Goal: Task Accomplishment & Management: Manage account settings

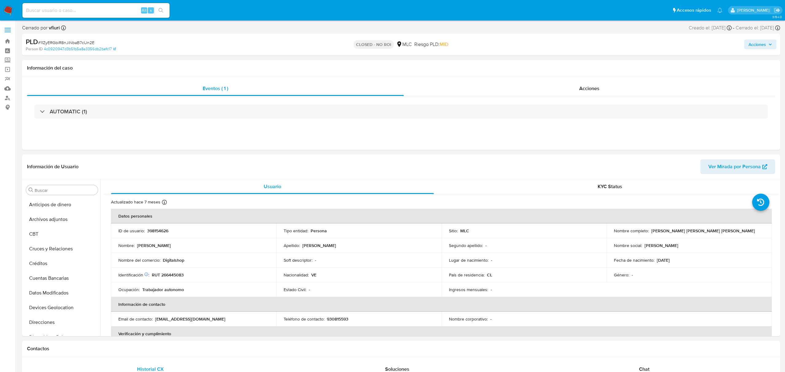
select select "10"
click at [7, 40] on link "Bandeja" at bounding box center [36, 41] width 73 height 10
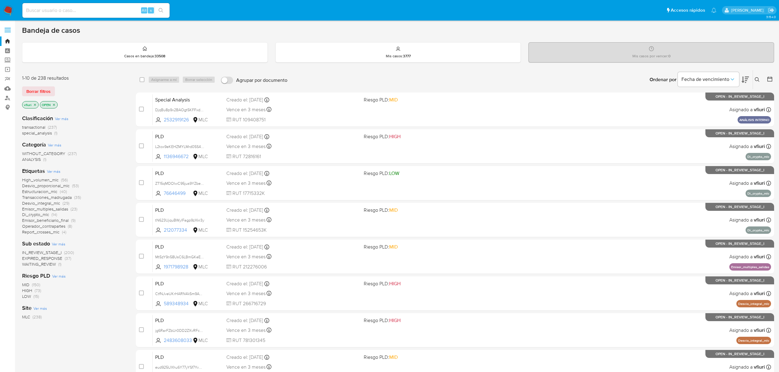
click at [773, 80] on button at bounding box center [769, 79] width 7 height 7
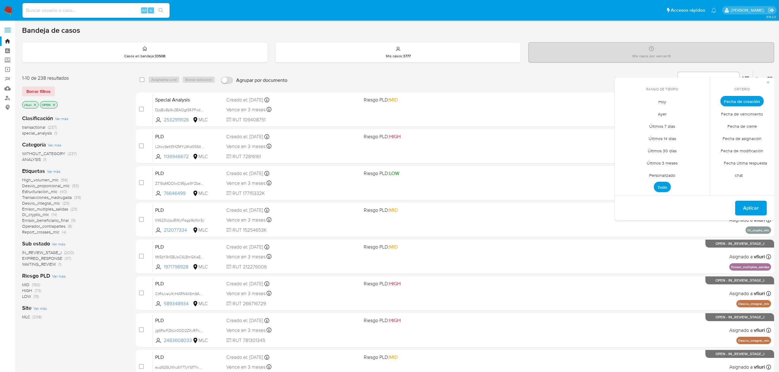
click at [671, 176] on span "Personalizado" at bounding box center [662, 175] width 39 height 13
click at [624, 116] on icon "Mes anterior" at bounding box center [623, 112] width 7 height 7
click at [625, 115] on icon "Mes anterior" at bounding box center [623, 112] width 7 height 7
click at [665, 160] on button "12" at bounding box center [662, 160] width 10 height 10
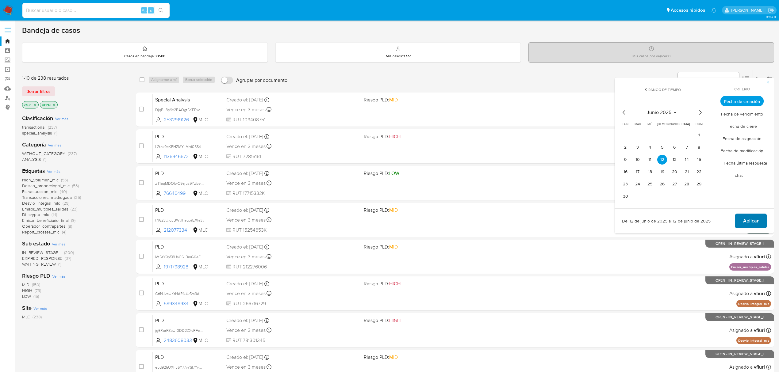
click at [752, 222] on span "Aplicar" at bounding box center [751, 220] width 16 height 13
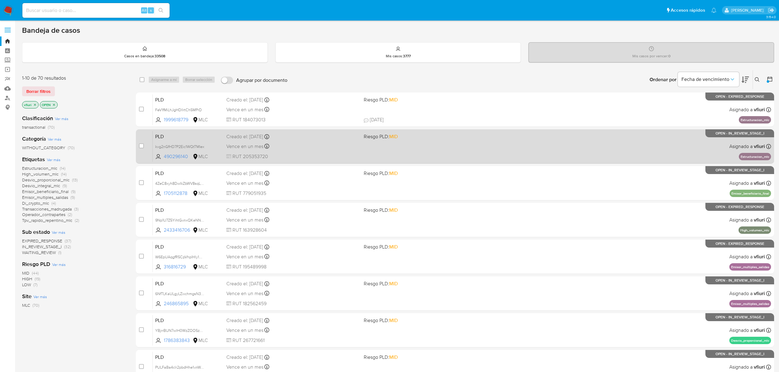
scroll to position [112, 0]
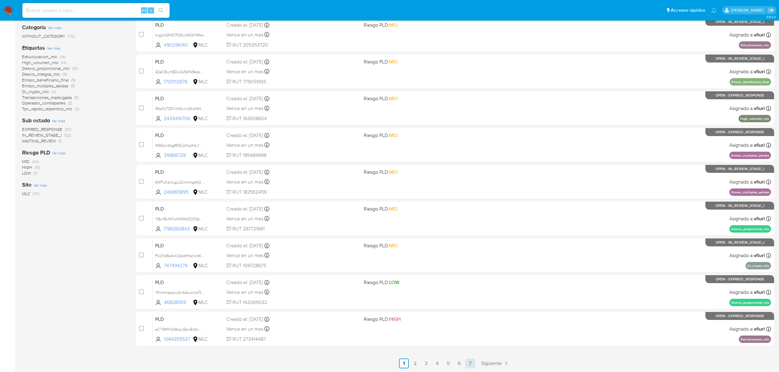
click at [472, 368] on link "7" at bounding box center [470, 364] width 10 height 10
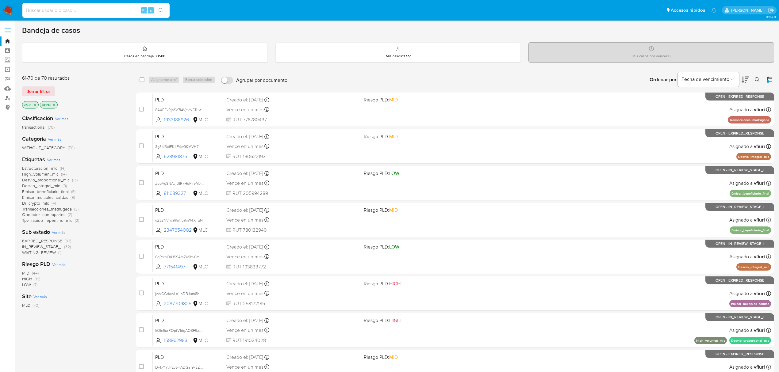
click at [58, 179] on span "Desvio_proporcional_mlc" at bounding box center [46, 180] width 48 height 6
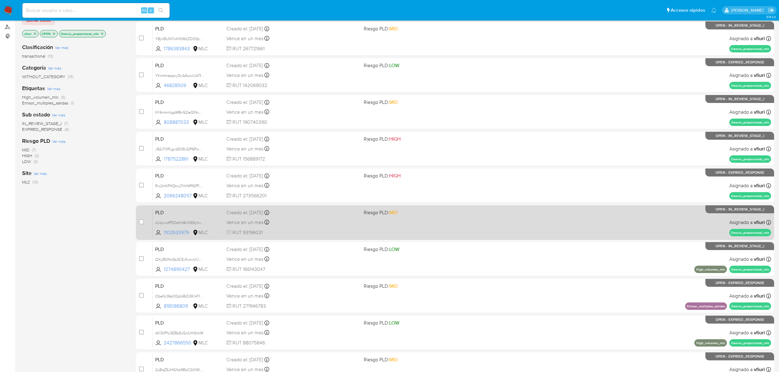
scroll to position [112, 0]
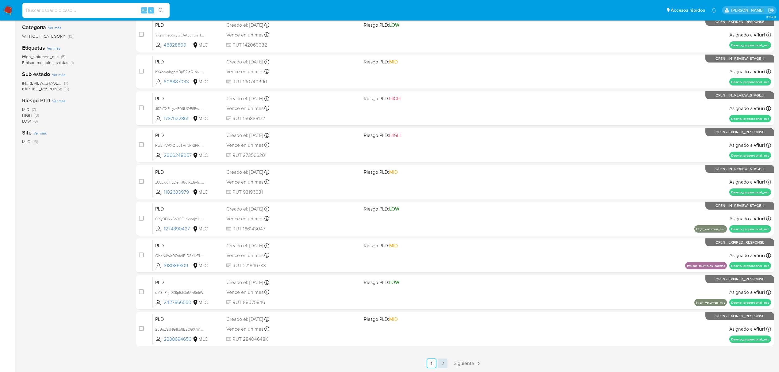
click at [441, 367] on link "2" at bounding box center [442, 364] width 10 height 10
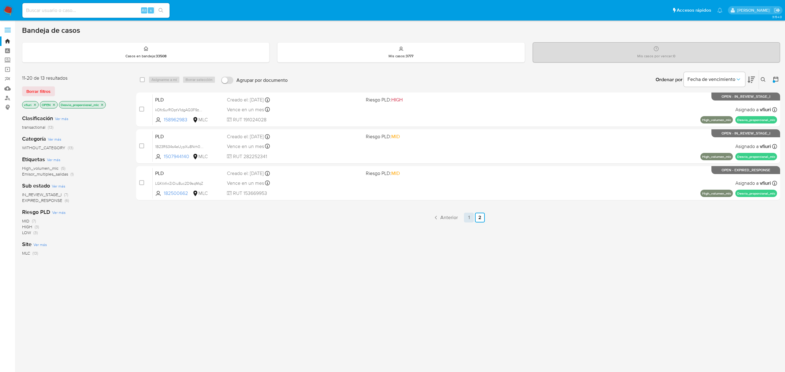
click at [471, 215] on link "1" at bounding box center [469, 218] width 10 height 10
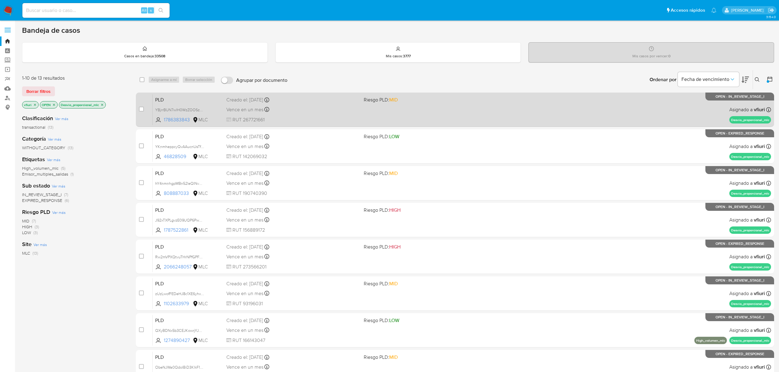
click at [432, 122] on div "PLD YBjrrBUN7wlH0WzZOOSzE2sC 1786383843 MLC Riesgo PLD: MID Creado el: 12/06/20…" at bounding box center [462, 109] width 618 height 31
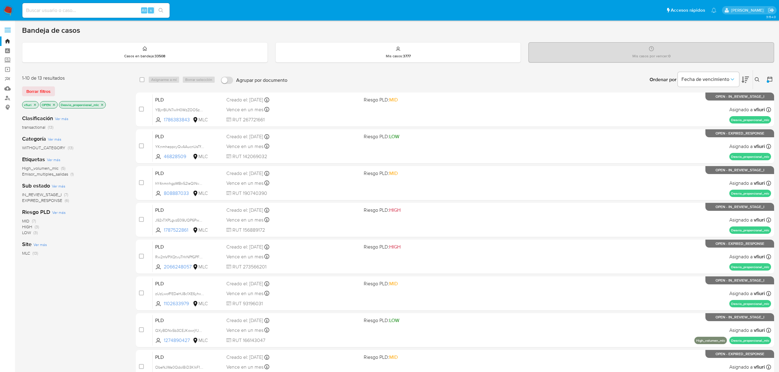
click at [95, 12] on input at bounding box center [95, 10] width 147 height 8
paste input "2532919126"
type input "2532919126"
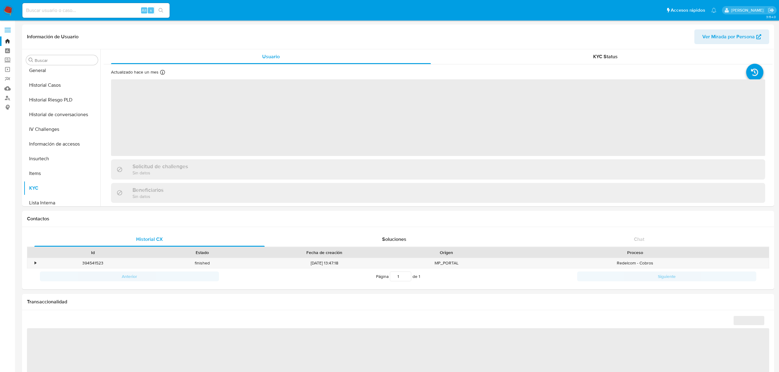
scroll to position [95, 0]
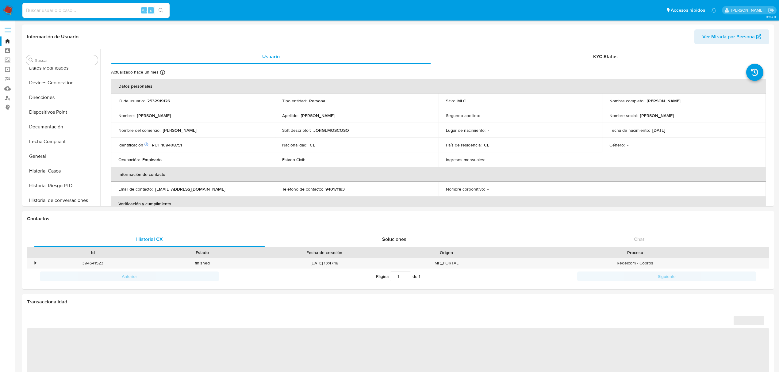
select select "10"
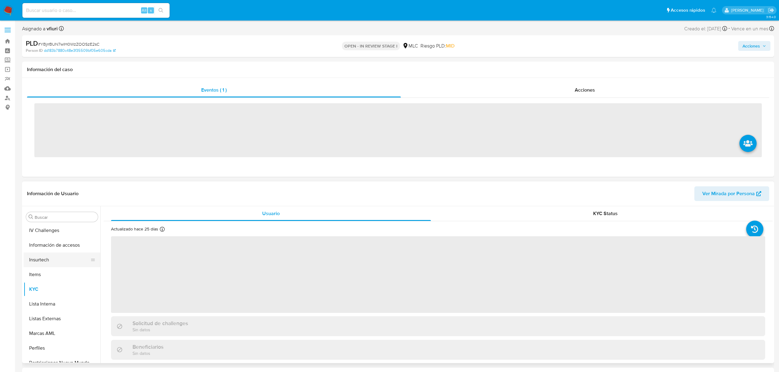
scroll to position [259, 0]
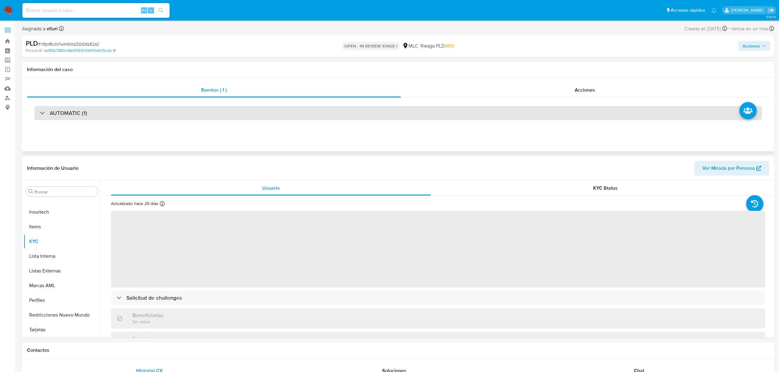
click at [453, 120] on div "AUTOMATIC (1)" at bounding box center [397, 113] width 727 height 14
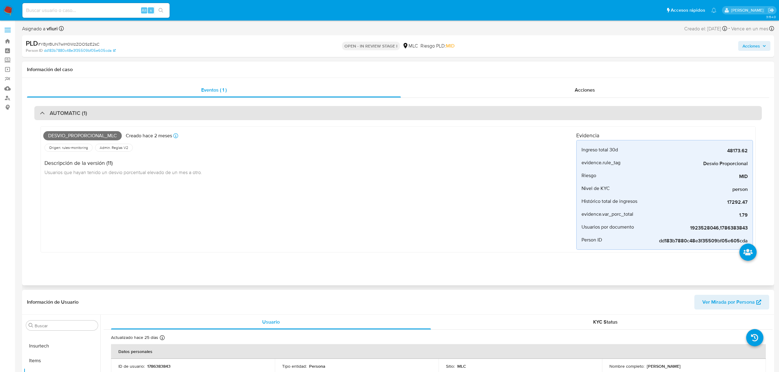
select select "10"
click at [453, 120] on div "Desvio_proporcional_mlc Creado hace 2 meses Creado: 12/06/2025 06:09:22 Origen:…" at bounding box center [397, 191] width 727 height 142
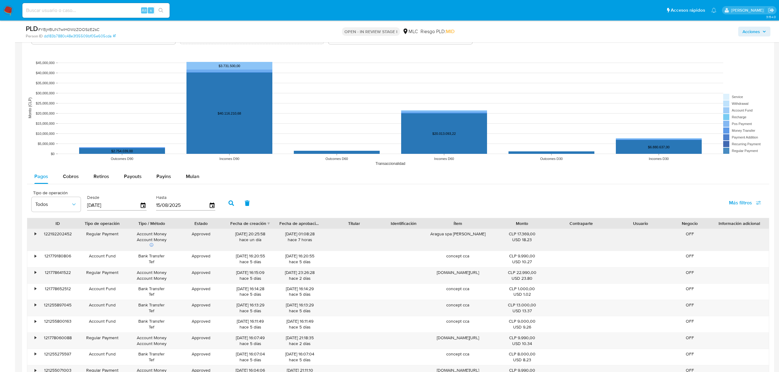
scroll to position [736, 0]
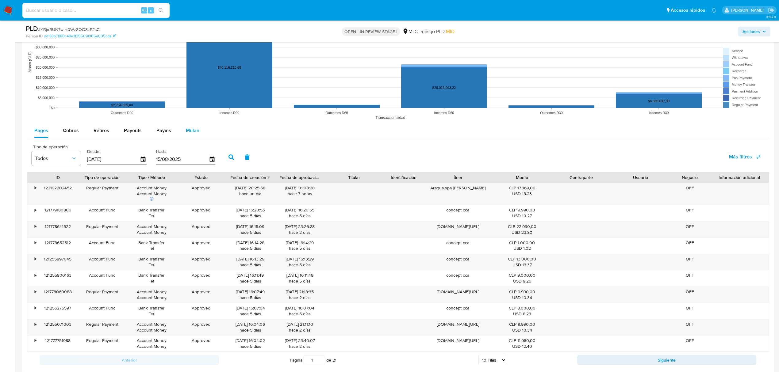
click at [190, 134] on span "Mulan" at bounding box center [192, 130] width 13 height 7
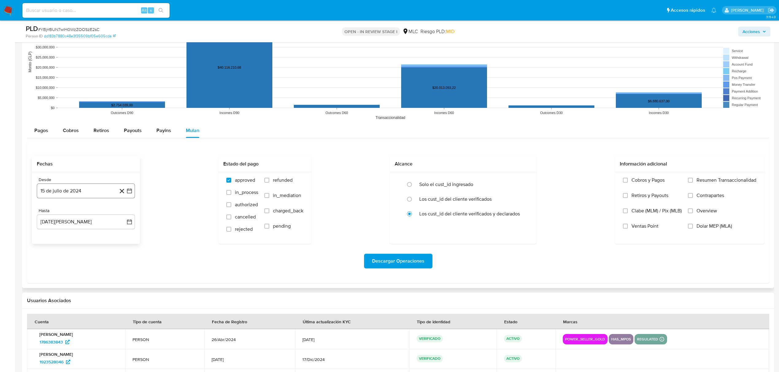
click at [61, 189] on button "15 de julio de 2024" at bounding box center [86, 191] width 98 height 15
click at [48, 288] on button "29" at bounding box center [49, 285] width 10 height 10
click at [86, 223] on button "[DATE][PERSON_NAME]" at bounding box center [86, 222] width 98 height 15
click at [47, 248] on icon "Mes anterior" at bounding box center [47, 244] width 7 height 7
click at [50, 320] on button "28" at bounding box center [49, 316] width 10 height 10
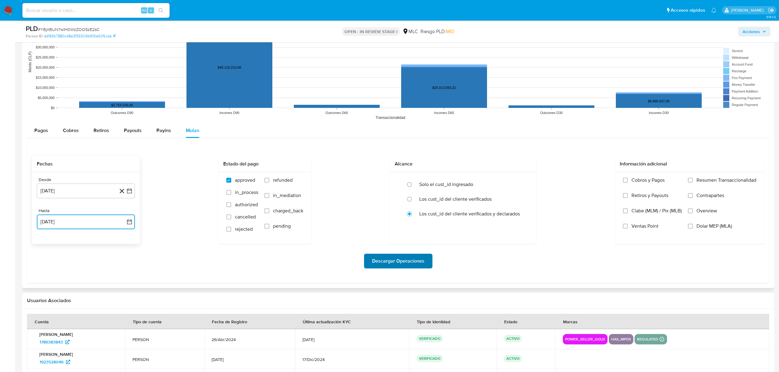
click at [374, 262] on span "Descargar Operaciones" at bounding box center [398, 260] width 52 height 13
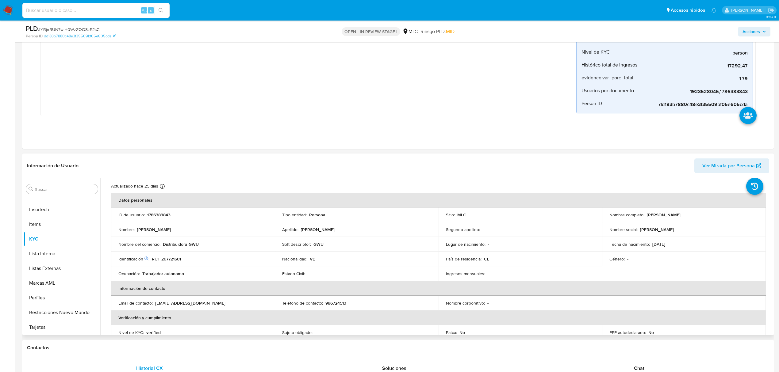
scroll to position [0, 0]
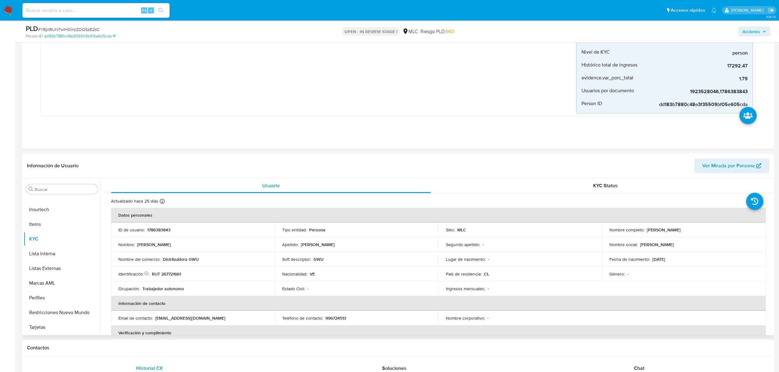
click at [160, 228] on p "1786383843" at bounding box center [158, 230] width 23 height 6
copy p "1786383843"
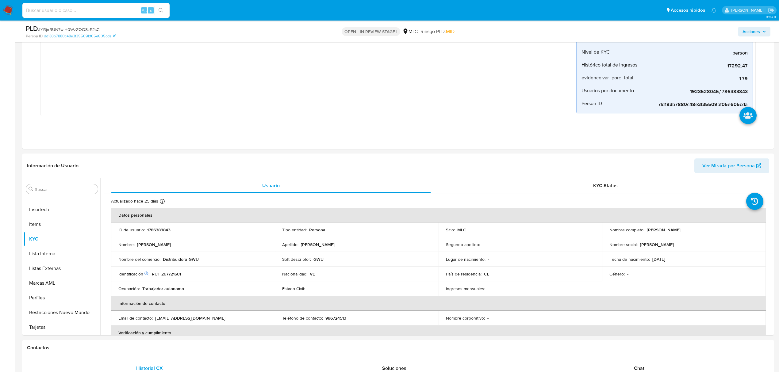
click at [76, 26] on span "# YBjrrBUN7wlH0WzZOOSzE2sC" at bounding box center [68, 29] width 61 height 6
click at [83, 30] on span "# YBjrrBUN7wlH0WzZOOSzE2sC" at bounding box center [68, 29] width 61 height 6
click at [86, 32] on span "# YBjrrBUN7wlH0WzZOOSzE2sC" at bounding box center [68, 29] width 61 height 6
click at [49, 244] on button "KYC" at bounding box center [60, 239] width 72 height 15
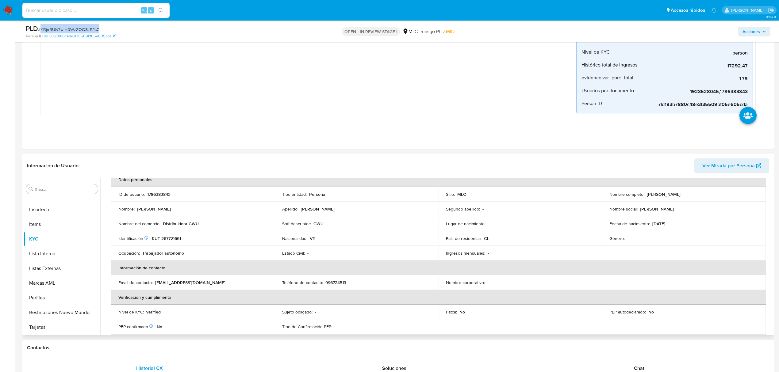
scroll to position [41, 0]
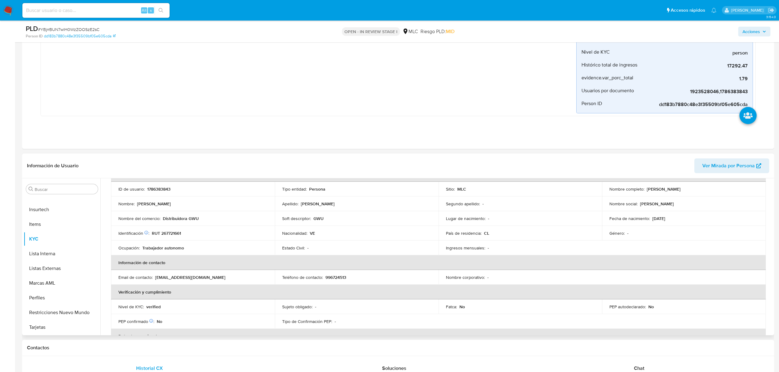
click at [174, 233] on p "RUT 267721661" at bounding box center [166, 234] width 29 height 6
copy p "267721661"
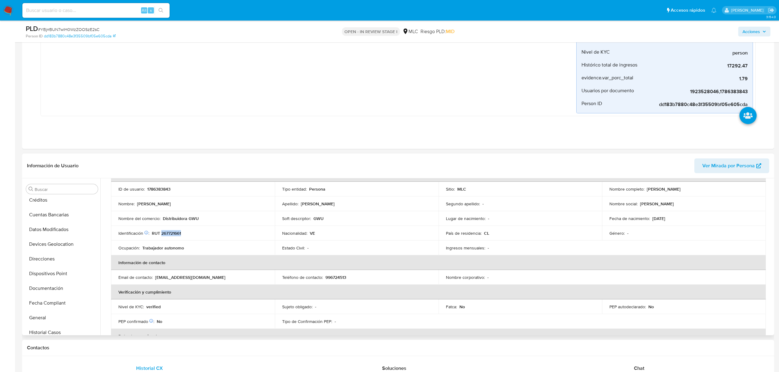
scroll to position [0, 0]
click at [53, 250] on button "Cruces y Relaciones" at bounding box center [62, 248] width 77 height 15
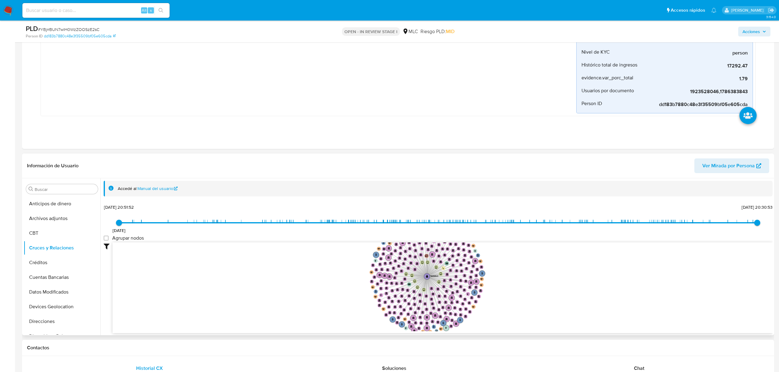
drag, startPoint x: 544, startPoint y: 305, endPoint x: 540, endPoint y: 294, distance: 11.6
click at [544, 304] on icon "phone-ab0adfb900ddaca48e9425b47b4375e5  user-1786383843  1786383843 person-dd…" at bounding box center [443, 287] width 660 height 89
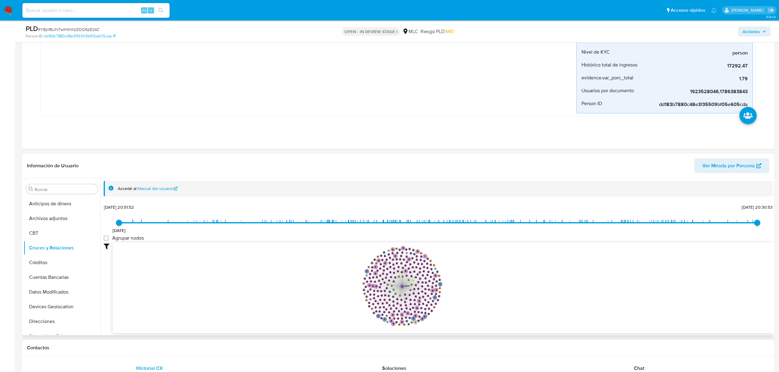
drag, startPoint x: 526, startPoint y: 295, endPoint x: 475, endPoint y: 298, distance: 51.3
click at [475, 298] on icon "phone-ab0adfb900ddaca48e9425b47b4375e5  user-1786383843  1786383843 person-dd…" at bounding box center [443, 287] width 660 height 89
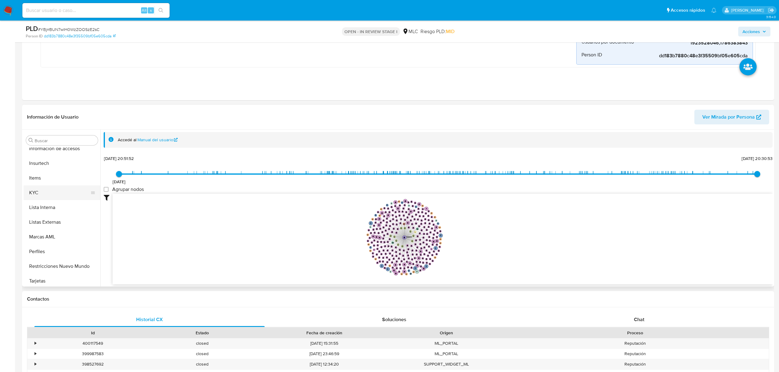
scroll to position [259, 0]
click at [48, 192] on button "KYC" at bounding box center [60, 190] width 72 height 15
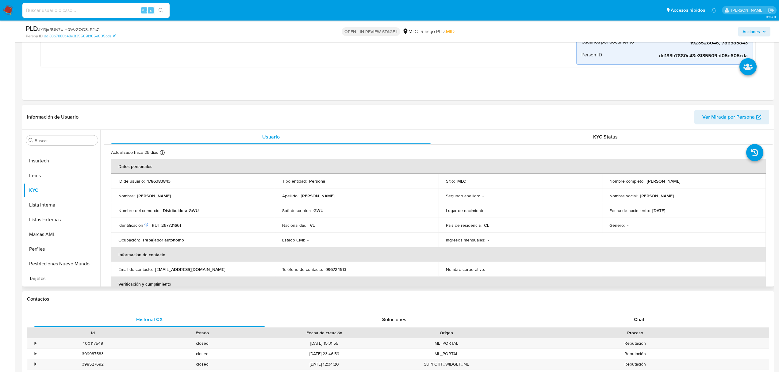
click at [176, 227] on p "RUT 267721661" at bounding box center [166, 226] width 29 height 6
copy p "267721661"
click at [212, 199] on div "Nombre : Gustavo Adolfo" at bounding box center [192, 196] width 149 height 6
drag, startPoint x: 642, startPoint y: 181, endPoint x: 709, endPoint y: 182, distance: 67.5
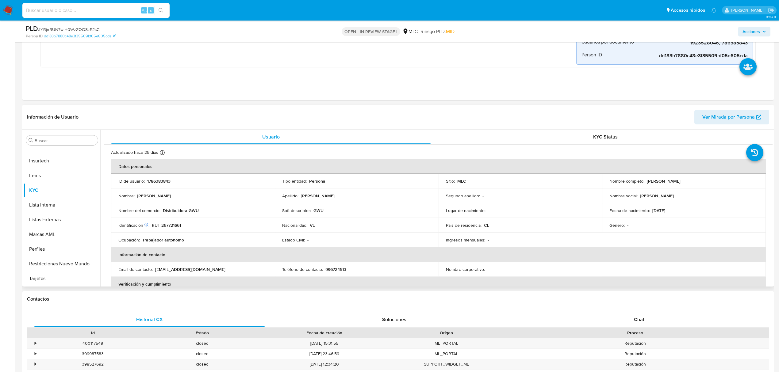
click at [709, 182] on div "Nombre completo : Gustavo Adolfo Molina Manrique" at bounding box center [683, 181] width 149 height 6
copy div "Gustavo Adolfo Molina Manrique"
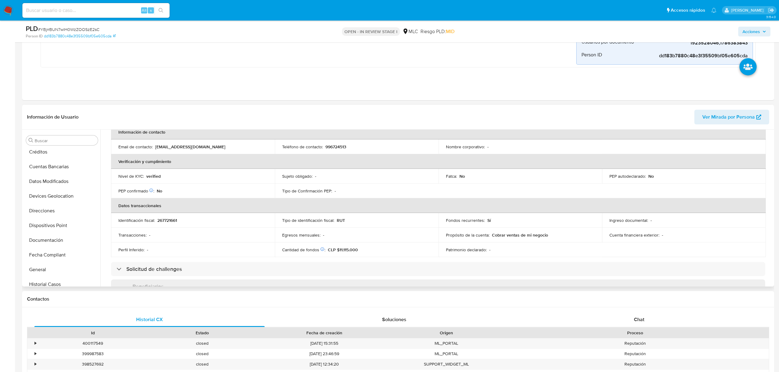
scroll to position [55, 0]
click at [43, 234] on button "Dispositivos Point" at bounding box center [60, 233] width 72 height 15
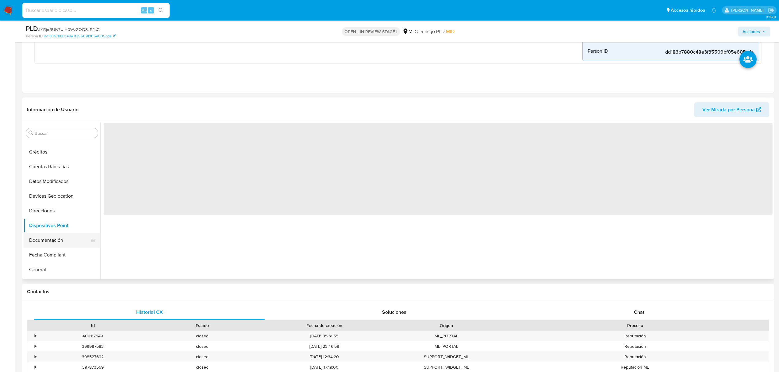
click at [46, 241] on button "Documentación" at bounding box center [60, 240] width 72 height 15
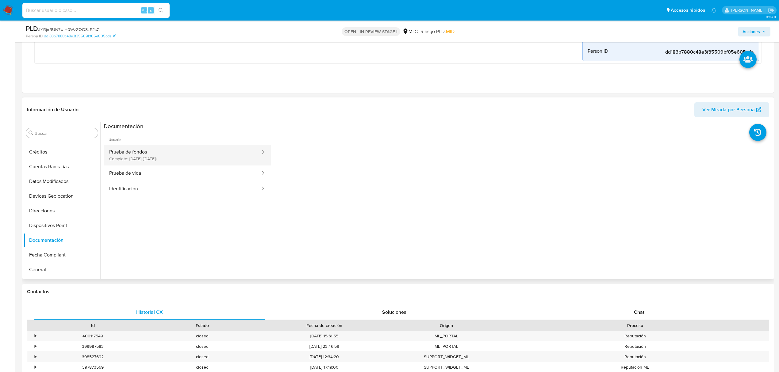
click at [174, 161] on button "Prueba de fondos Completo: 11/01/2025 (hace 7 meses)" at bounding box center [182, 155] width 157 height 21
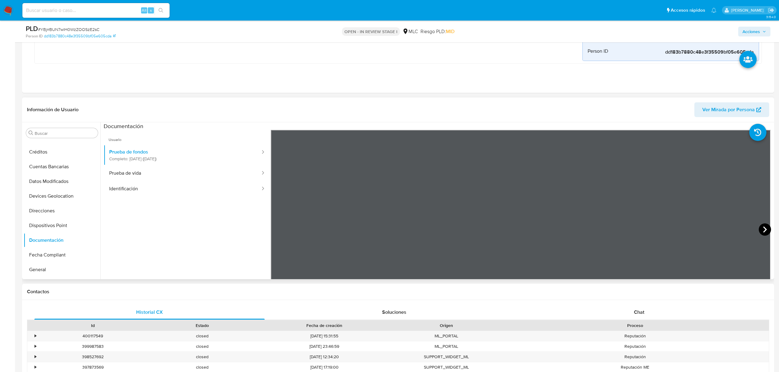
click at [761, 229] on icon at bounding box center [764, 229] width 12 height 12
click at [134, 172] on button "Prueba de vida" at bounding box center [182, 174] width 157 height 16
click at [121, 205] on ul "Usuario Prueba de fondos Completo: 11/01/2025 (hace 7 meses) Prueba de vida Ide…" at bounding box center [187, 218] width 167 height 177
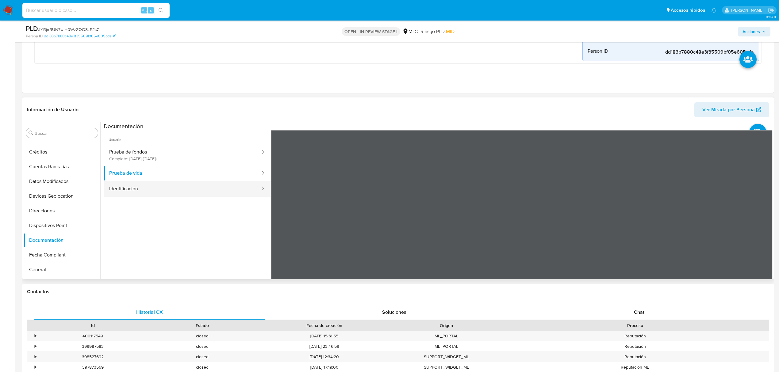
click at [120, 193] on button "Identificación" at bounding box center [182, 189] width 157 height 16
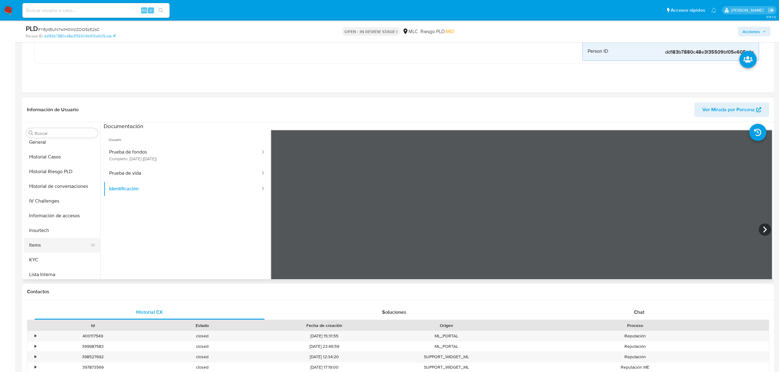
scroll to position [259, 0]
click at [44, 185] on button "KYC" at bounding box center [60, 183] width 72 height 15
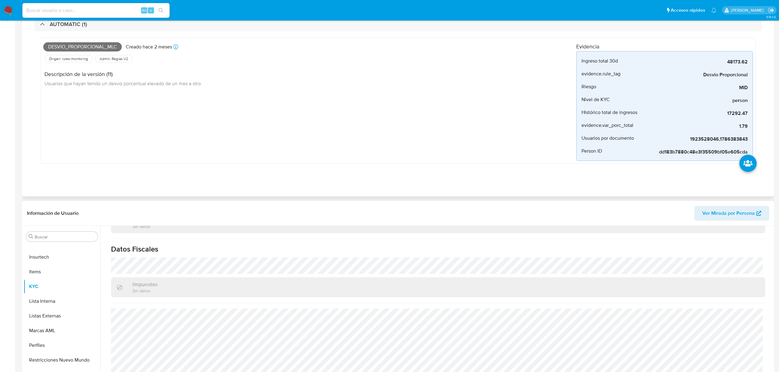
scroll to position [0, 0]
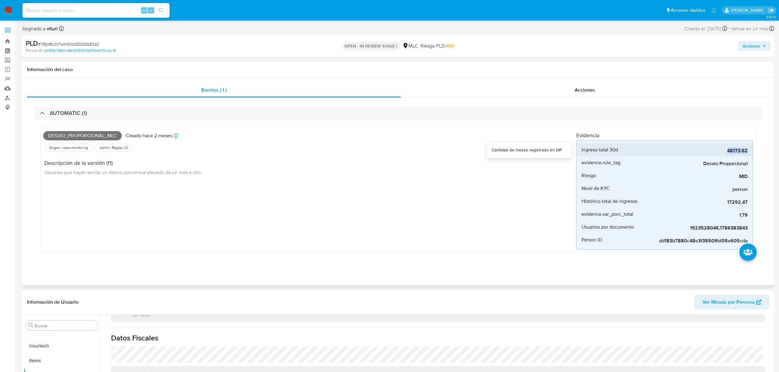
drag, startPoint x: 724, startPoint y: 152, endPoint x: 747, endPoint y: 151, distance: 23.3
click at [747, 151] on li "Ingreso total 30d 48173.62" at bounding box center [664, 149] width 176 height 13
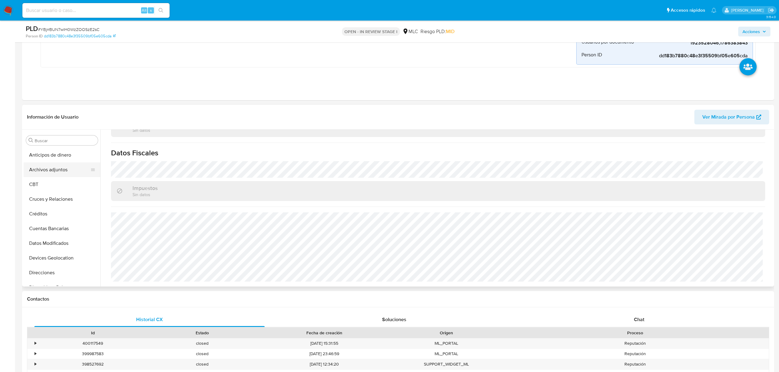
click at [47, 170] on button "Archivos adjuntos" at bounding box center [60, 169] width 72 height 15
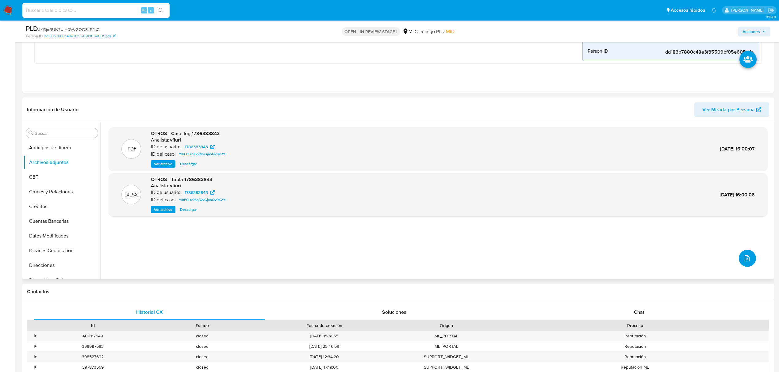
click at [750, 259] on button "upload-file" at bounding box center [747, 258] width 17 height 17
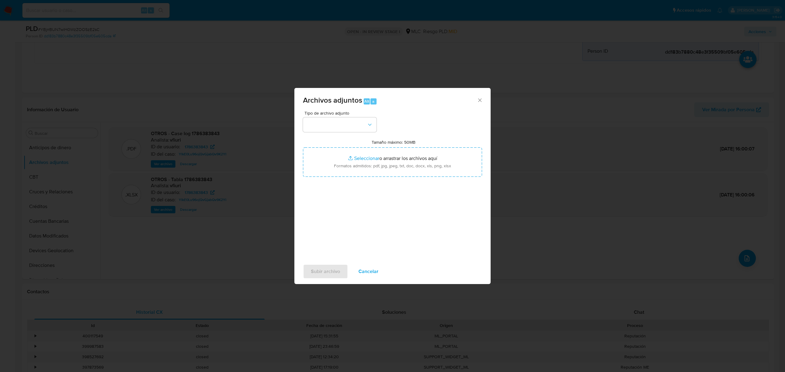
click at [202, 247] on div "Archivos adjuntos Alt a Tipo de archivo adjunto Tamaño máximo: 50MB Seleccionar…" at bounding box center [392, 186] width 785 height 372
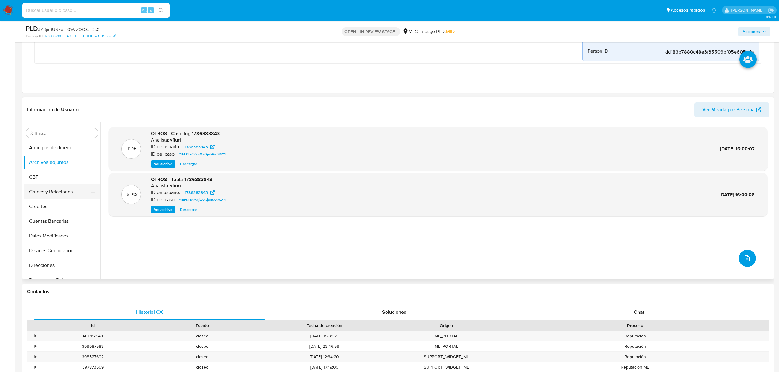
scroll to position [163, 0]
click at [39, 173] on button "Historial Casos" at bounding box center [60, 175] width 72 height 15
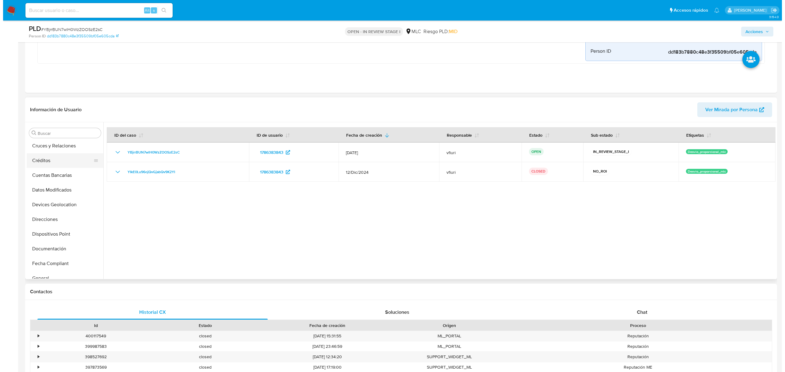
scroll to position [0, 0]
click at [36, 168] on button "Archivos adjuntos" at bounding box center [60, 162] width 72 height 15
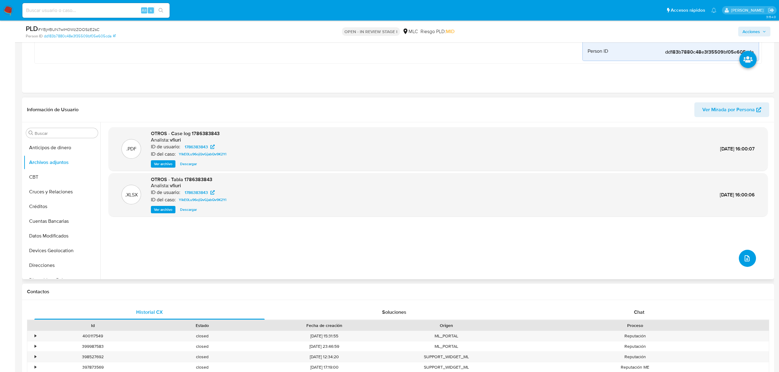
click at [746, 261] on icon "upload-file" at bounding box center [746, 258] width 7 height 7
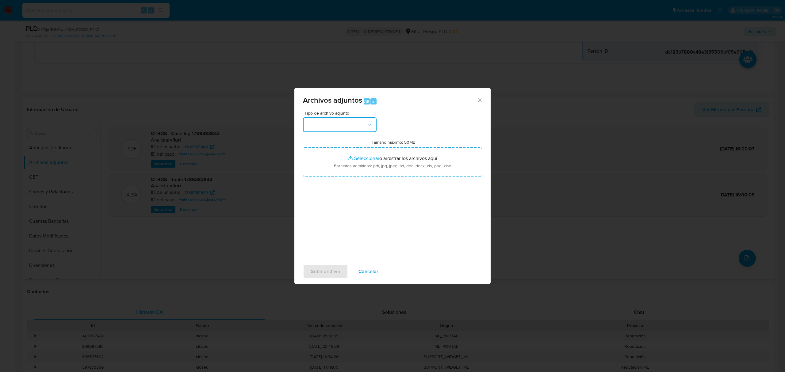
click at [336, 128] on button "button" at bounding box center [340, 124] width 74 height 15
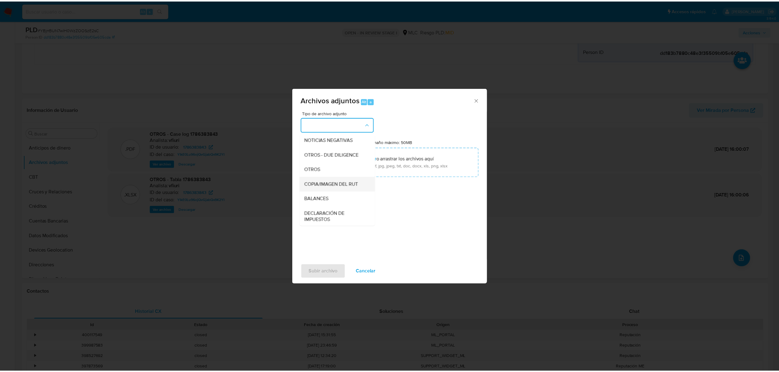
scroll to position [82, 0]
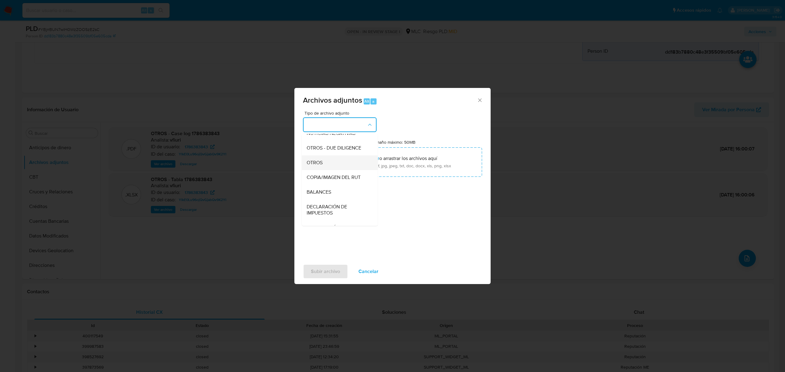
click at [323, 166] on span "OTROS" at bounding box center [315, 163] width 16 height 6
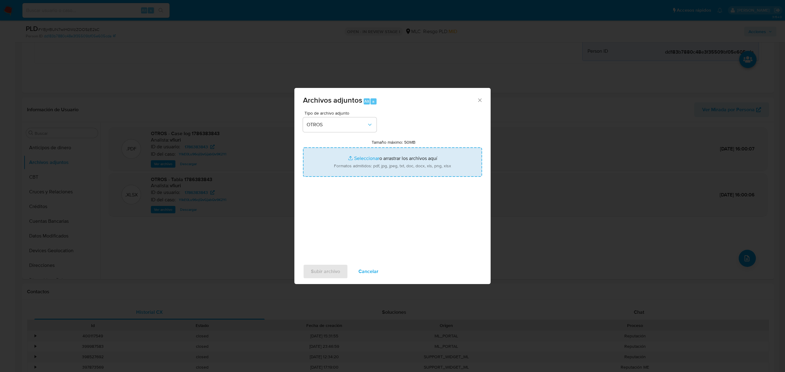
type input "C:\fakepath\Tabla 1786383843.xlsx"
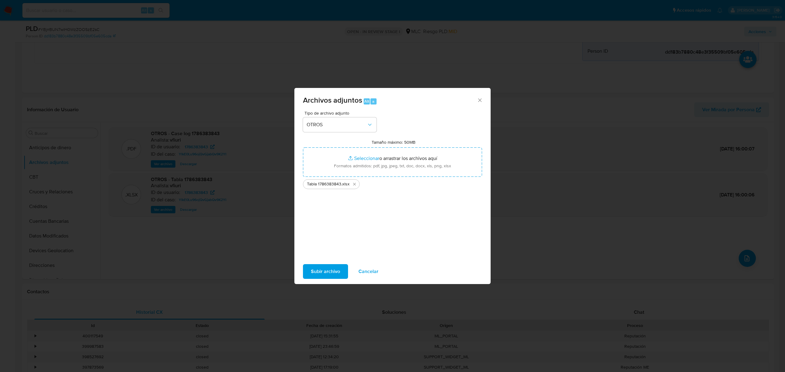
click at [321, 266] on span "Subir archivo" at bounding box center [325, 271] width 29 height 13
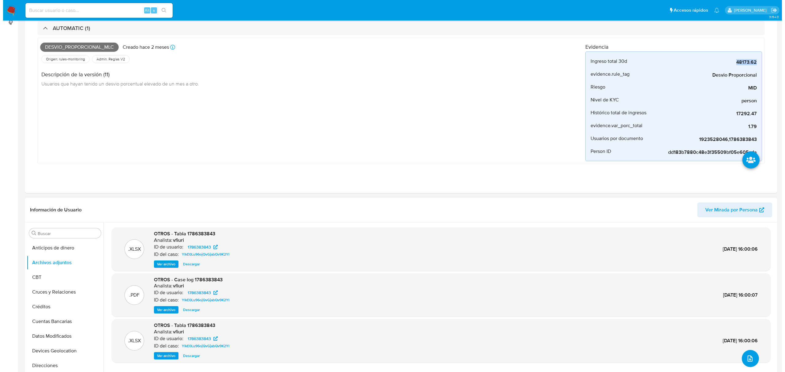
scroll to position [204, 0]
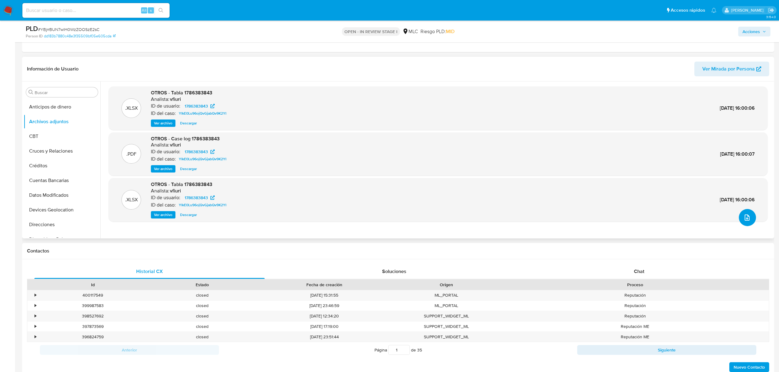
click at [751, 217] on button "upload-file" at bounding box center [747, 217] width 17 height 17
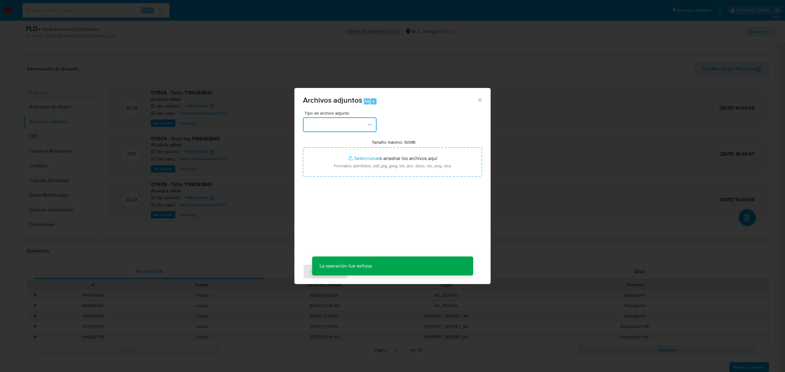
click at [333, 130] on button "button" at bounding box center [340, 124] width 74 height 15
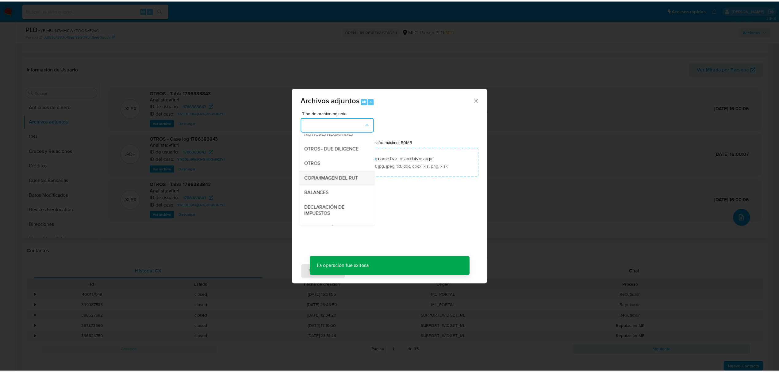
scroll to position [82, 0]
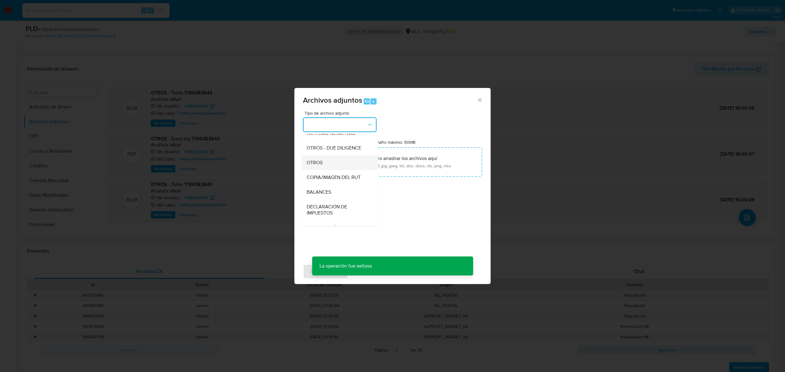
click at [324, 170] on div "OTROS" at bounding box center [338, 162] width 63 height 15
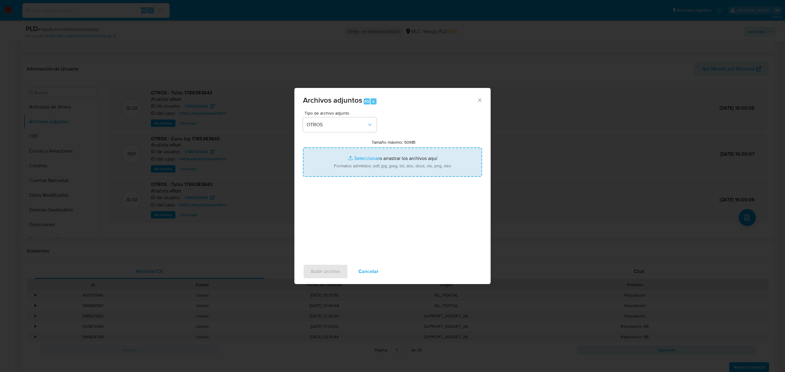
type input "C:\fakepath\Case log 1786383843 - 15_08_2025.pdf"
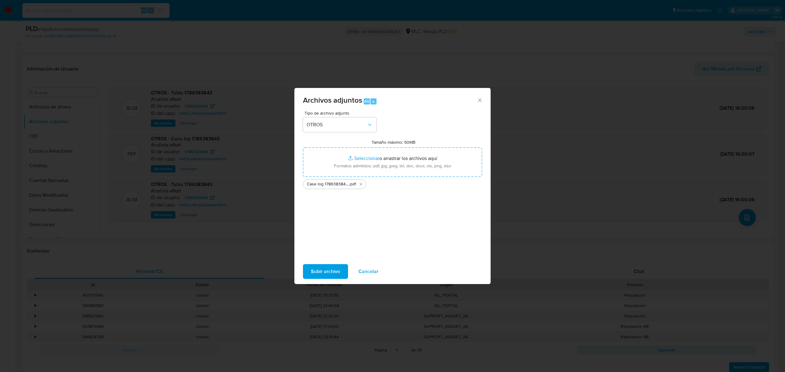
click at [330, 277] on span "Subir archivo" at bounding box center [325, 271] width 29 height 13
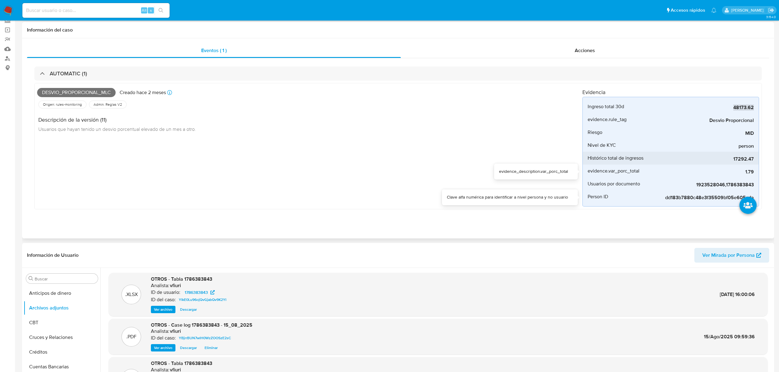
scroll to position [0, 0]
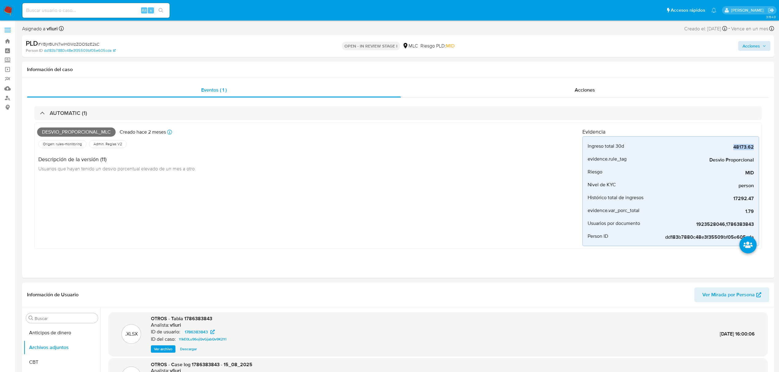
drag, startPoint x: 756, startPoint y: 51, endPoint x: 755, endPoint y: 48, distance: 3.1
click at [756, 49] on div "Acciones" at bounding box center [647, 46] width 246 height 14
click at [741, 48] on button "Acciones" at bounding box center [754, 46] width 32 height 10
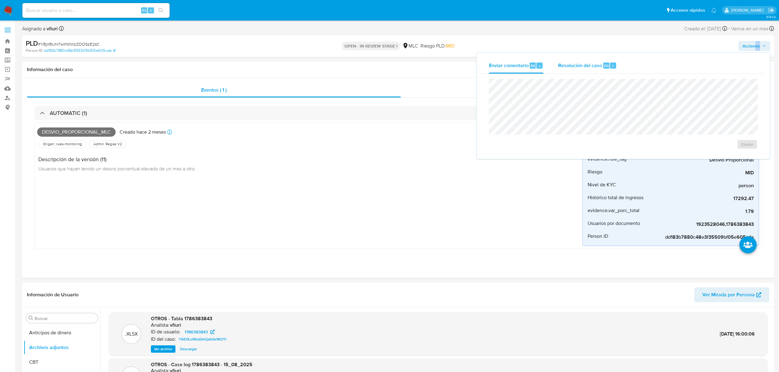
click at [584, 63] on span "Resolución del caso" at bounding box center [580, 65] width 44 height 7
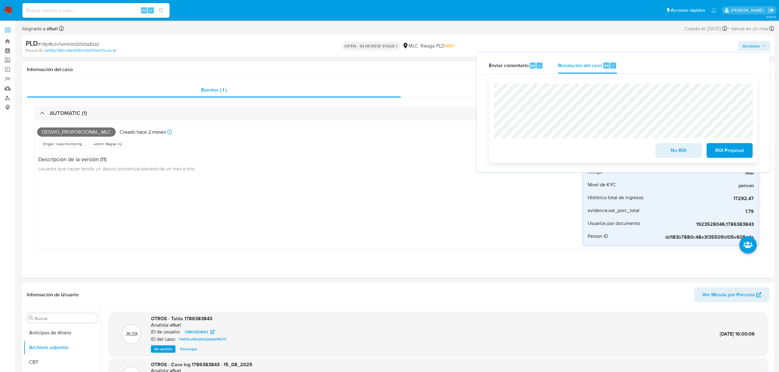
click at [664, 149] on span "No ROI" at bounding box center [678, 150] width 30 height 13
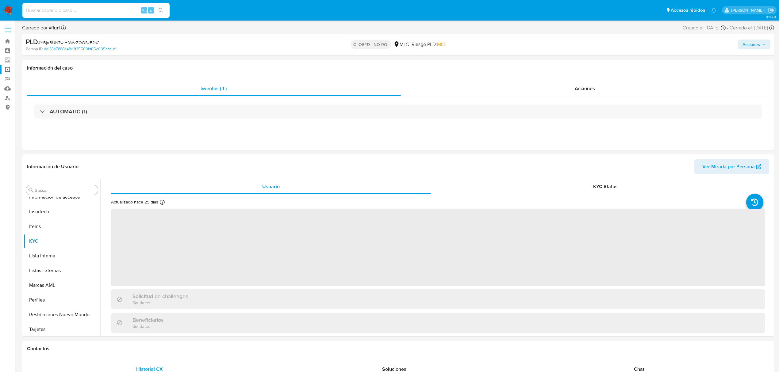
scroll to position [259, 0]
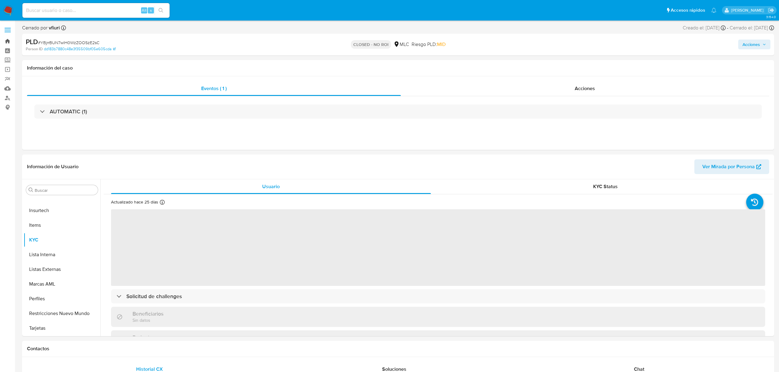
click at [9, 41] on link "Bandeja" at bounding box center [36, 41] width 73 height 10
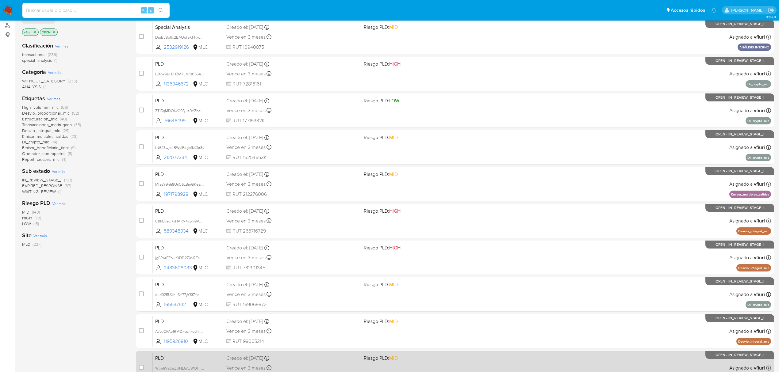
scroll to position [112, 0]
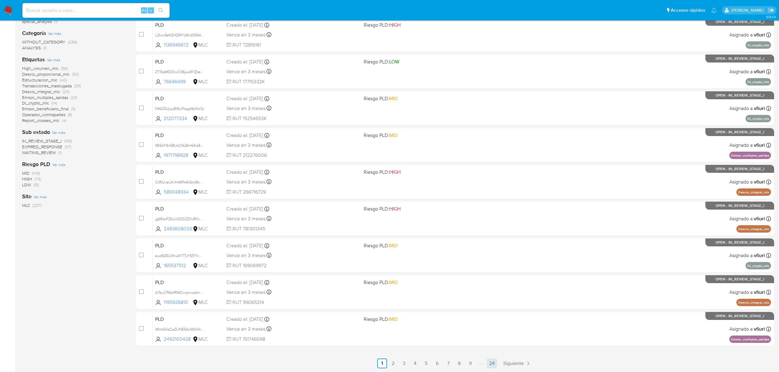
click at [492, 366] on link "24" at bounding box center [492, 364] width 10 height 10
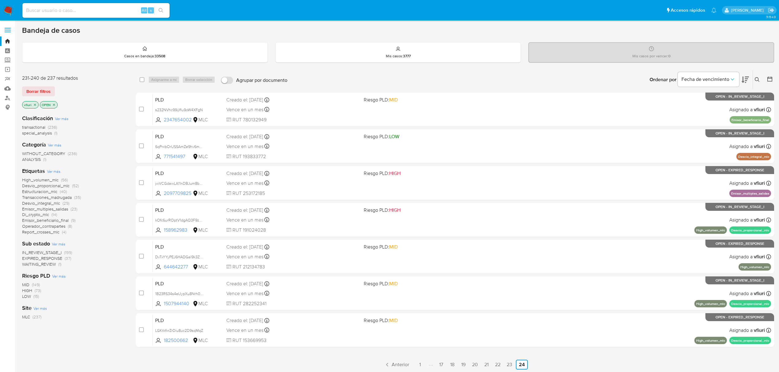
click at [44, 204] on span "Desvio_integral_mlc" at bounding box center [41, 203] width 38 height 6
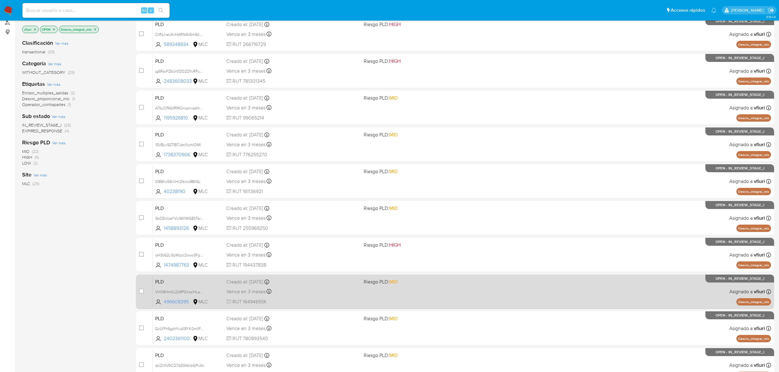
scroll to position [112, 0]
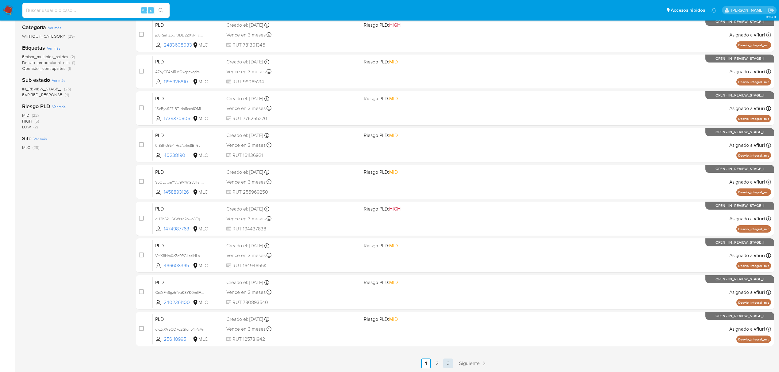
click at [444, 366] on link "3" at bounding box center [448, 364] width 10 height 10
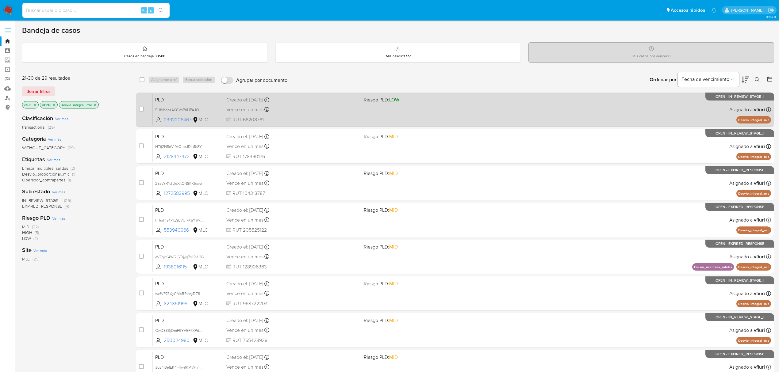
click at [418, 118] on div "PLD 5HhihqbsA60VoPrlHPAJOaar 2392206467 MLC Riesgo PLD: LOW Creado el: 12/06/20…" at bounding box center [462, 109] width 618 height 31
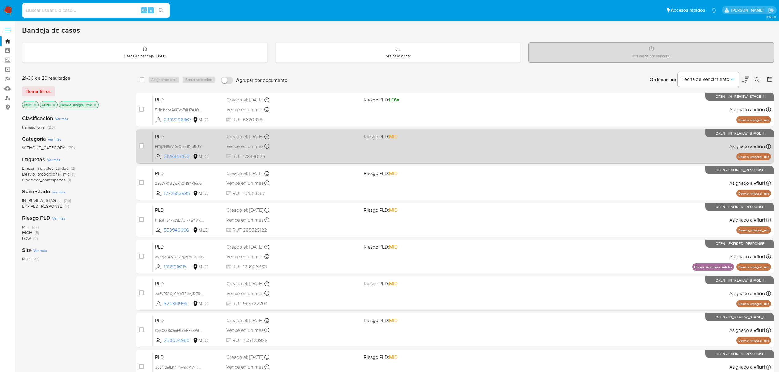
click at [345, 140] on div "PLD HTij2N5dVI9cQlksJDIuTe8Y 2128447472 MLC Riesgo PLD: MID Creado el: 12/06/20…" at bounding box center [462, 146] width 618 height 31
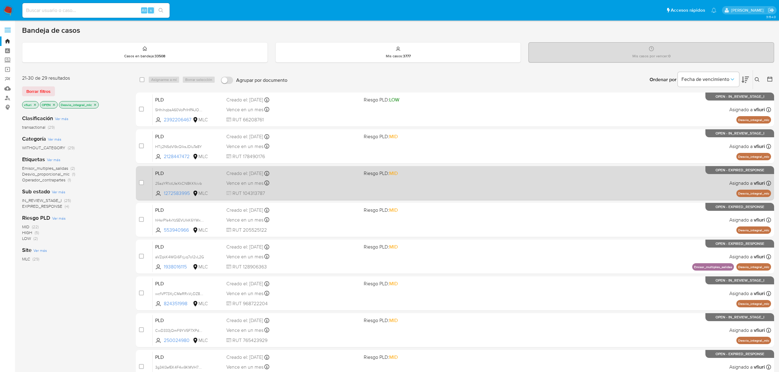
click at [323, 177] on div "PLD 25azYR1ctLfeXkCN8KKfcivb 1272583995 MLC Riesgo PLD: MID Creado el: 12/06/20…" at bounding box center [462, 183] width 618 height 31
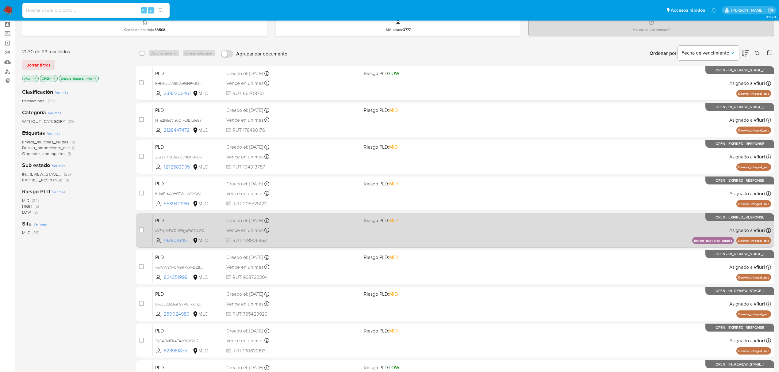
scroll to position [41, 0]
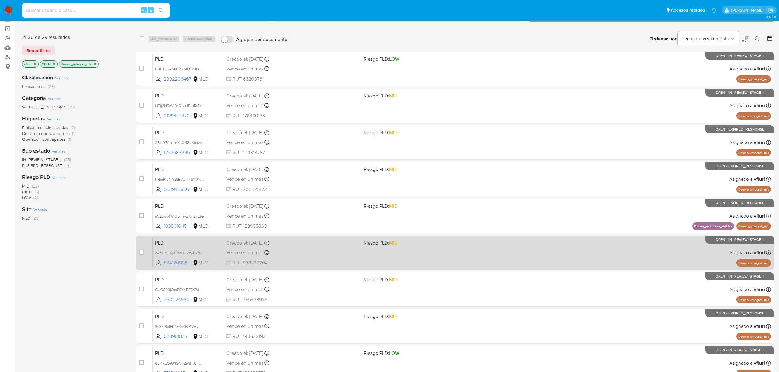
click at [472, 262] on div "PLD wcfVP73XyCMeRRxVyDZ86DHF 824351998 MLC Riesgo PLD: MID Creado el: 12/06/202…" at bounding box center [462, 252] width 618 height 31
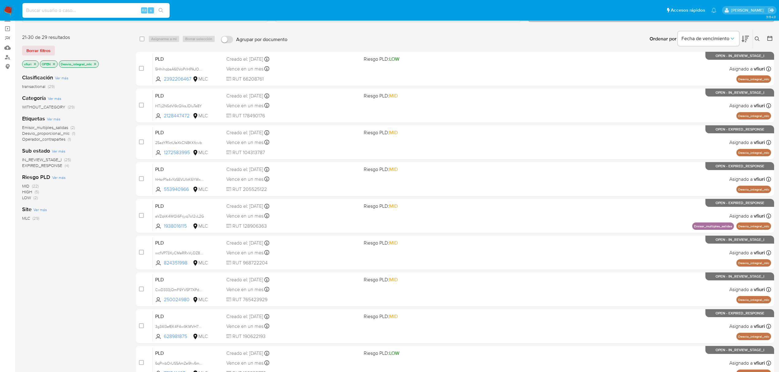
click at [66, 7] on input at bounding box center [95, 10] width 147 height 8
paste input "303578468"
type input "303578468"
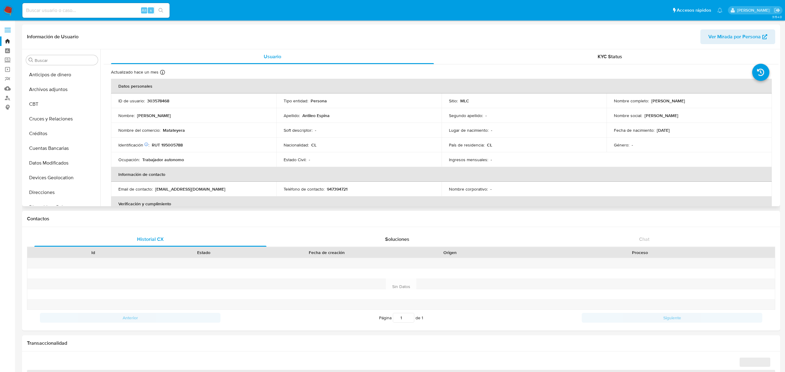
select select "10"
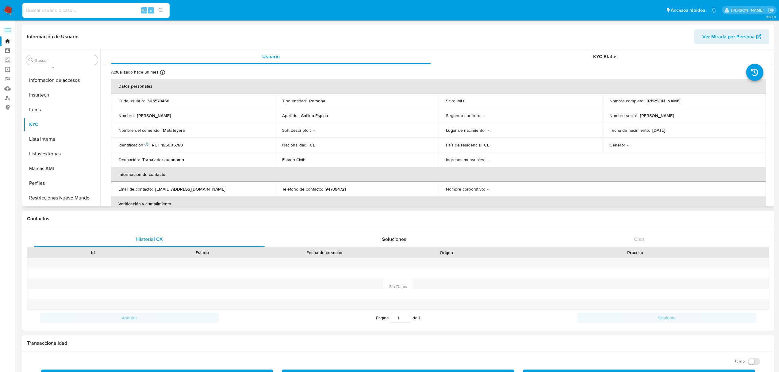
scroll to position [259, 0]
drag, startPoint x: 644, startPoint y: 101, endPoint x: 714, endPoint y: 101, distance: 69.6
click at [714, 101] on div "Nombre completo : Diego Esteban Antileo Espina" at bounding box center [683, 101] width 149 height 6
copy p "Diego Esteban Antileo Espina"
drag, startPoint x: 154, startPoint y: 147, endPoint x: 183, endPoint y: 147, distance: 29.1
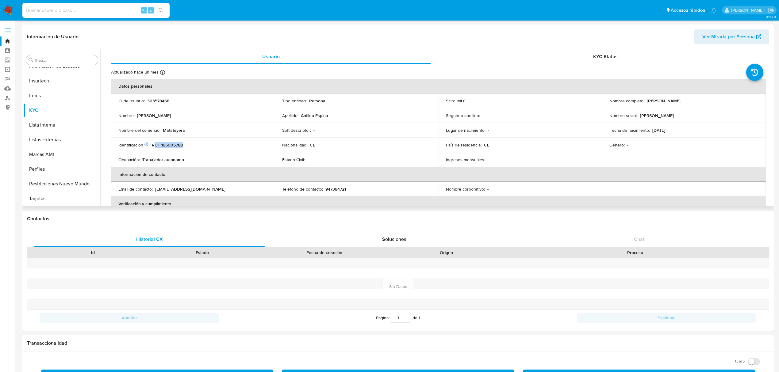
click at [183, 147] on p "RUT 195005788" at bounding box center [167, 145] width 31 height 6
drag, startPoint x: 167, startPoint y: 143, endPoint x: 150, endPoint y: 141, distance: 17.5
click at [150, 141] on td "Identificación Nº de serie: 533365833 : RUT 195005788" at bounding box center [193, 145] width 164 height 15
copy div "Identificación Nº de serie: 533365833 : RUT 195005788"
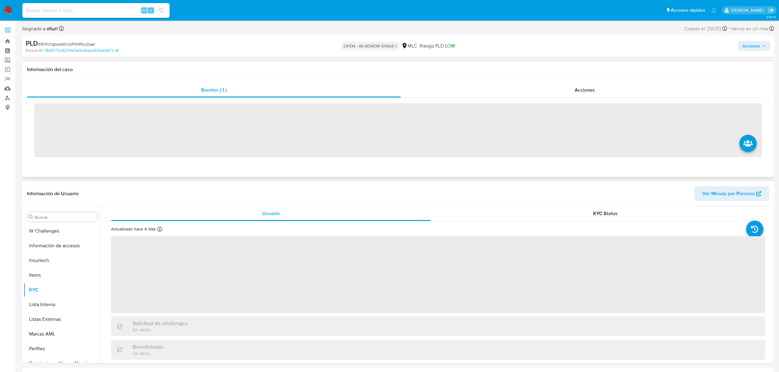
scroll to position [259, 0]
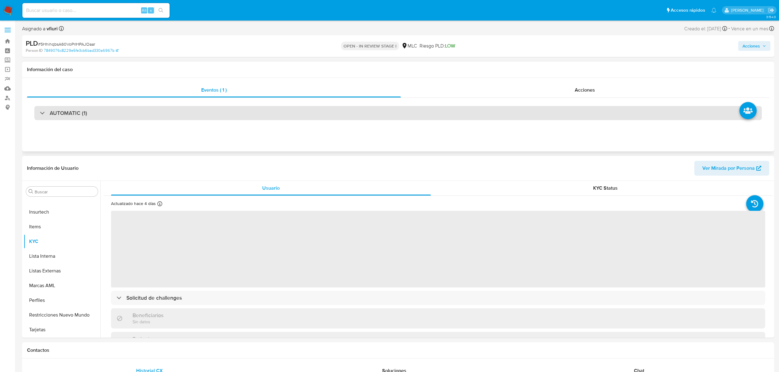
click at [415, 113] on div "AUTOMATIC (1)" at bounding box center [397, 113] width 727 height 14
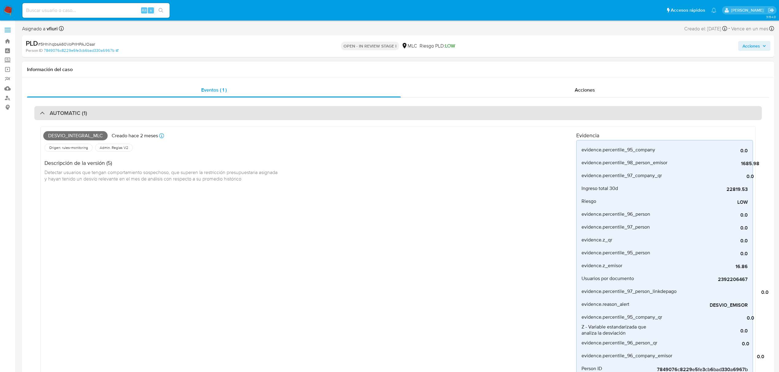
select select "10"
click at [415, 113] on div "AUTOMATIC (1)" at bounding box center [397, 113] width 727 height 14
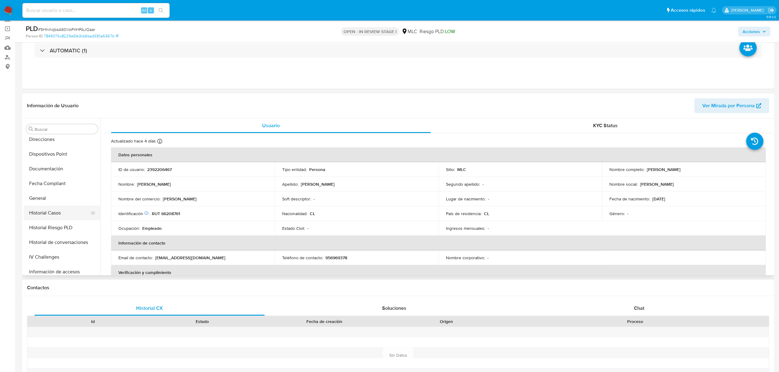
scroll to position [136, 0]
click at [42, 201] on button "Historial Casos" at bounding box center [60, 198] width 72 height 15
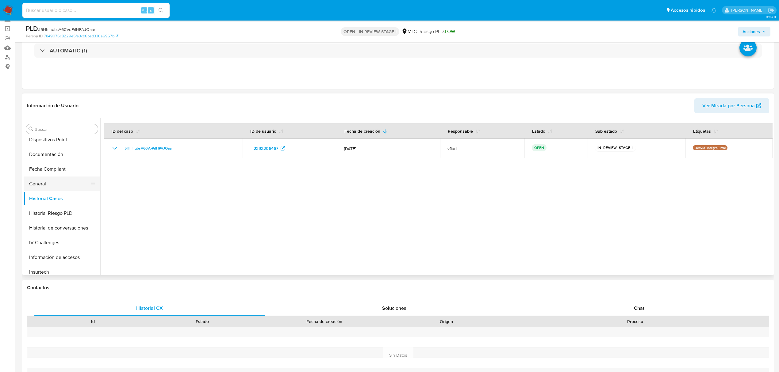
click at [43, 183] on button "General" at bounding box center [60, 184] width 72 height 15
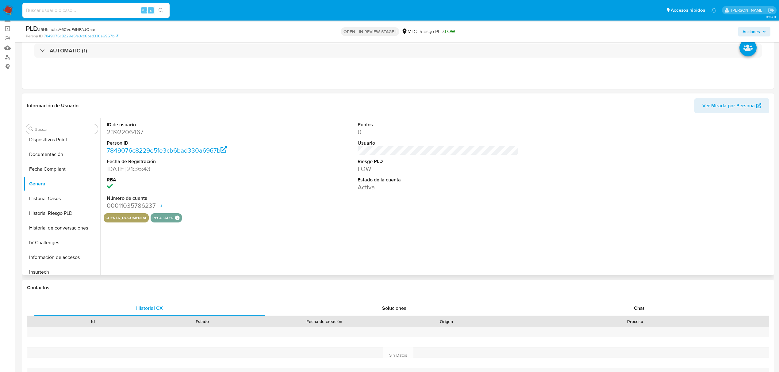
click at [134, 130] on dd "2392206467" at bounding box center [187, 132] width 161 height 9
copy dd "2392206467"
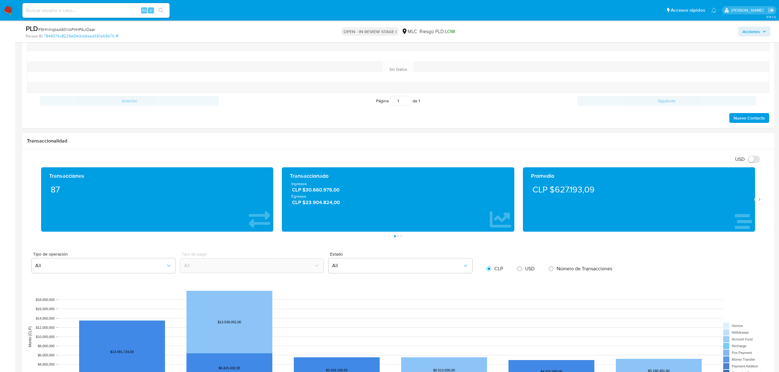
scroll to position [613, 0]
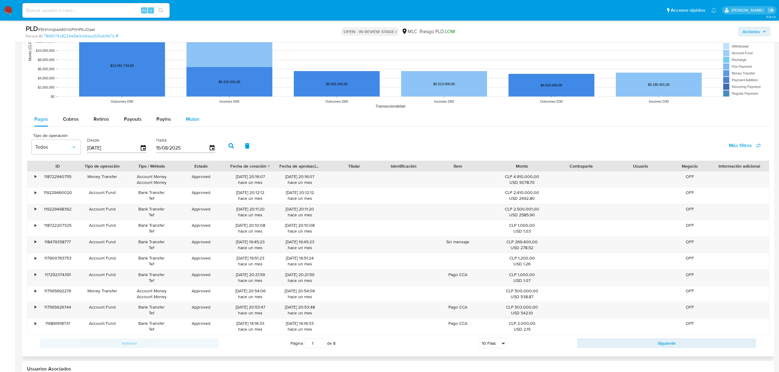
click at [183, 120] on button "Mulan" at bounding box center [192, 119] width 28 height 15
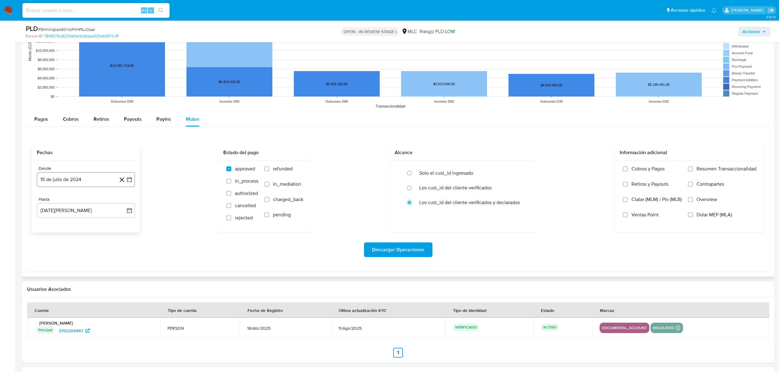
click at [133, 183] on button "15 de julio de 2024" at bounding box center [86, 179] width 98 height 15
click at [45, 277] on button "29" at bounding box center [49, 274] width 10 height 10
click at [133, 214] on button "[DATE][PERSON_NAME]" at bounding box center [86, 210] width 98 height 15
click at [48, 235] on icon "Mes anterior" at bounding box center [47, 233] width 2 height 4
click at [52, 307] on button "28" at bounding box center [49, 305] width 10 height 10
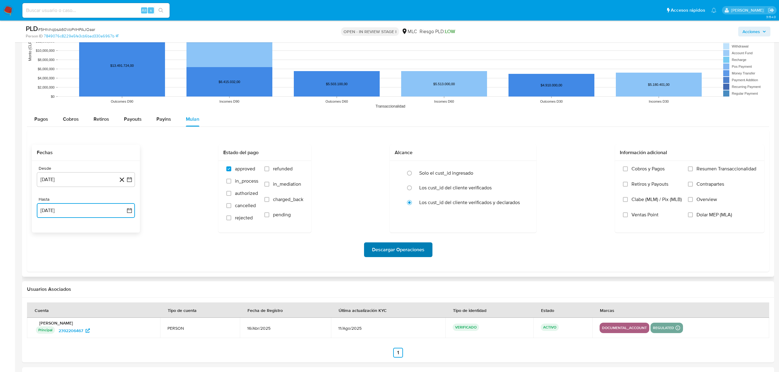
click at [371, 254] on button "Descargar Operaciones" at bounding box center [398, 250] width 68 height 15
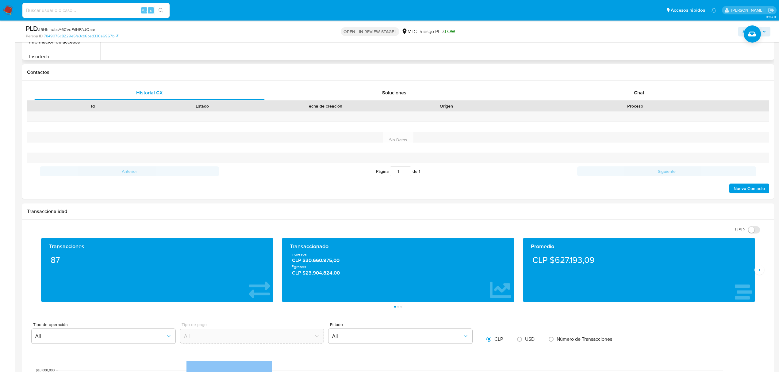
scroll to position [0, 0]
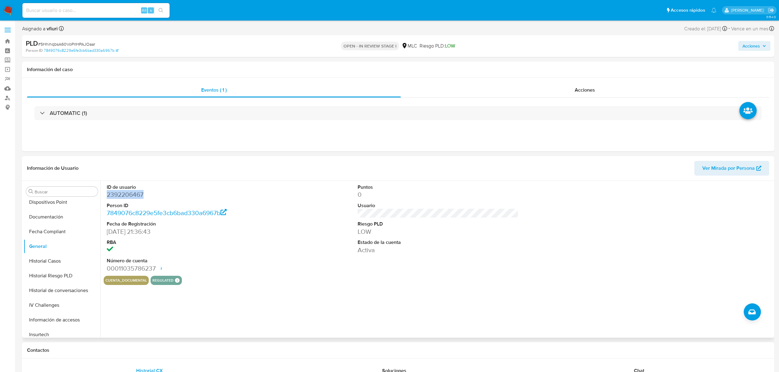
copy dd "2392206467"
drag, startPoint x: 133, startPoint y: 200, endPoint x: 123, endPoint y: 193, distance: 12.5
click at [123, 193] on dd "2392206467" at bounding box center [187, 194] width 161 height 9
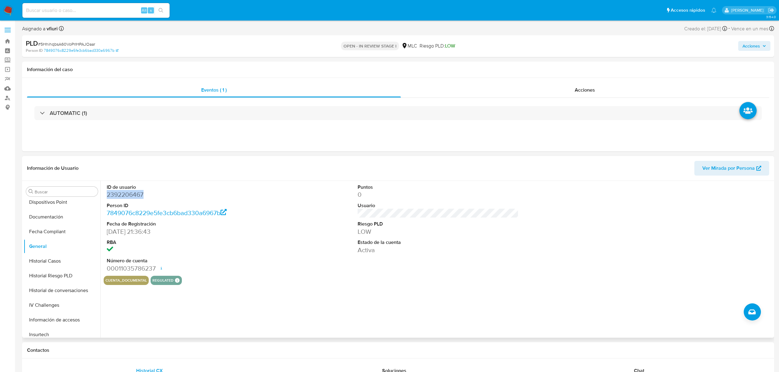
copy dd "2392206467"
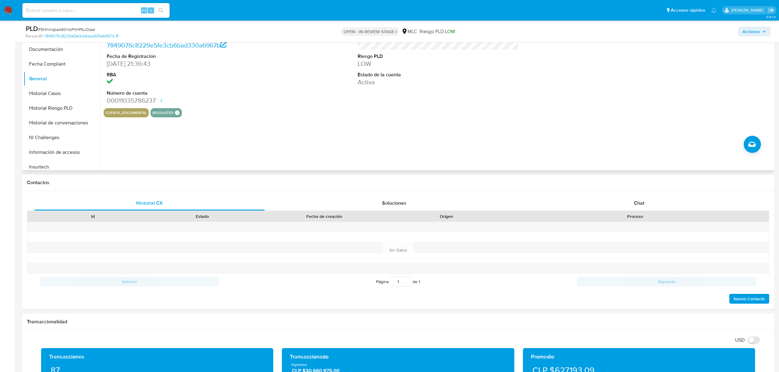
scroll to position [41, 0]
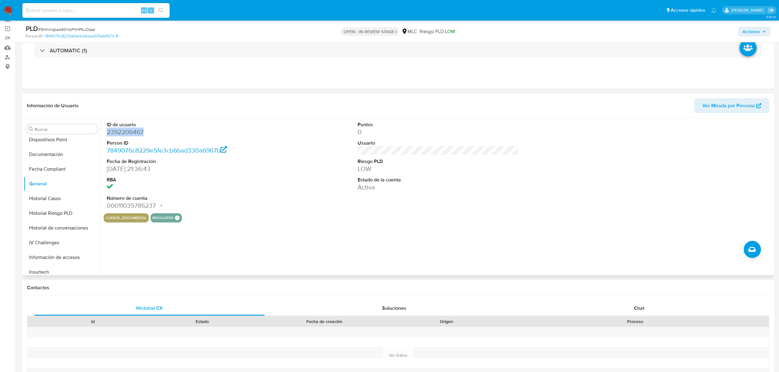
copy dd "2392206467"
click at [86, 29] on span "# 5HhihqbsA60VoPrlHPAJOaar" at bounding box center [66, 29] width 57 height 6
click at [88, 30] on span "# 5HhihqbsA60VoPrlHPAJOaar" at bounding box center [66, 29] width 57 height 6
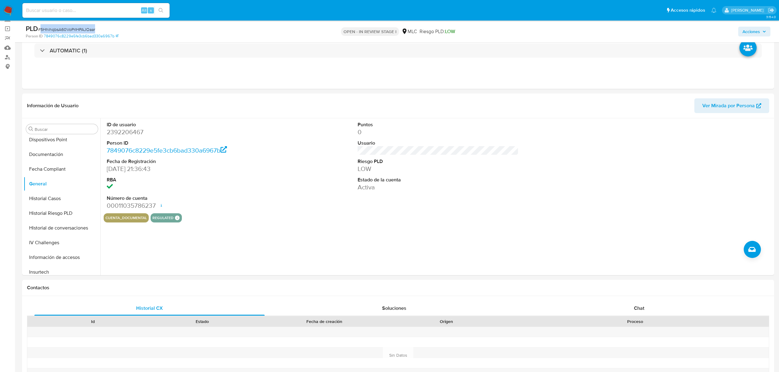
copy span "5HhihqbsA60VoPrlHPAJOaar"
click at [53, 179] on button "KYC" at bounding box center [60, 179] width 72 height 15
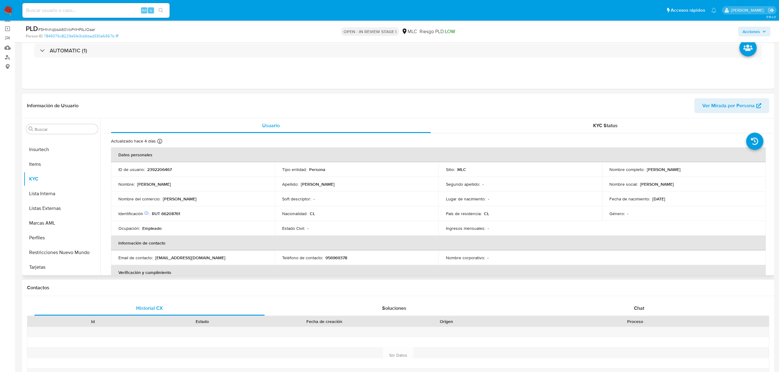
click at [174, 211] on p "RUT 66208761" at bounding box center [166, 214] width 28 height 6
copy p "66208761"
click at [172, 213] on p "RUT 66208761" at bounding box center [166, 214] width 28 height 6
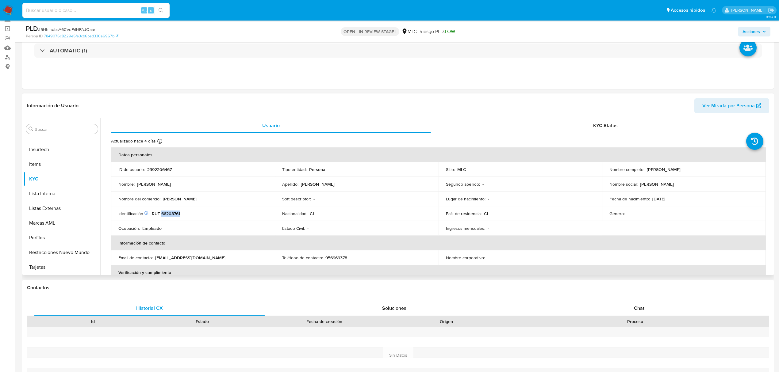
click at [172, 213] on p "RUT 66208761" at bounding box center [166, 214] width 28 height 6
click at [226, 203] on td "Nombre del comercio : Salomé Delgado" at bounding box center [193, 199] width 164 height 15
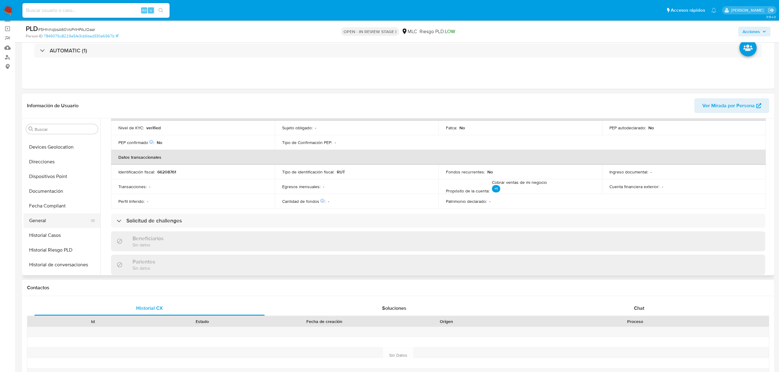
scroll to position [0, 0]
click at [49, 188] on button "Cruces y Relaciones" at bounding box center [60, 188] width 72 height 15
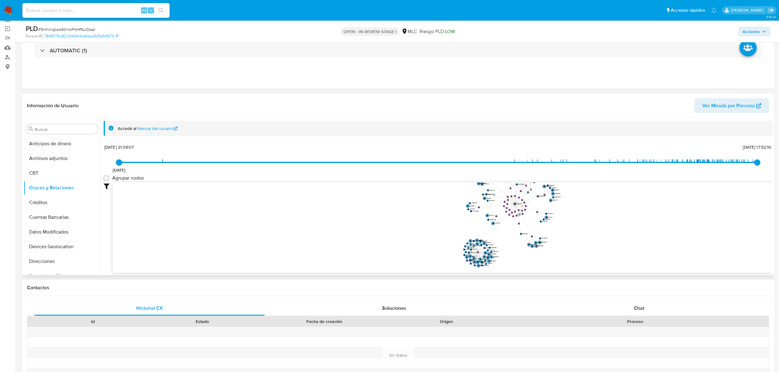
drag, startPoint x: 597, startPoint y: 250, endPoint x: 588, endPoint y: 246, distance: 10.0
click at [596, 250] on icon "phone-27af093da25433ea69c7adc1b17058d6  user-2392206467  2392206467 person-78…" at bounding box center [443, 226] width 660 height 89
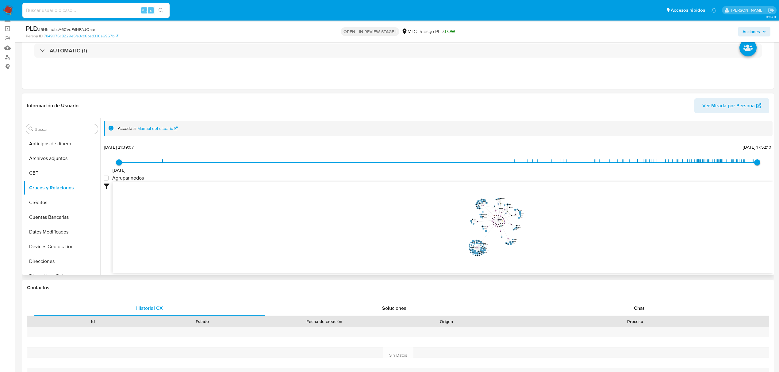
drag, startPoint x: 585, startPoint y: 231, endPoint x: 523, endPoint y: 231, distance: 62.2
click at [523, 231] on icon "phone-27af093da25433ea69c7adc1b17058d6  user-2392206467  2392206467 person-78…" at bounding box center [443, 226] width 660 height 89
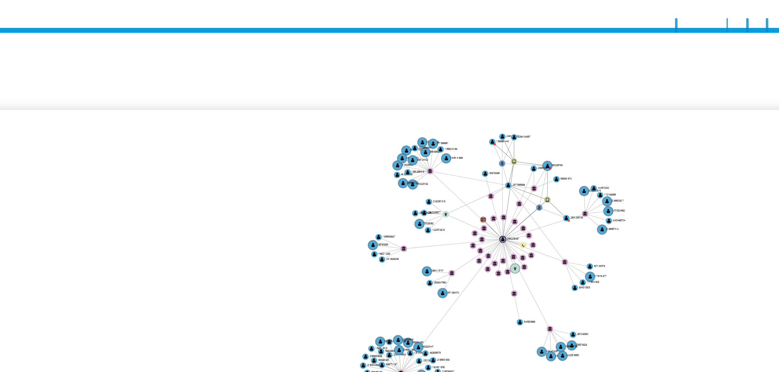
scroll to position [41, 0]
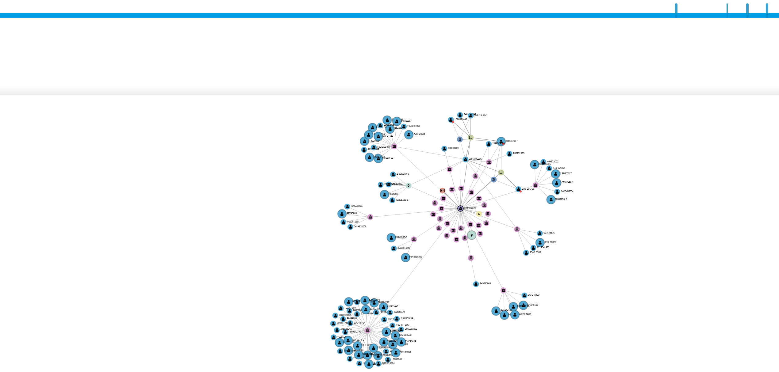
drag, startPoint x: 527, startPoint y: 213, endPoint x: 511, endPoint y: 211, distance: 16.1
click at [511, 211] on icon "phone-27af093da25433ea69c7adc1b17058d6  user-2392206467  2392206467 person-78…" at bounding box center [443, 226] width 660 height 89
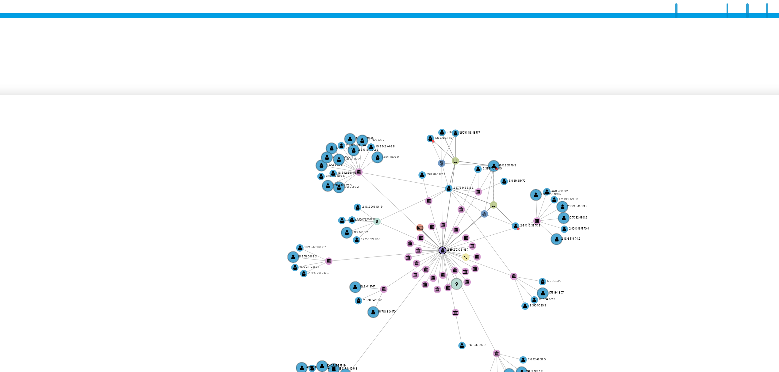
drag, startPoint x: 484, startPoint y: 209, endPoint x: 479, endPoint y: 221, distance: 13.3
click at [479, 221] on icon "phone-27af093da25433ea69c7adc1b17058d6  user-2392206467  2392206467 person-78…" at bounding box center [443, 226] width 660 height 89
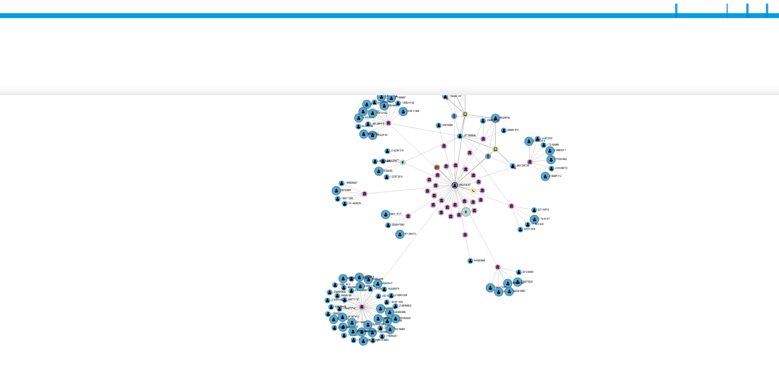
scroll to position [0, 0]
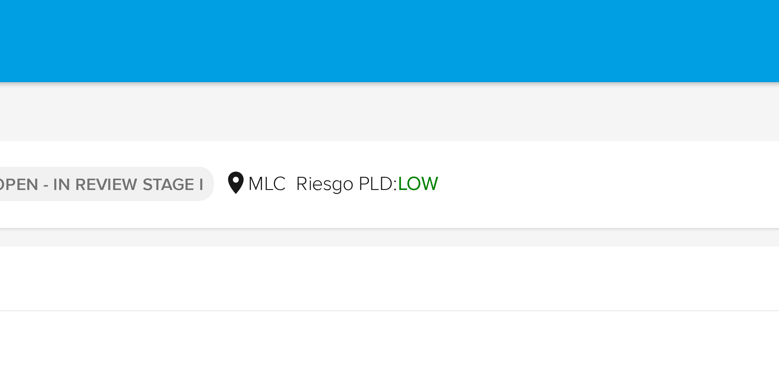
drag, startPoint x: 540, startPoint y: 195, endPoint x: 540, endPoint y: 11, distance: 183.3
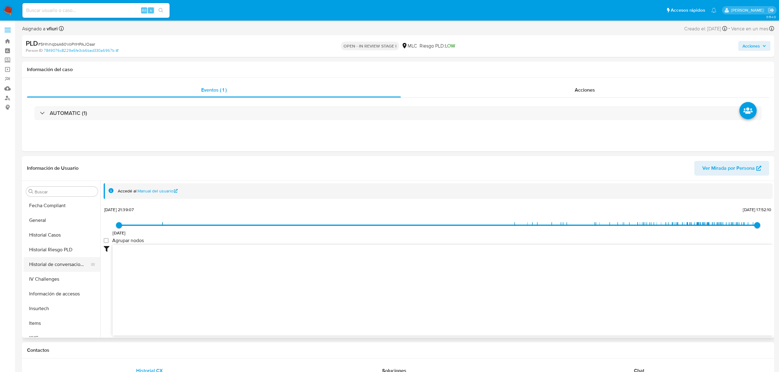
scroll to position [163, 0]
click at [42, 220] on button "General" at bounding box center [60, 219] width 72 height 15
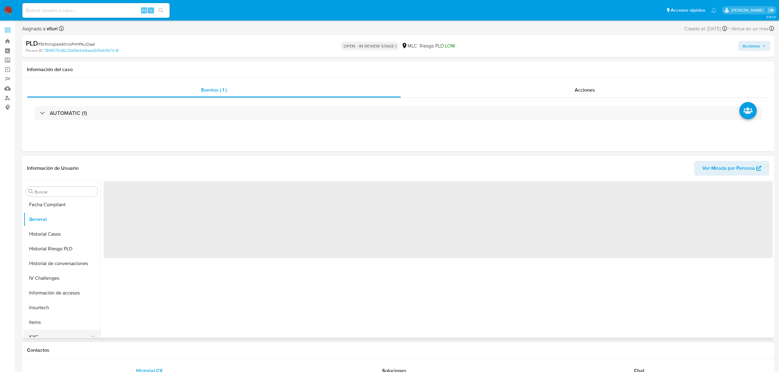
scroll to position [204, 0]
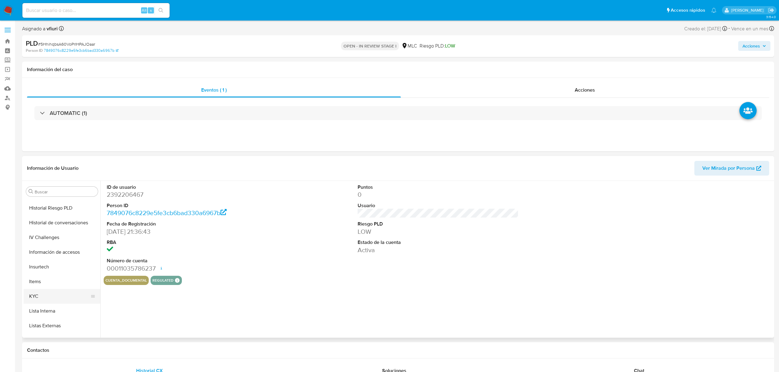
click at [52, 297] on button "KYC" at bounding box center [60, 296] width 72 height 15
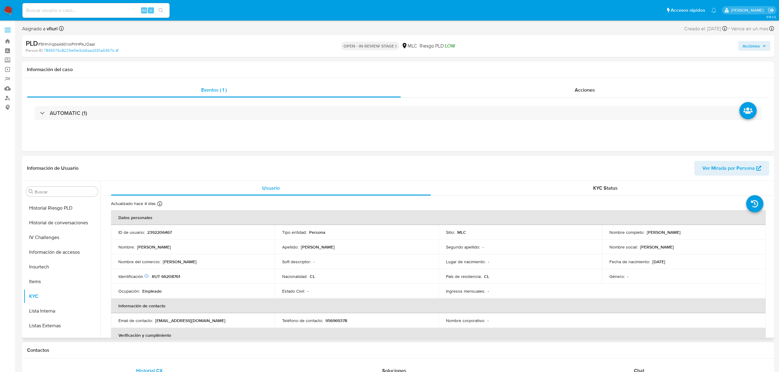
click at [160, 231] on p "2392206467" at bounding box center [159, 233] width 25 height 6
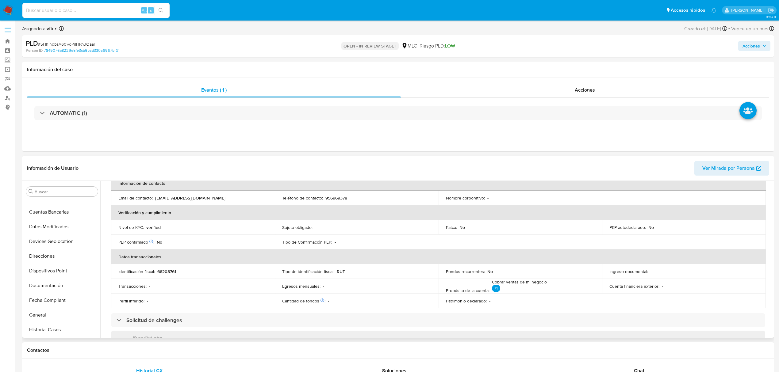
scroll to position [82, 0]
click at [64, 272] on button "Documentación" at bounding box center [60, 272] width 72 height 15
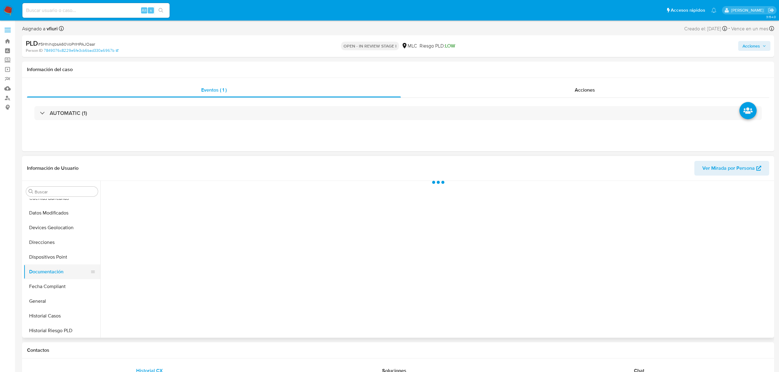
scroll to position [0, 0]
click at [238, 215] on button "Prueba de vida" at bounding box center [182, 211] width 157 height 16
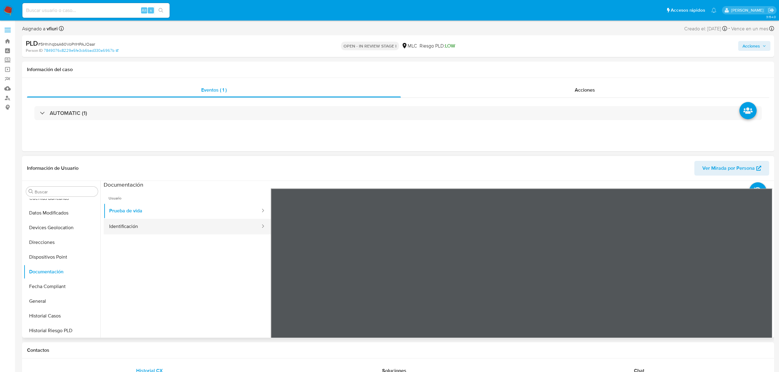
click at [229, 231] on button "Identificación" at bounding box center [182, 227] width 157 height 16
click at [223, 210] on button "Prueba de vida" at bounding box center [182, 211] width 157 height 16
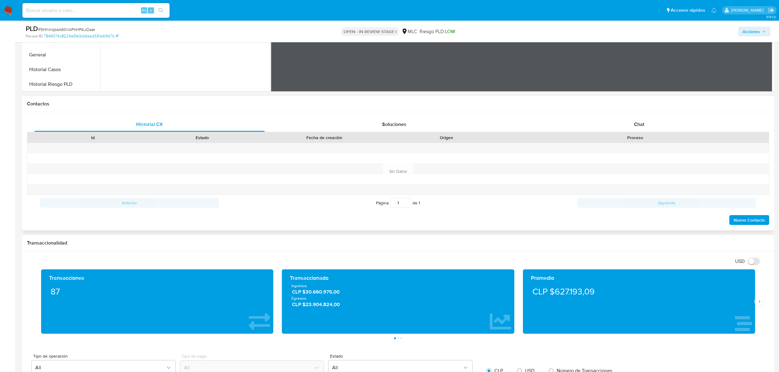
scroll to position [204, 0]
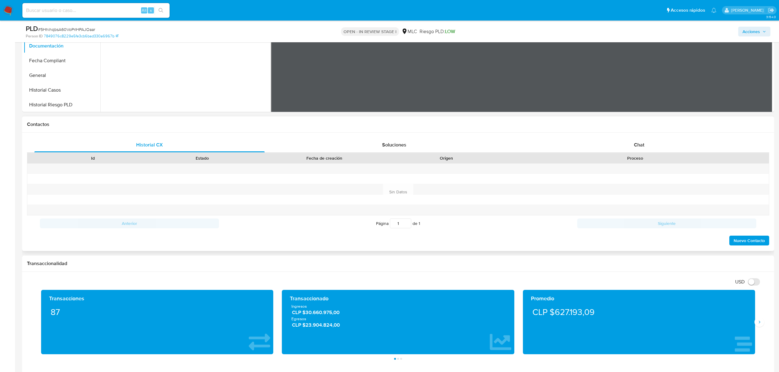
click at [627, 134] on div "Historial CX Soluciones Chat Id Estado Fecha de creación Origen Proceso Anterio…" at bounding box center [398, 192] width 752 height 118
click at [630, 147] on div "Chat" at bounding box center [639, 145] width 230 height 15
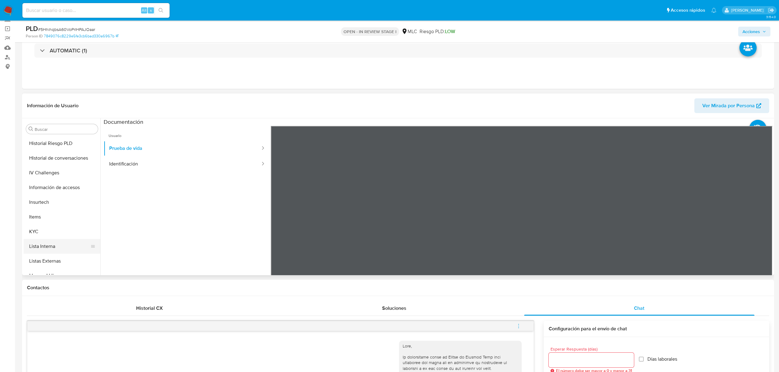
scroll to position [259, 0]
click at [45, 180] on button "KYC" at bounding box center [60, 179] width 72 height 15
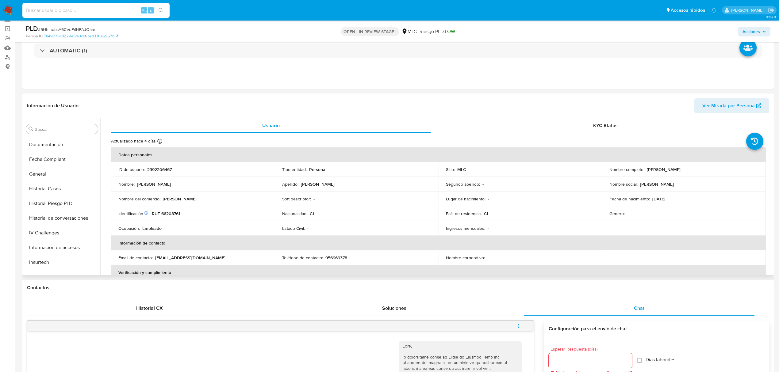
scroll to position [136, 0]
click at [49, 159] on button "Documentación" at bounding box center [60, 154] width 72 height 15
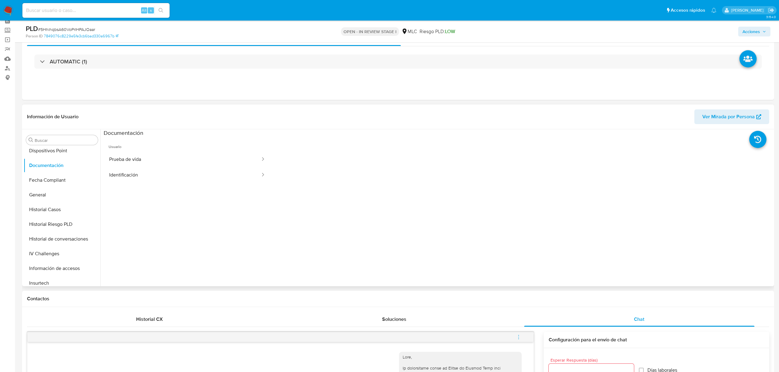
scroll to position [0, 0]
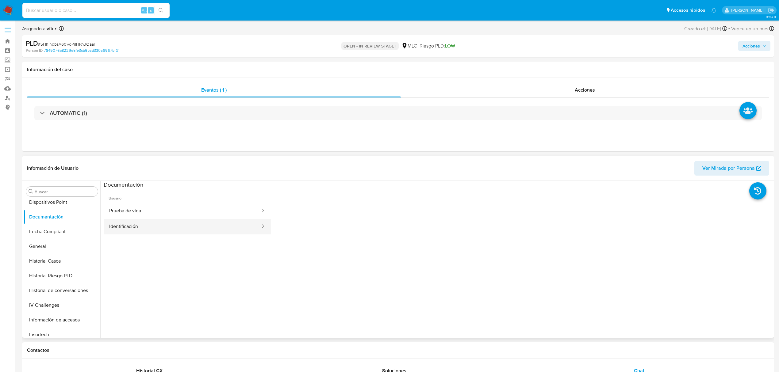
click at [245, 225] on button "Identificación" at bounding box center [182, 227] width 157 height 16
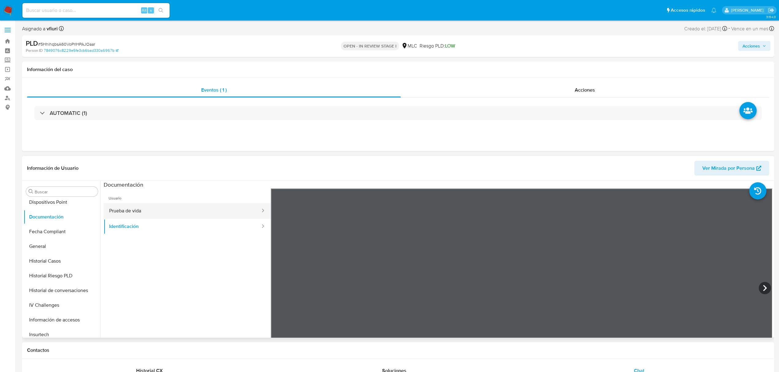
click at [244, 217] on button "Prueba de vida" at bounding box center [182, 211] width 157 height 16
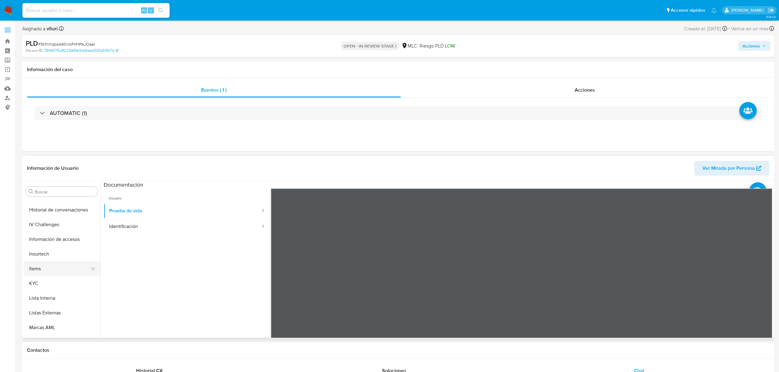
scroll to position [259, 0]
click at [45, 246] on button "KYC" at bounding box center [60, 241] width 72 height 15
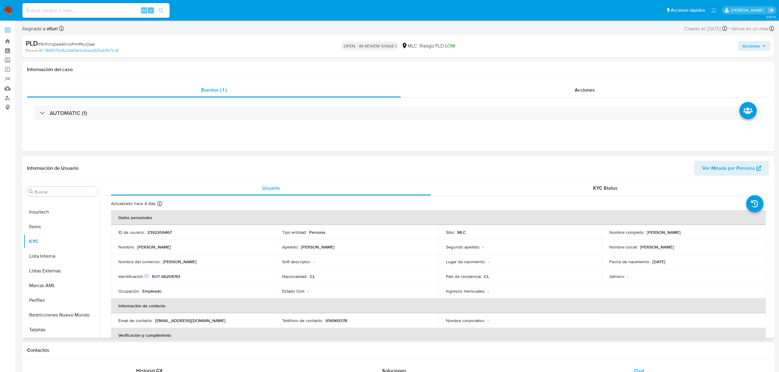
drag, startPoint x: 645, startPoint y: 232, endPoint x: 708, endPoint y: 234, distance: 62.6
click at [708, 234] on div "Nombre completo : Salomé Barraza Delgado" at bounding box center [683, 233] width 149 height 6
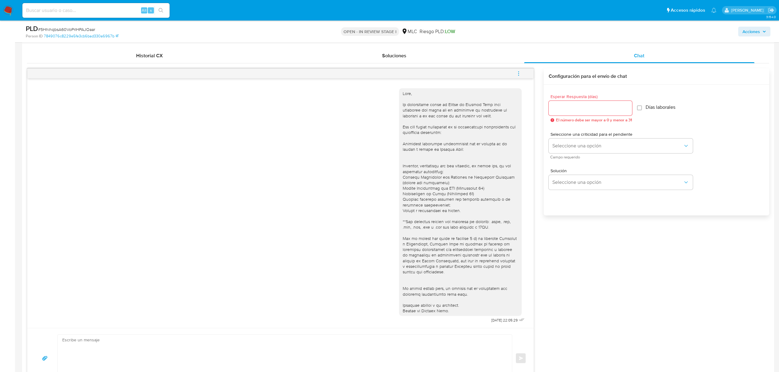
scroll to position [245, 0]
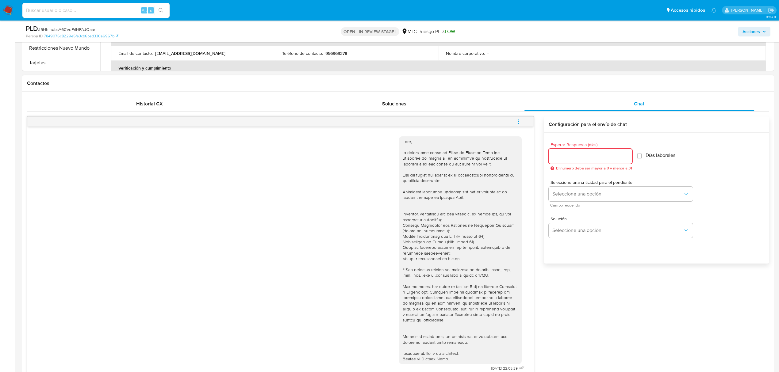
click at [571, 153] on input "Esperar Respuesta (días)" at bounding box center [589, 156] width 83 height 8
type input "2"
click at [580, 191] on span "Seleccione una opción" at bounding box center [617, 194] width 131 height 6
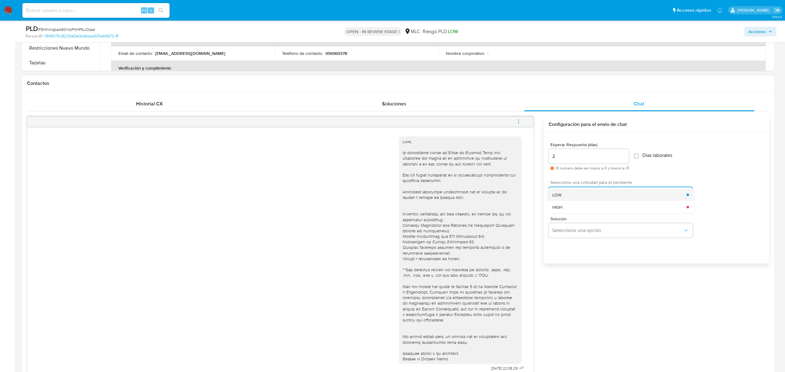
click at [577, 198] on div "LOW" at bounding box center [619, 195] width 134 height 12
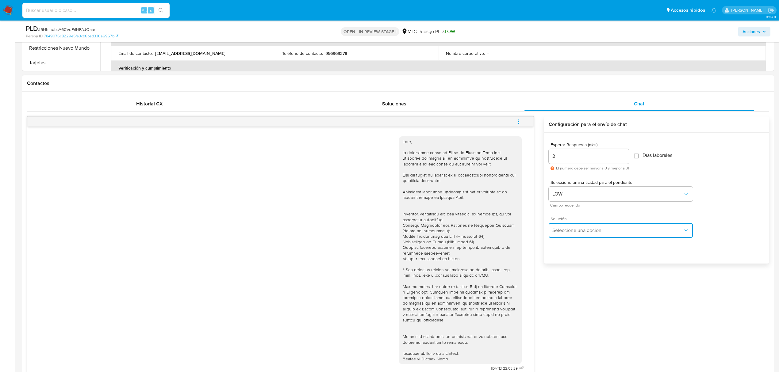
click at [573, 229] on span "Seleccione una opción" at bounding box center [617, 230] width 131 height 6
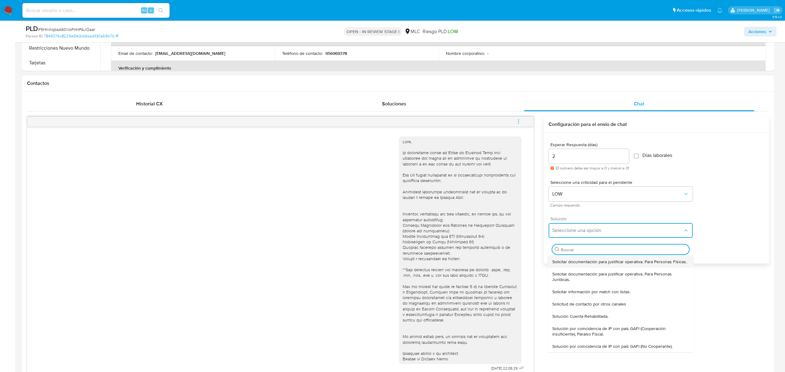
click at [568, 262] on span "Solicitar documentación para justificar operativa. Para Personas Físicas." at bounding box center [619, 262] width 135 height 6
type textarea "Lore ,Ip dolorsitame cons adi el seddoe tem incididunt utla etd magnaaliquae ad…"
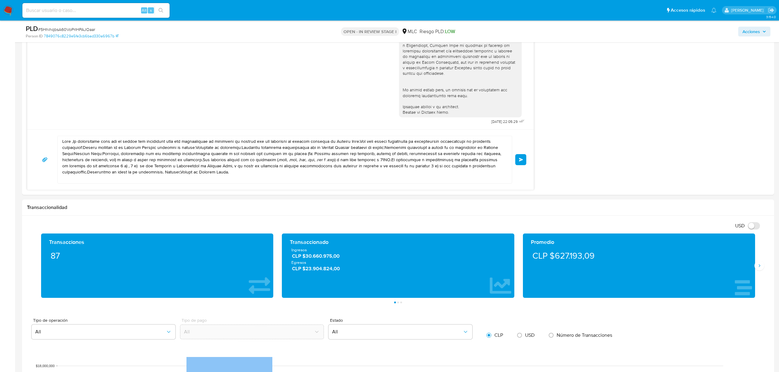
scroll to position [449, 0]
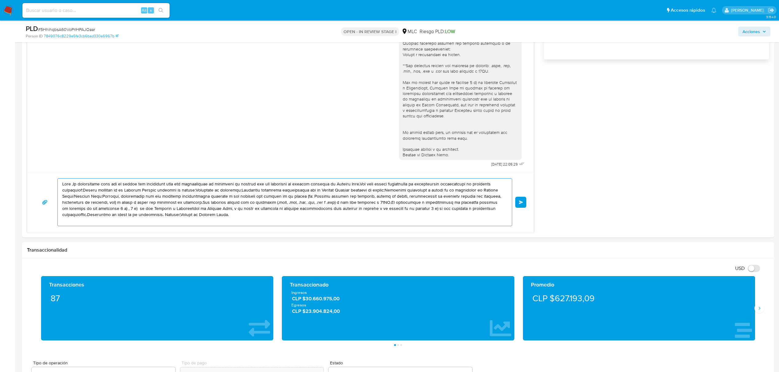
drag, startPoint x: 182, startPoint y: 213, endPoint x: 10, endPoint y: 180, distance: 175.6
click at [10, 180] on section "Bandeja Tablero Screening Búsqueda en Listas Watchlist Herramientas Operaciones…" at bounding box center [389, 251] width 779 height 1401
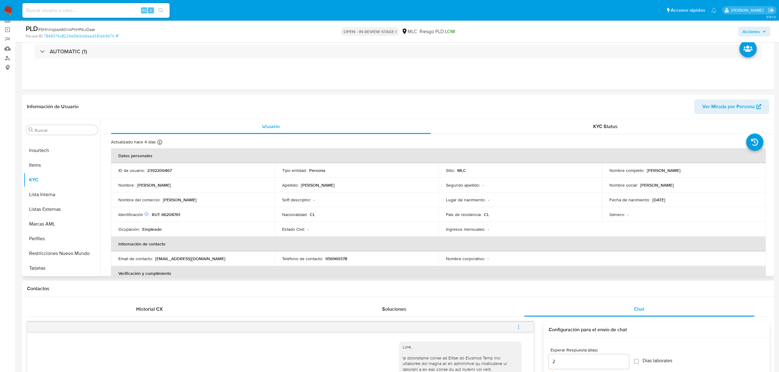
scroll to position [0, 0]
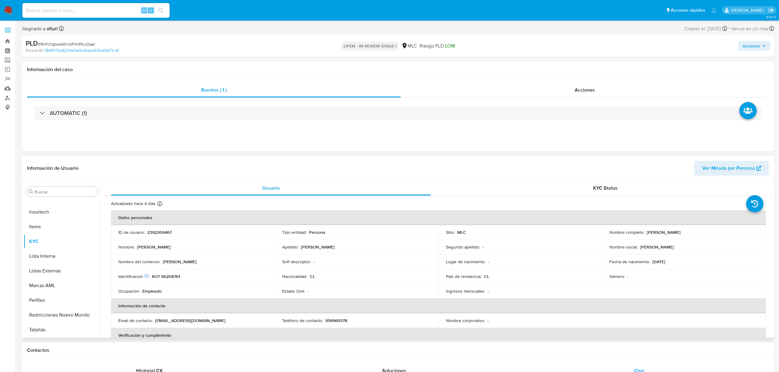
click at [654, 231] on p "Salomé Barraza Delgado" at bounding box center [664, 233] width 34 height 6
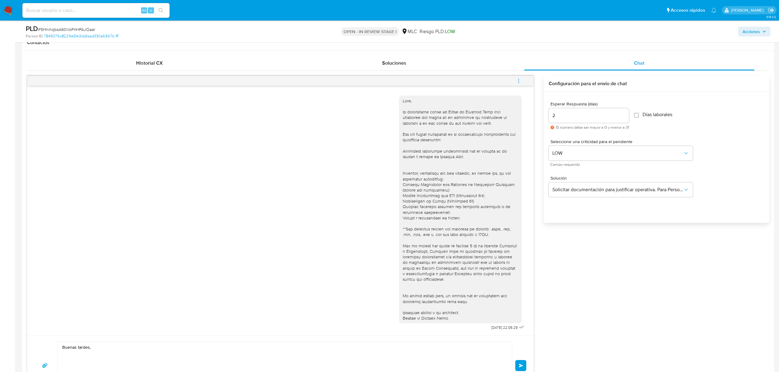
scroll to position [409, 0]
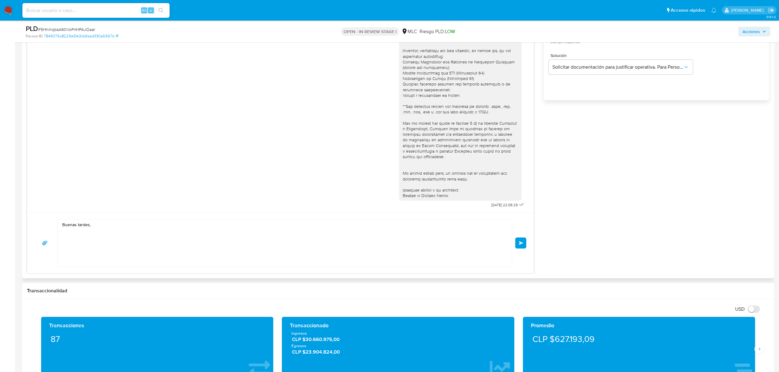
click at [116, 216] on div "Buenas tardes, Enviar" at bounding box center [280, 243] width 506 height 60
click at [117, 224] on textarea "Buenas tardes," at bounding box center [283, 243] width 442 height 47
paste textarea "Salomé"
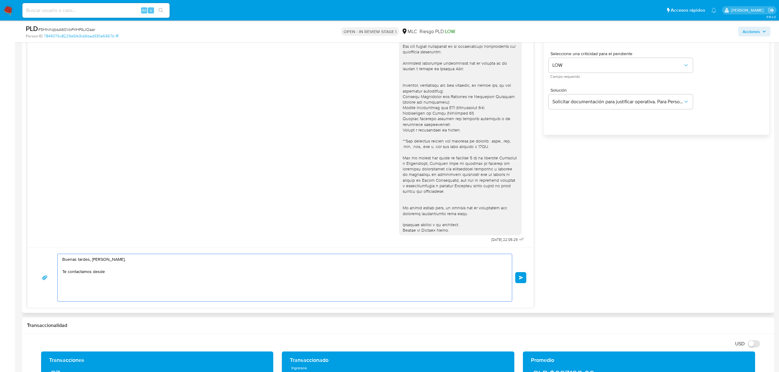
scroll to position [327, 0]
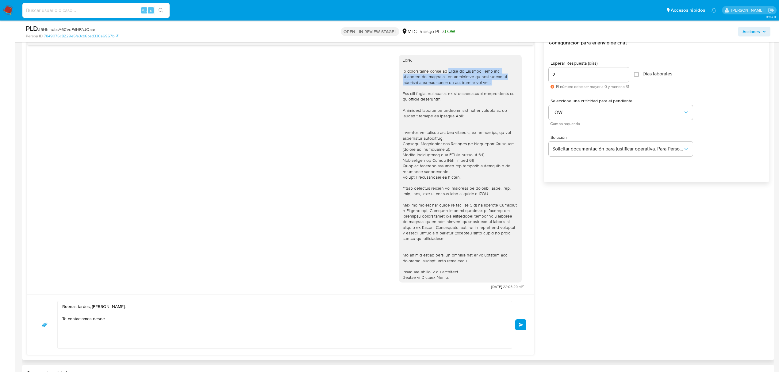
drag, startPoint x: 449, startPoint y: 71, endPoint x: 474, endPoint y: 81, distance: 26.2
click at [474, 81] on div at bounding box center [460, 168] width 115 height 223
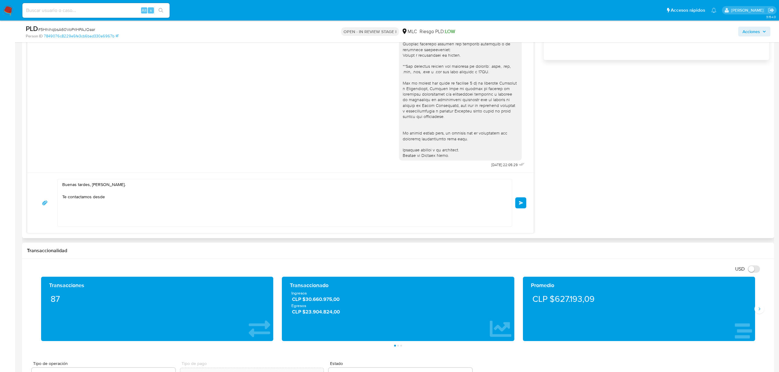
scroll to position [449, 0]
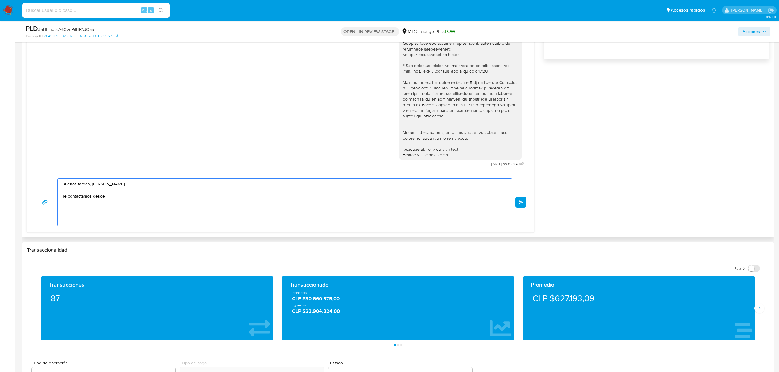
click at [105, 197] on textarea "Buenas tardes, Salomé. Te contactamos desde" at bounding box center [283, 202] width 442 height 47
paste textarea "Equipo de Mercado Pago para verificar tus datos con la finalidad de garantizar …"
click at [103, 195] on textarea "Buenas tardes, Salomé. Te contactamos desdeEquipo de Mercado Pago para verifica…" at bounding box center [283, 202] width 442 height 47
click at [105, 195] on textarea "Buenas tardes, Salomé. Te contactamos desdeEquipo de Mercado Pago para verifica…" at bounding box center [283, 202] width 442 height 47
click at [372, 197] on textarea "Buenas tardes, Salomé. Te contactamos desde el Equipo de Mercado Pago para veri…" at bounding box center [283, 202] width 442 height 47
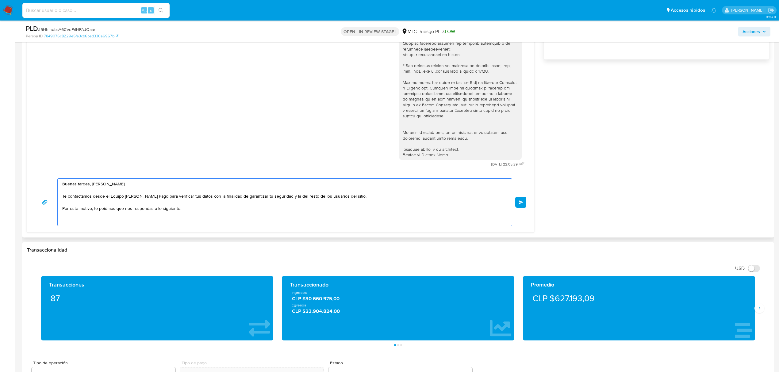
click at [107, 210] on textarea "Buenas tardes, Salomé. Te contactamos desde el Equipo de Mercado Pago para veri…" at bounding box center [283, 202] width 442 height 47
click at [0, 0] on lt-span "pedimos" at bounding box center [0, 0] width 0 height 0
click at [207, 206] on textarea "Buenas tardes, Salomé. Te contactamos desde el Equipo de Mercado Pago para veri…" at bounding box center [283, 202] width 442 height 47
click at [202, 213] on textarea "Buenas tardes, Salomé. Te contactamos desde el Equipo de Mercado Pago para veri…" at bounding box center [283, 202] width 442 height 47
paste textarea "IDENTICARD SPA 96.750.760-1"
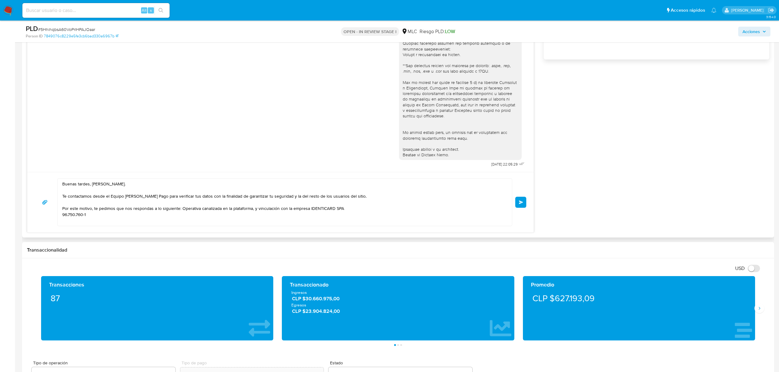
click at [61, 216] on div "Buenas tardes, Salomé. Te contactamos desde el Equipo de Mercado Pago para veri…" at bounding box center [283, 202] width 451 height 47
click at [63, 215] on textarea "Buenas tardes, Salomé. Te contactamos desde el Equipo de Mercado Pago para veri…" at bounding box center [283, 202] width 442 height 47
click at [380, 208] on textarea "Buenas tardes, Salomé. Te contactamos desde el Equipo de Mercado Pago para veri…" at bounding box center [283, 202] width 442 height 47
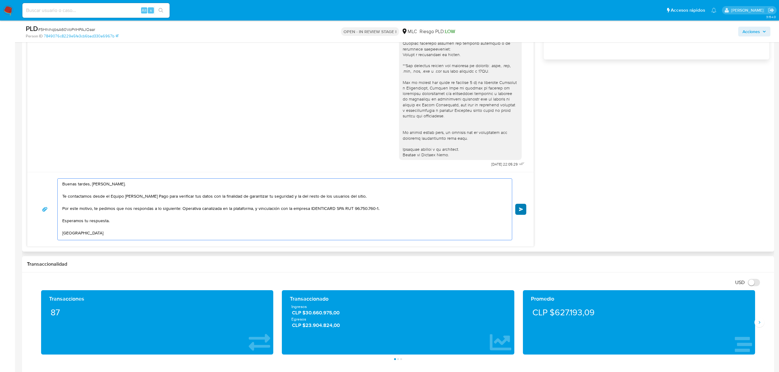
type textarea "Buenas tardes, Salomé. Te contactamos desde el Equipo de Mercado Pago para veri…"
click at [517, 210] on button "Enviar" at bounding box center [520, 209] width 11 height 11
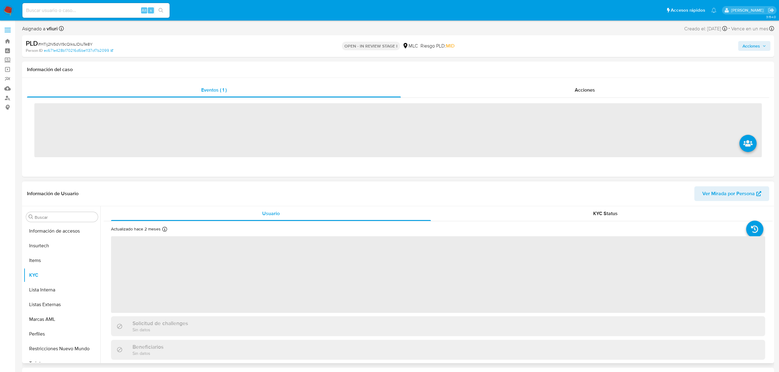
scroll to position [259, 0]
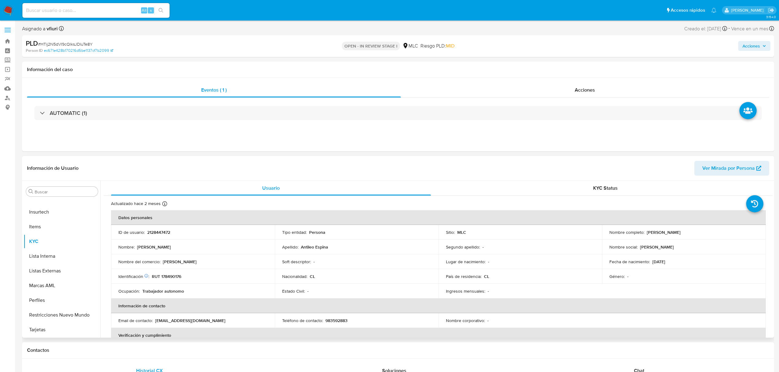
select select "10"
click at [46, 255] on button "Historial Casos" at bounding box center [60, 261] width 72 height 15
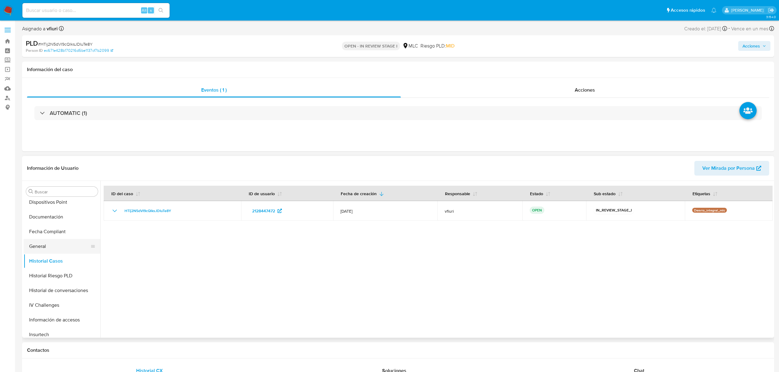
click at [44, 244] on button "General" at bounding box center [60, 246] width 72 height 15
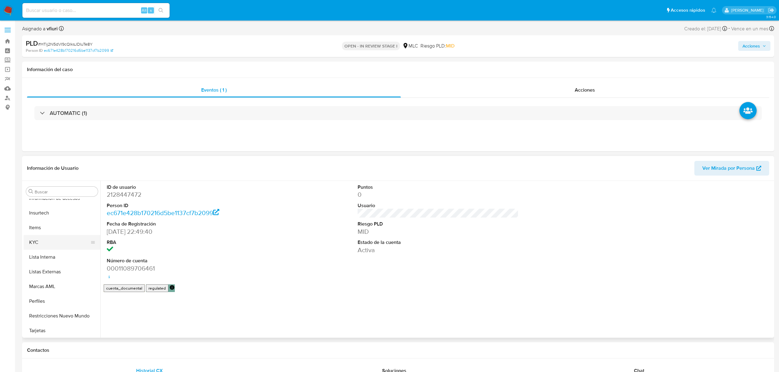
scroll to position [259, 0]
click at [41, 237] on button "KYC" at bounding box center [60, 241] width 72 height 15
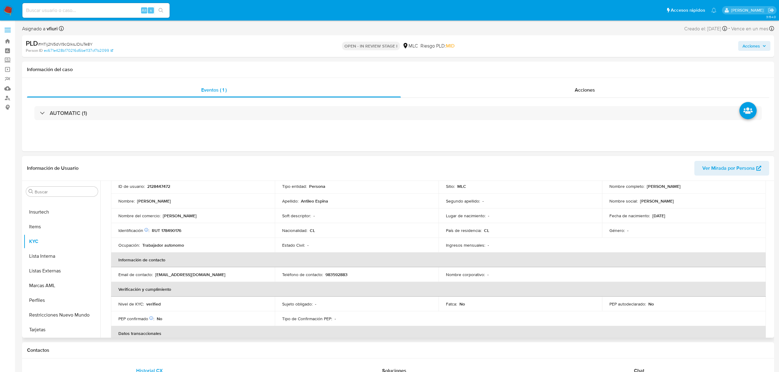
scroll to position [0, 0]
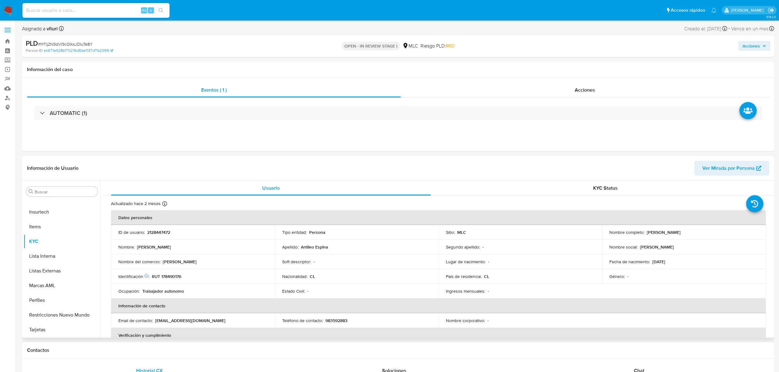
click at [159, 234] on p "2128447472" at bounding box center [158, 233] width 23 height 6
copy p "2128447472"
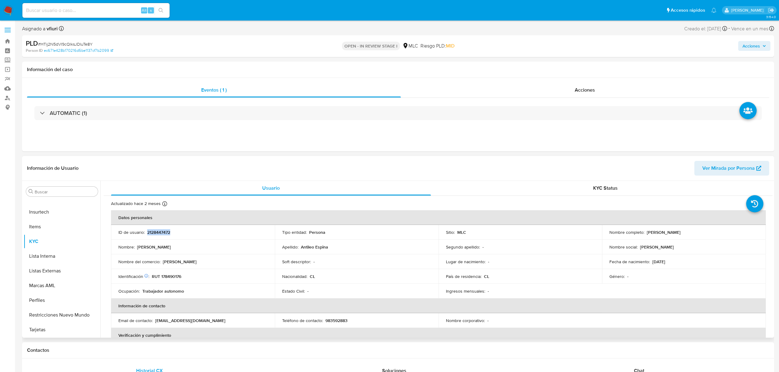
copy p "2128447472"
click at [68, 44] on span "# HTij2N5dVI9cQlksJDIuTe8Y" at bounding box center [65, 44] width 55 height 6
copy span "HTij2N5dVI9cQlksJDIuTe8Y"
click at [169, 275] on p "RUT 178490176" at bounding box center [166, 277] width 29 height 6
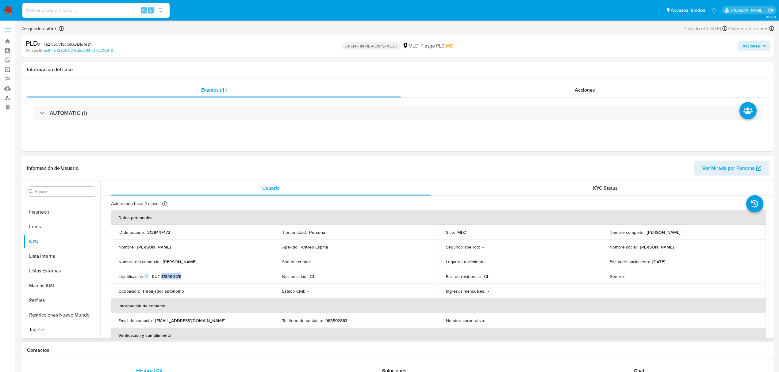
click at [169, 275] on p "RUT 178490176" at bounding box center [166, 277] width 29 height 6
copy p "178490176"
click at [298, 248] on div "Apellido : Antileo Espina" at bounding box center [356, 247] width 149 height 6
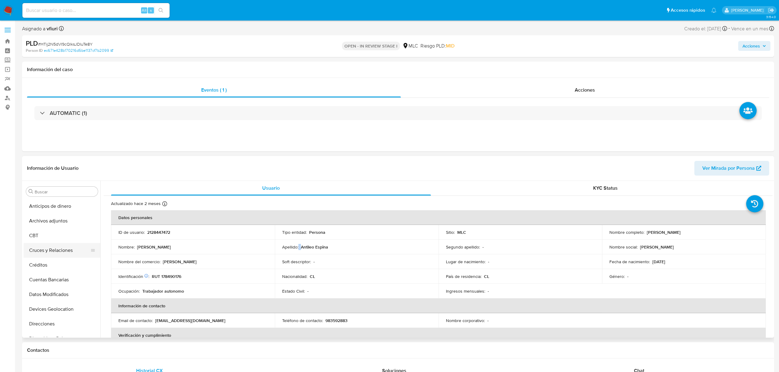
click at [52, 257] on button "Cruces y Relaciones" at bounding box center [60, 250] width 72 height 15
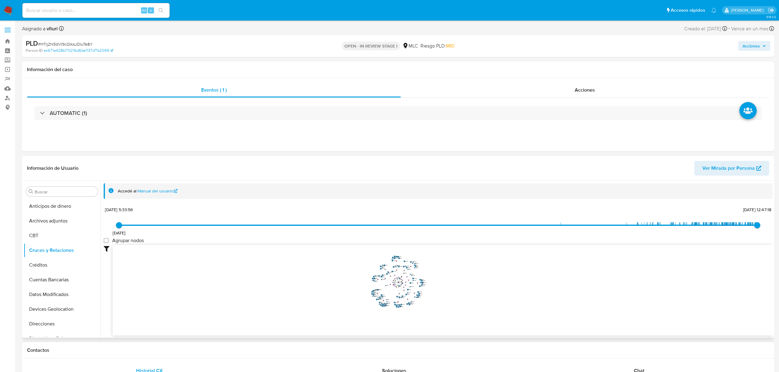
drag, startPoint x: 463, startPoint y: 280, endPoint x: 486, endPoint y: 287, distance: 24.7
click at [483, 288] on icon "user-2128447472  2128447472 phone-20194a1b81c78f1b20f0bc4823325deb  person-ec…" at bounding box center [443, 289] width 660 height 89
drag, startPoint x: 492, startPoint y: 289, endPoint x: 522, endPoint y: 281, distance: 31.2
click at [522, 281] on icon "user-2128447472  2128447472 phone-20194a1b81c78f1b20f0bc4823325deb  person-ec…" at bounding box center [443, 289] width 660 height 89
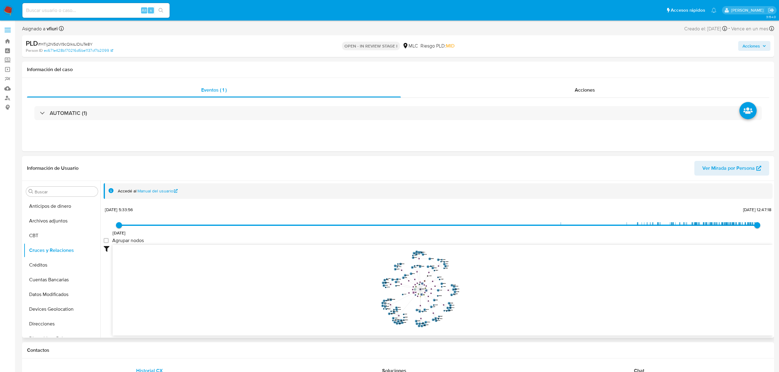
drag, startPoint x: 522, startPoint y: 286, endPoint x: 527, endPoint y: 290, distance: 5.9
click at [527, 290] on icon "user-2128447472  2128447472 phone-20194a1b81c78f1b20f0bc4823325deb  person-ec…" at bounding box center [443, 289] width 660 height 89
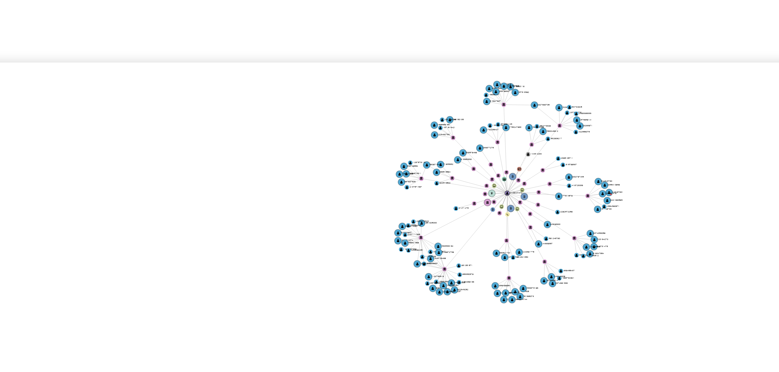
drag, startPoint x: 494, startPoint y: 233, endPoint x: 494, endPoint y: 266, distance: 32.8
click at [494, 266] on div "8/2/2021 8/2/2021, 5:33:56 14/8/2025, 12:47:18 Agrupar nodos Filtros Confianza …" at bounding box center [438, 270] width 669 height 130
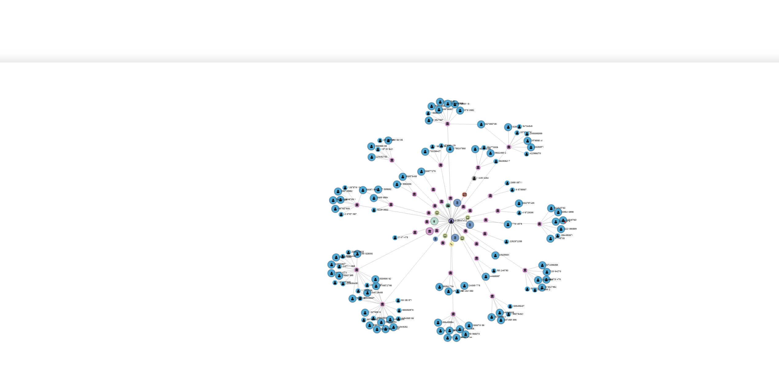
drag, startPoint x: 457, startPoint y: 285, endPoint x: 454, endPoint y: 286, distance: 3.2
click at [454, 286] on icon "user-2128447472  2128447472 phone-20194a1b81c78f1b20f0bc4823325deb  person-ec…" at bounding box center [443, 289] width 660 height 89
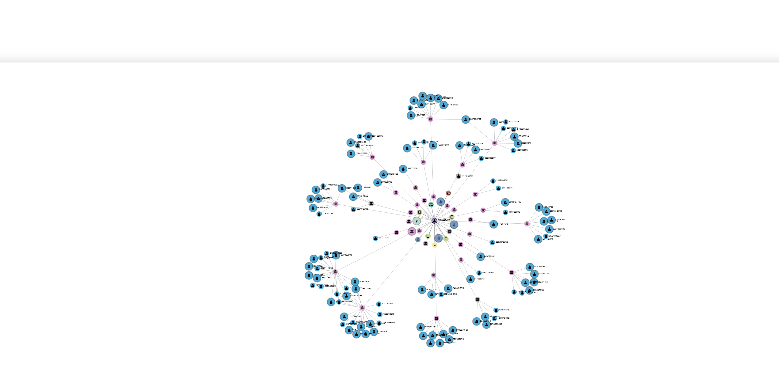
drag, startPoint x: 451, startPoint y: 289, endPoint x: 445, endPoint y: 288, distance: 5.9
click at [445, 288] on icon "user-2128447472  2128447472 phone-20194a1b81c78f1b20f0bc4823325deb  person-ec…" at bounding box center [443, 289] width 660 height 89
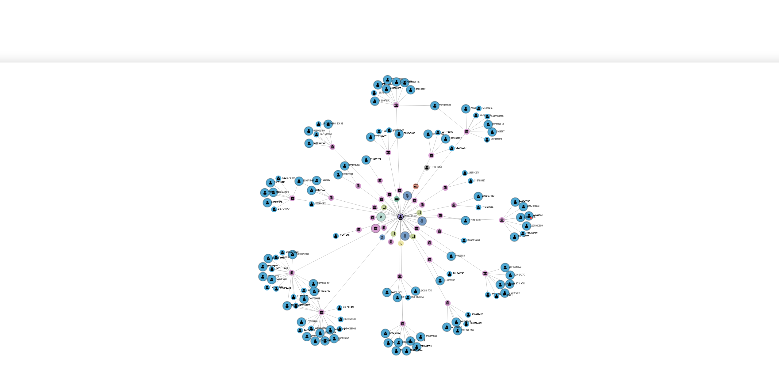
click at [445, 294] on icon "user-2128447472  2128447472 phone-20194a1b81c78f1b20f0bc4823325deb  person-ec…" at bounding box center [443, 289] width 660 height 89
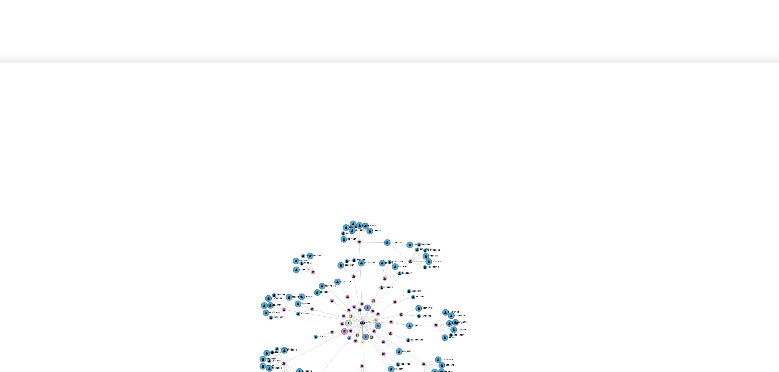
drag, startPoint x: 493, startPoint y: 263, endPoint x: 494, endPoint y: 283, distance: 19.9
click at [494, 285] on icon "user-2128447472  2128447472 phone-20194a1b81c78f1b20f0bc4823325deb  person-ec…" at bounding box center [443, 289] width 660 height 89
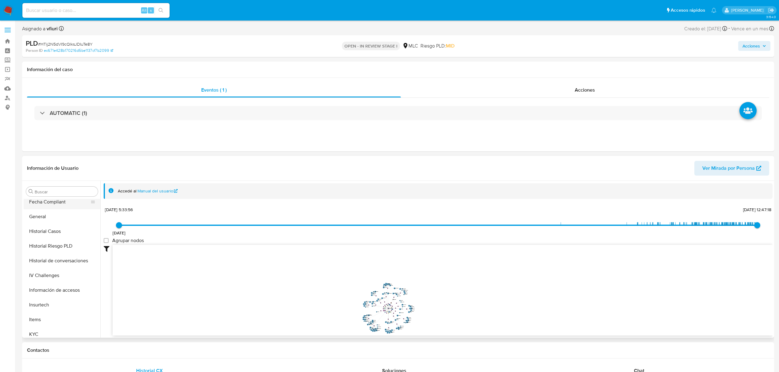
scroll to position [259, 0]
click at [45, 245] on button "KYC" at bounding box center [60, 241] width 72 height 15
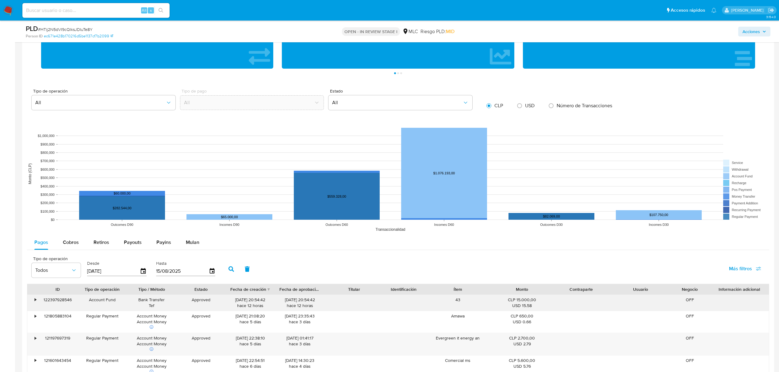
scroll to position [572, 0]
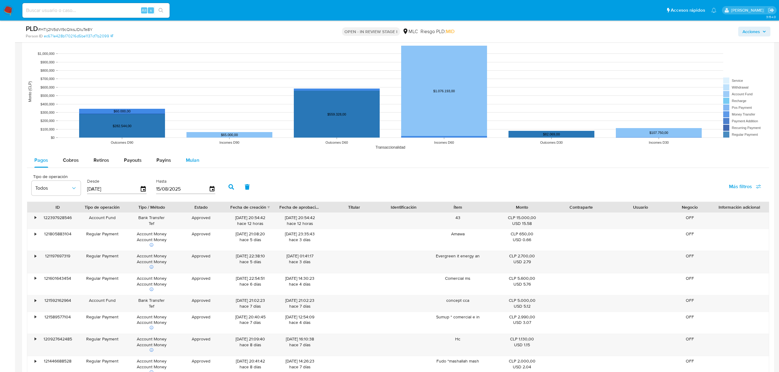
click at [190, 159] on span "Mulan" at bounding box center [192, 160] width 13 height 7
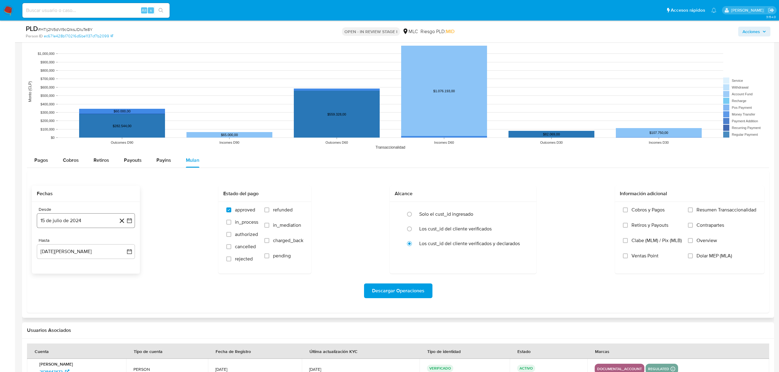
click at [129, 221] on icon "button" at bounding box center [129, 221] width 6 height 6
click at [47, 318] on button "29" at bounding box center [49, 315] width 10 height 10
click at [128, 250] on icon "button" at bounding box center [129, 252] width 6 height 6
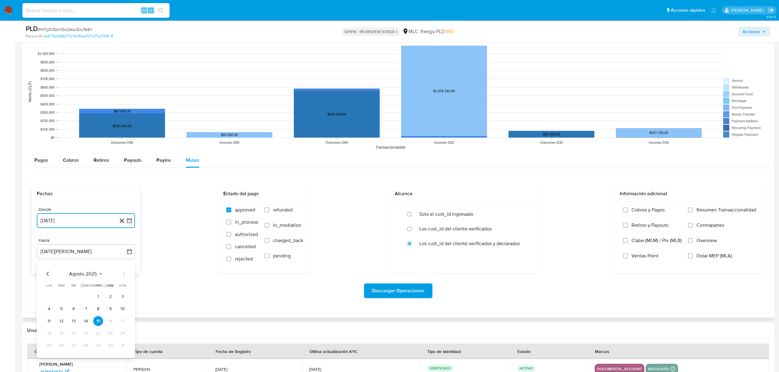
click at [48, 276] on icon "Mes anterior" at bounding box center [47, 273] width 7 height 7
click at [50, 350] on button "28" at bounding box center [49, 346] width 10 height 10
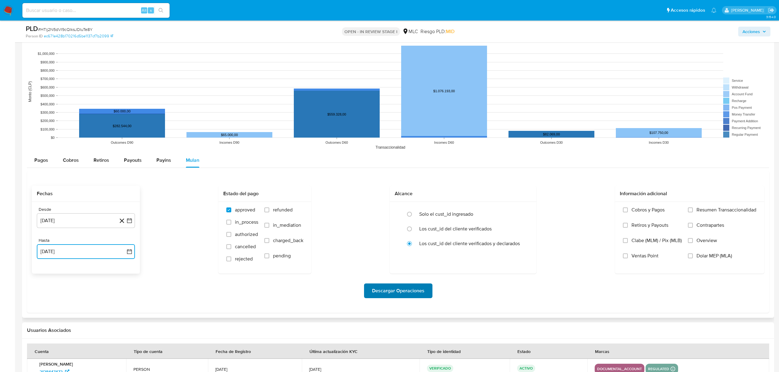
click at [388, 291] on span "Descargar Operaciones" at bounding box center [398, 290] width 52 height 13
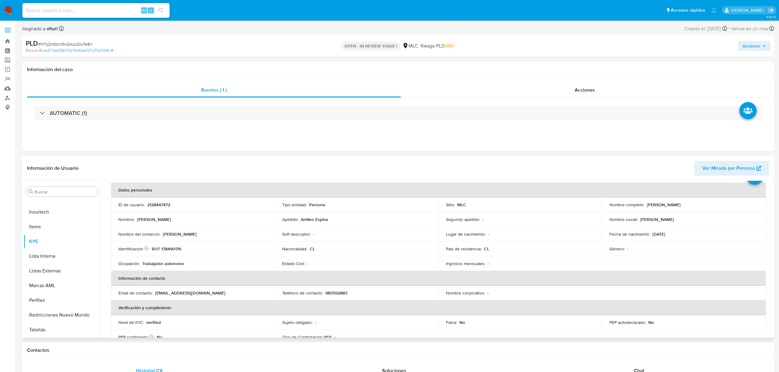
scroll to position [0, 0]
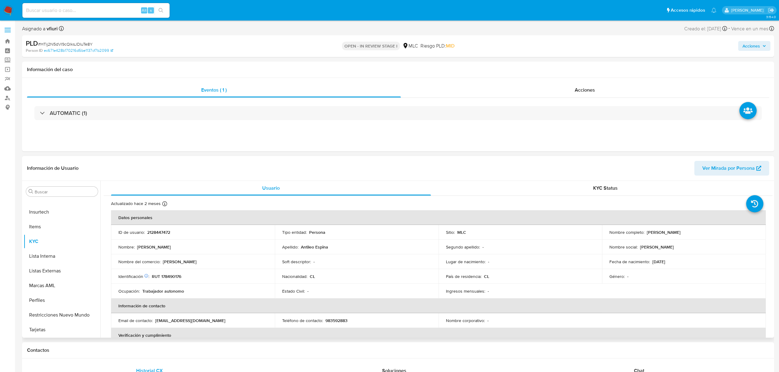
drag, startPoint x: 644, startPoint y: 231, endPoint x: 712, endPoint y: 230, distance: 67.8
click at [712, 230] on div "Nombre completo : Omar Camilo Antileo Espina" at bounding box center [683, 233] width 149 height 6
copy div "Omar Camilo Antileo Espina"
click at [52, 260] on button "Documentación" at bounding box center [60, 257] width 72 height 15
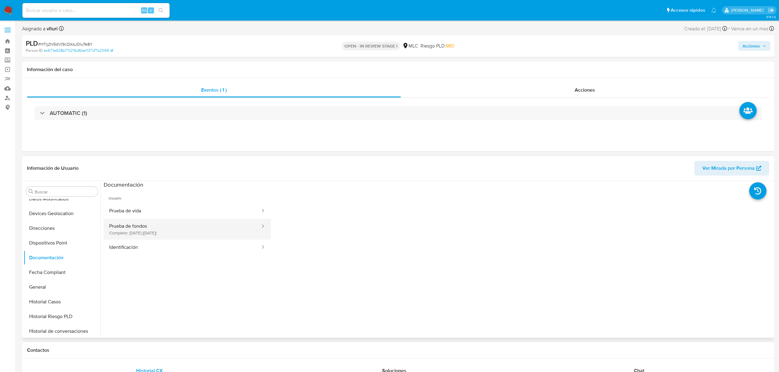
click at [161, 231] on button "Prueba de fondos Completo: 04/06/2025 (hace 2 meses)" at bounding box center [182, 229] width 157 height 21
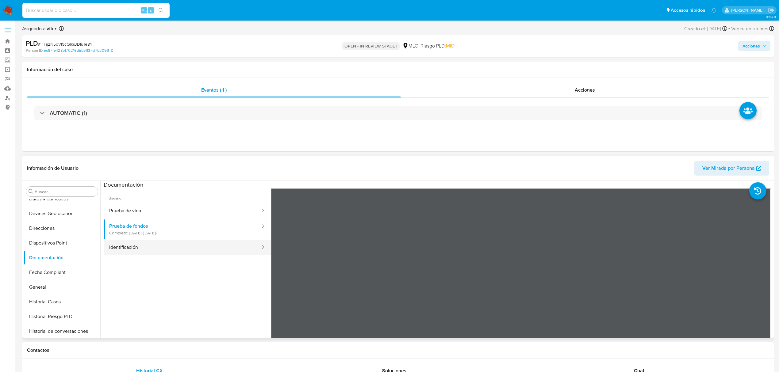
click at [145, 242] on button "Identificación" at bounding box center [182, 248] width 157 height 16
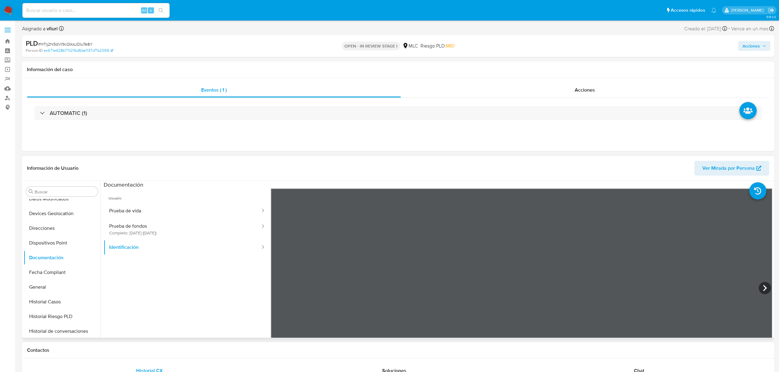
click at [138, 187] on h3 "Documentación" at bounding box center [124, 184] width 40 height 7
click at [139, 204] on button "Prueba de vida" at bounding box center [182, 211] width 157 height 16
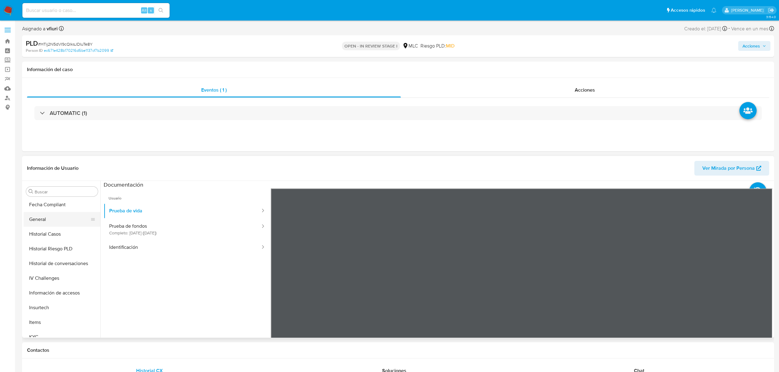
click at [41, 222] on button "General" at bounding box center [60, 219] width 72 height 15
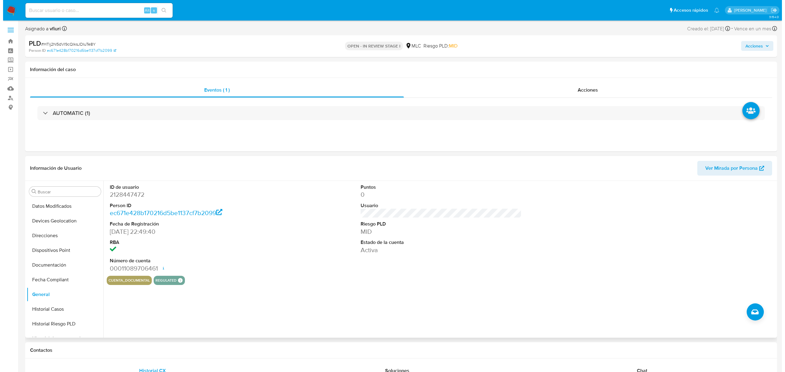
scroll to position [0, 0]
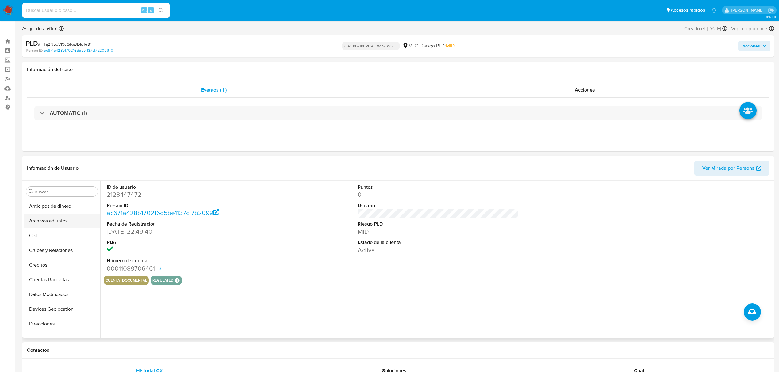
click at [35, 226] on button "Archivos adjuntos" at bounding box center [60, 221] width 72 height 15
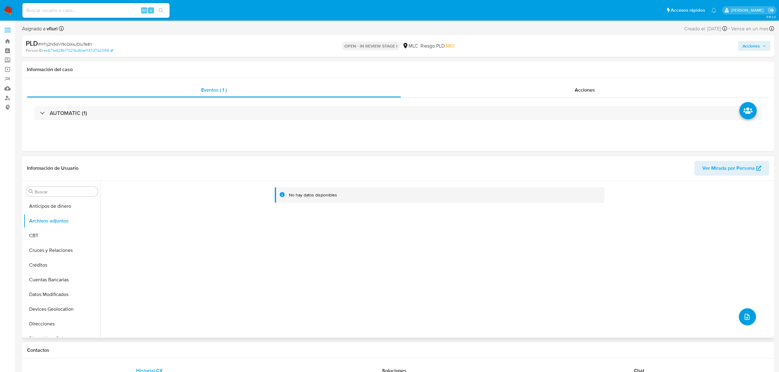
click at [744, 318] on icon "upload-file" at bounding box center [746, 316] width 7 height 7
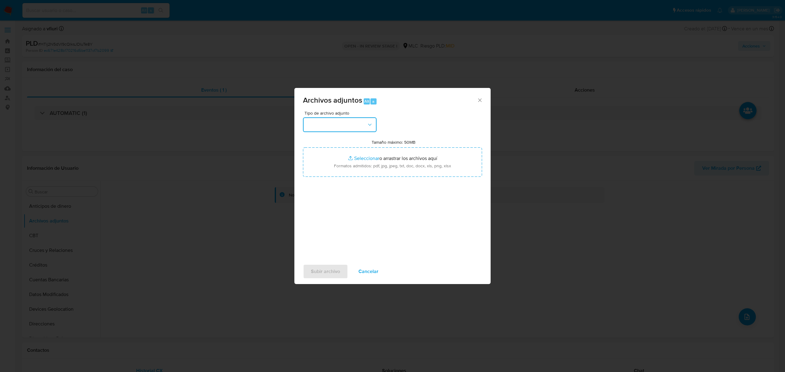
click at [349, 129] on button "button" at bounding box center [340, 124] width 74 height 15
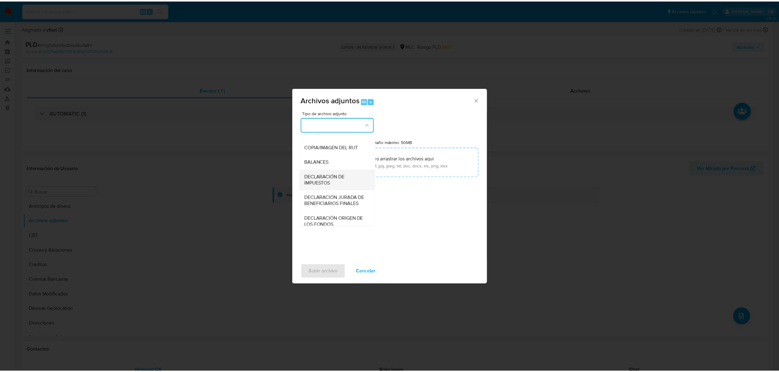
scroll to position [91, 0]
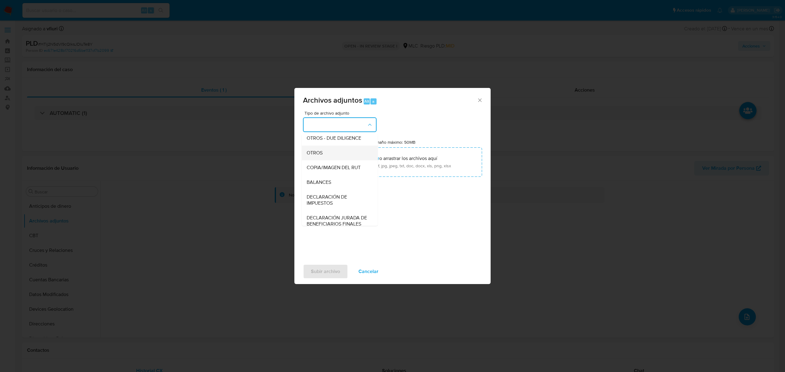
click at [320, 156] on span "OTROS" at bounding box center [315, 153] width 16 height 6
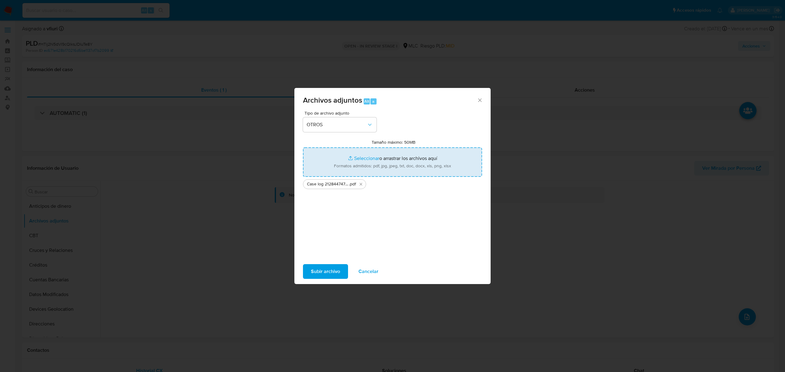
type input "C:\fakepath\Tabla 2128447472.xlsx"
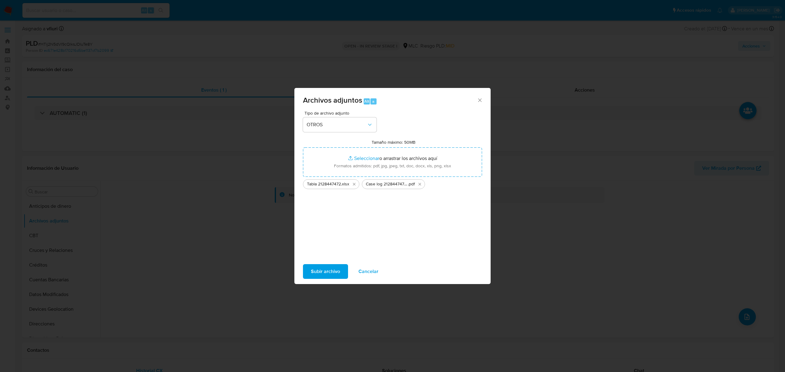
click at [324, 268] on span "Subir archivo" at bounding box center [325, 271] width 29 height 13
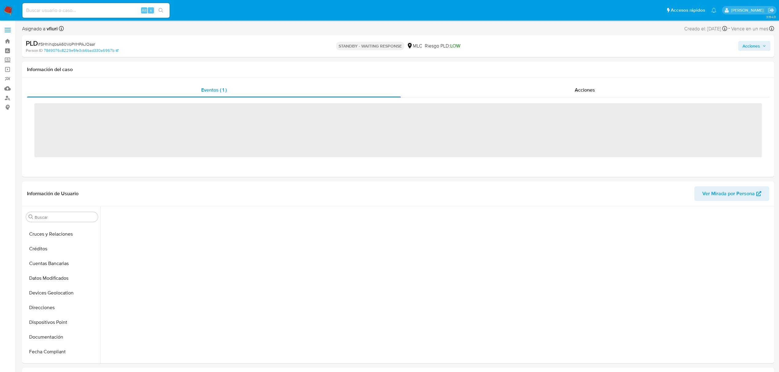
scroll to position [154, 0]
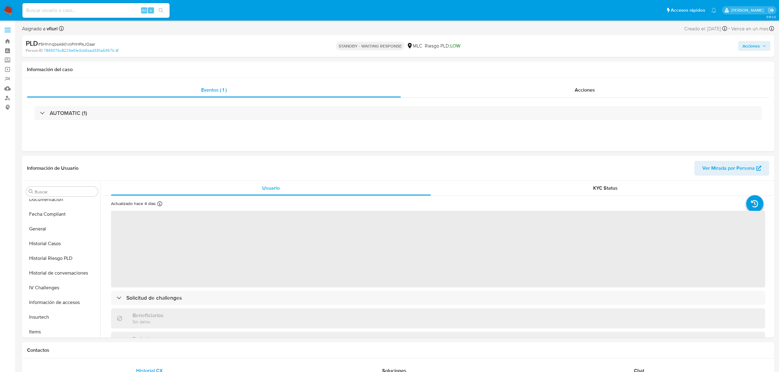
select select "10"
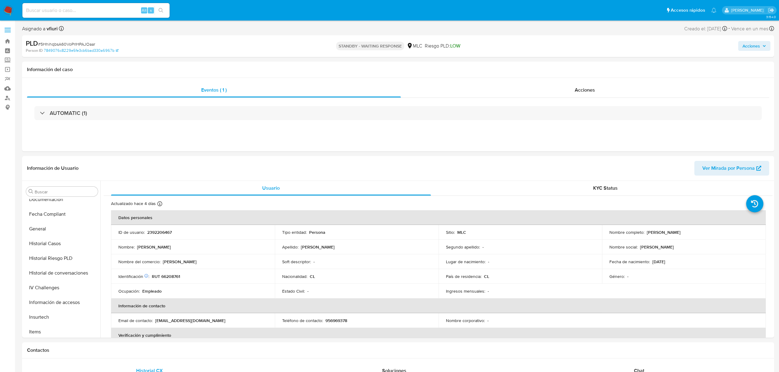
scroll to position [259, 0]
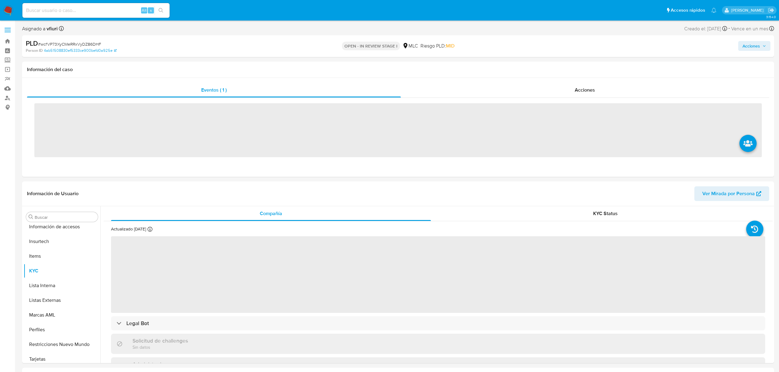
scroll to position [259, 0]
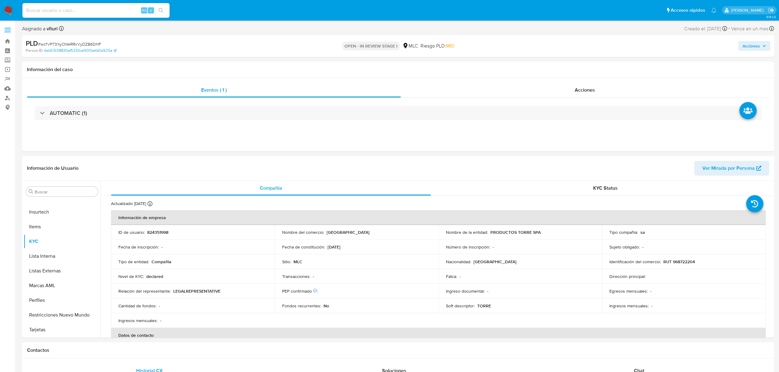
select select "10"
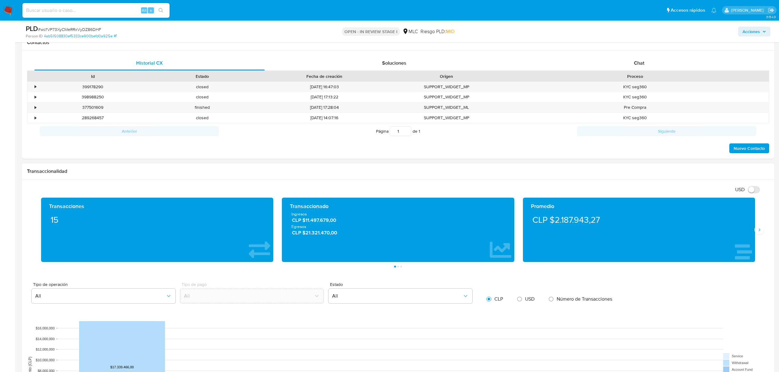
scroll to position [161, 0]
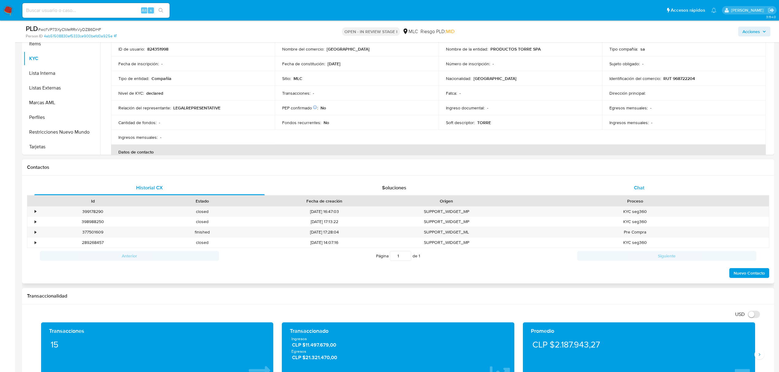
click at [643, 189] on span "Chat" at bounding box center [639, 187] width 10 height 7
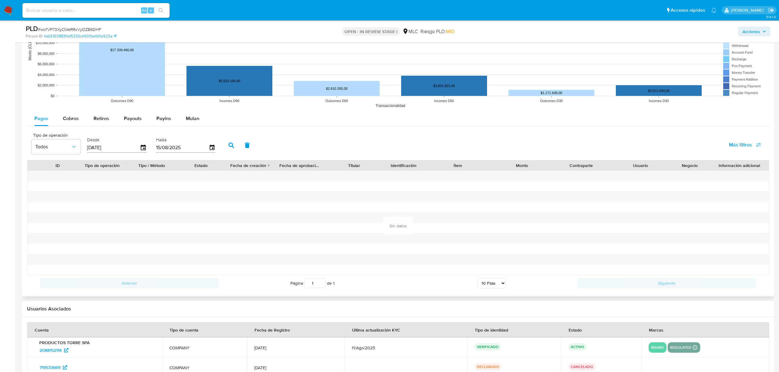
scroll to position [812, 0]
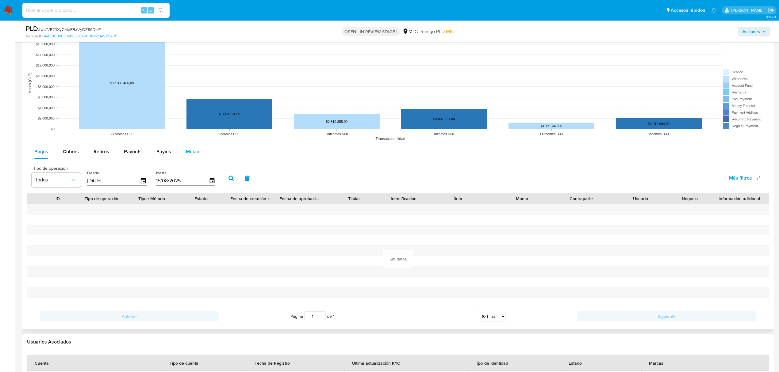
click at [200, 159] on button "Mulan" at bounding box center [192, 151] width 28 height 15
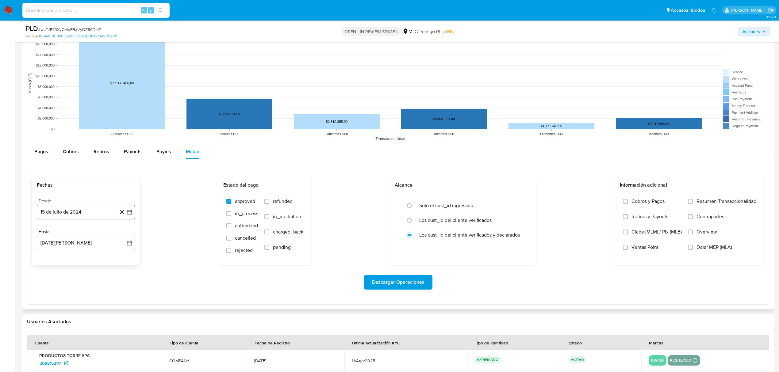
click at [133, 214] on button "15 de julio de 2024" at bounding box center [86, 212] width 98 height 15
click at [53, 310] on button "29" at bounding box center [49, 306] width 10 height 10
click at [129, 246] on icon "button" at bounding box center [129, 243] width 6 height 6
click at [47, 264] on icon "Mes anterior" at bounding box center [47, 265] width 7 height 7
click at [44, 345] on div "julio 2025 julio 2025 lun lunes mar martes mié miércoles jue jueves vie viernes…" at bounding box center [86, 301] width 98 height 97
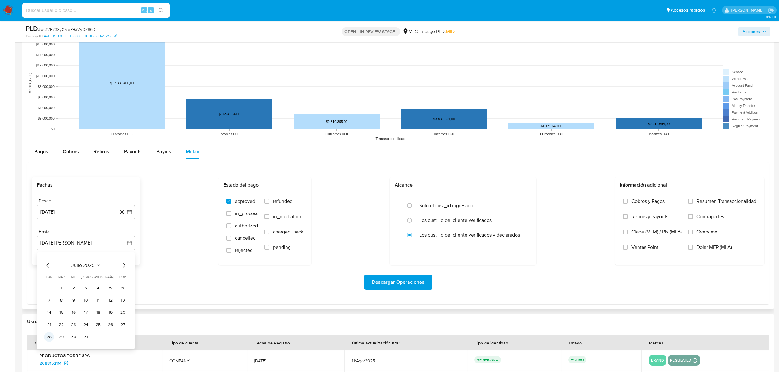
click at [46, 342] on button "28" at bounding box center [49, 337] width 10 height 10
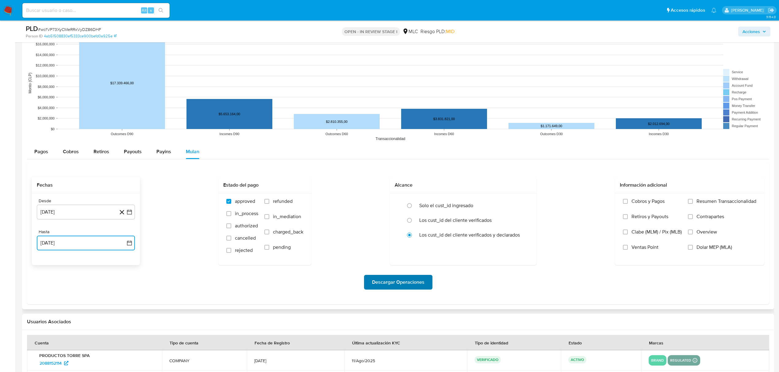
click at [376, 281] on span "Descargar Operaciones" at bounding box center [398, 282] width 52 height 13
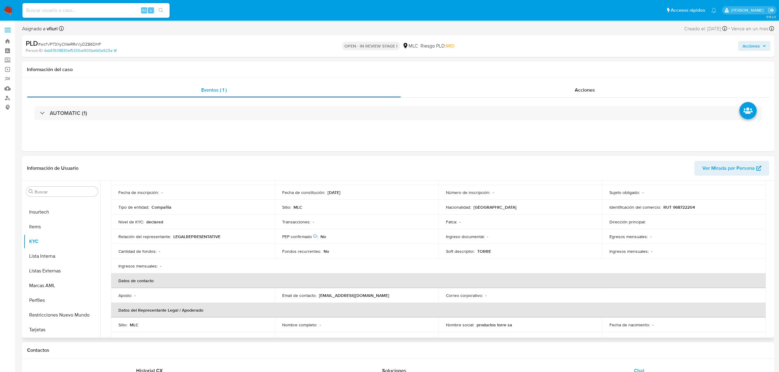
scroll to position [0, 0]
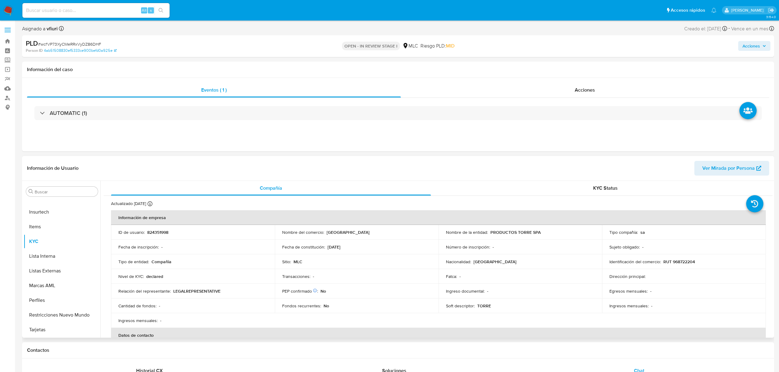
click at [162, 232] on p "824351998" at bounding box center [157, 233] width 21 height 6
copy p "824351998"
drag, startPoint x: 156, startPoint y: 235, endPoint x: 136, endPoint y: 244, distance: 21.5
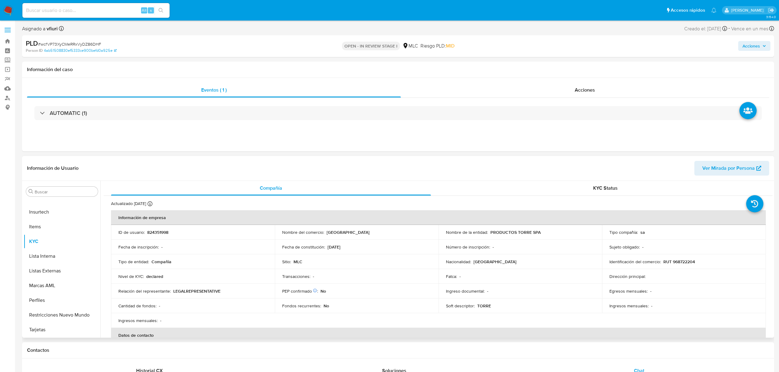
click at [133, 248] on p "Fecha de inscripción :" at bounding box center [138, 247] width 40 height 6
click at [155, 232] on p "824351998" at bounding box center [157, 233] width 21 height 6
copy p "824351998"
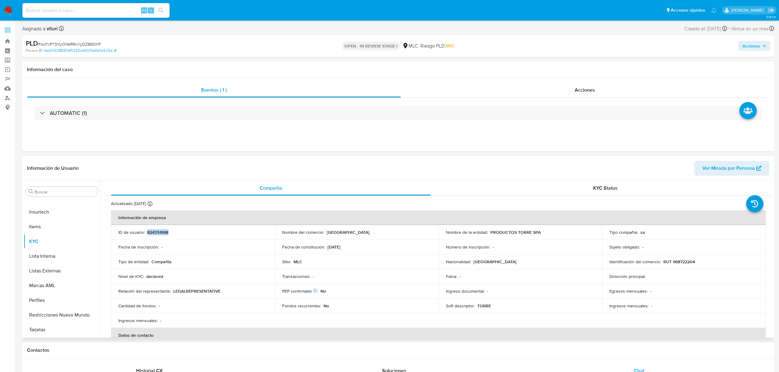
copy p "824351998"
click at [68, 45] on span "# wcfVP73XyCMeRRxVyDZ86DHF" at bounding box center [69, 44] width 63 height 6
copy span "wcfVP73XyCMeRRxVyDZ86DHF"
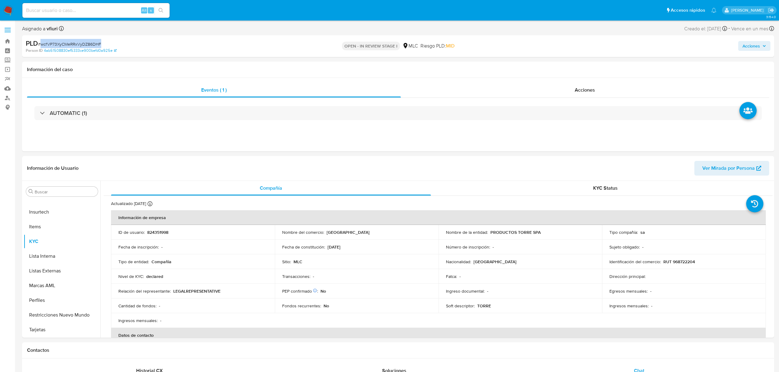
copy span "wcfVP73XyCMeRRxVyDZ86DHF"
click at [167, 230] on p "824351998" at bounding box center [157, 233] width 21 height 6
copy p "824351998"
click at [176, 244] on td "Fecha de inscripción : -" at bounding box center [193, 247] width 164 height 15
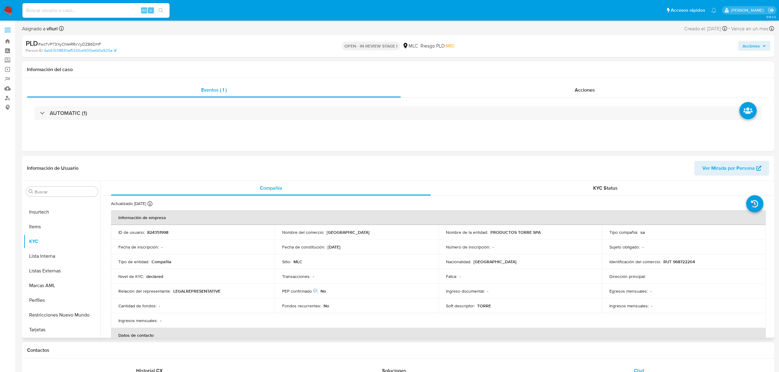
click at [687, 262] on p "RUT 968722204" at bounding box center [679, 262] width 32 height 6
copy p "968722204"
click at [50, 253] on button "Cruces y Relaciones" at bounding box center [60, 250] width 72 height 15
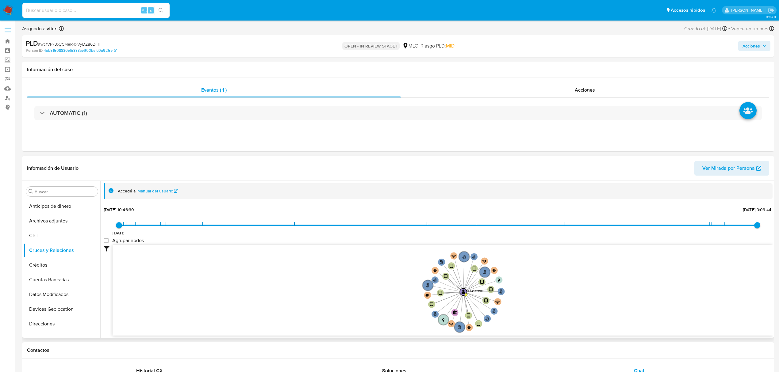
drag, startPoint x: 532, startPoint y: 302, endPoint x: 518, endPoint y: 305, distance: 14.0
click at [518, 305] on icon "user-824351998  824351998 phone-ea3551313e67f615d579aa0156a738bd  person-4ab5…" at bounding box center [443, 289] width 660 height 89
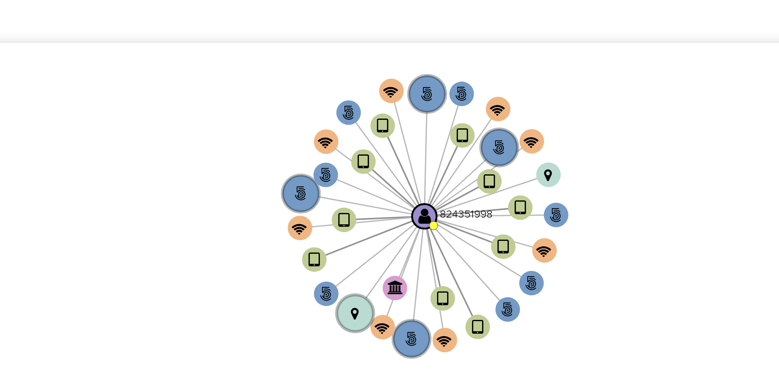
drag, startPoint x: 523, startPoint y: 291, endPoint x: 501, endPoint y: 291, distance: 22.1
click at [501, 288] on icon "user-824351998  824351998 phone-ea3551313e67f615d579aa0156a738bd  person-4ab5…" at bounding box center [443, 289] width 660 height 89
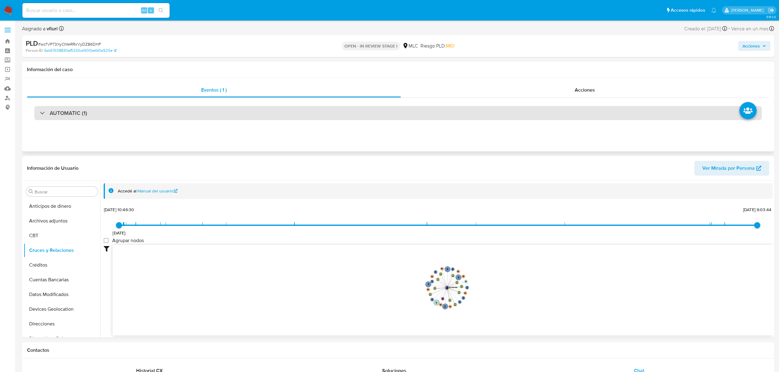
click at [112, 112] on div "AUTOMATIC (1)" at bounding box center [397, 113] width 727 height 14
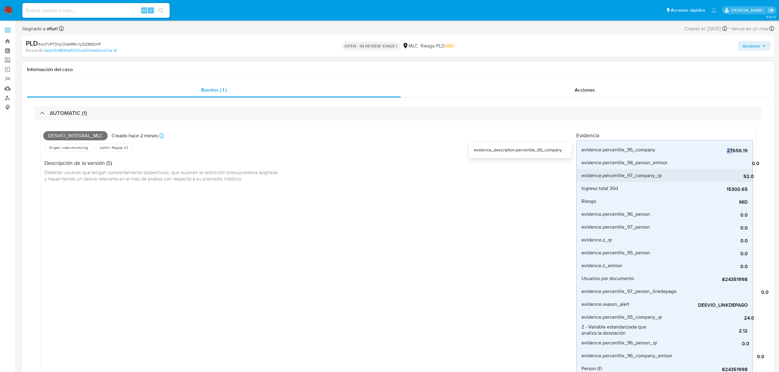
drag, startPoint x: 714, startPoint y: 153, endPoint x: 736, endPoint y: 178, distance: 33.5
click at [734, 152] on span "27656.19" at bounding box center [701, 151] width 92 height 6
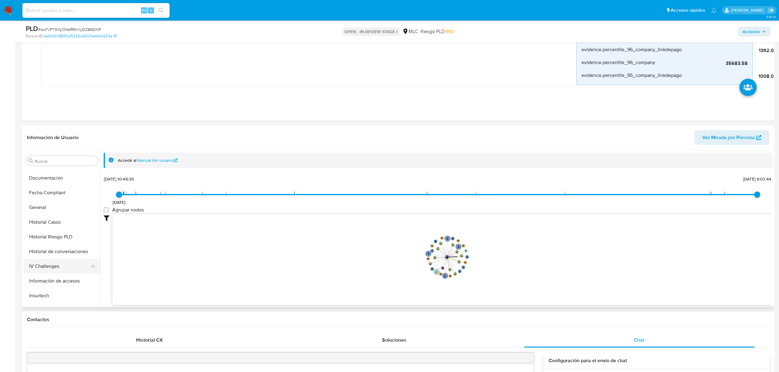
scroll to position [259, 0]
click at [55, 214] on button "KYC" at bounding box center [60, 211] width 72 height 15
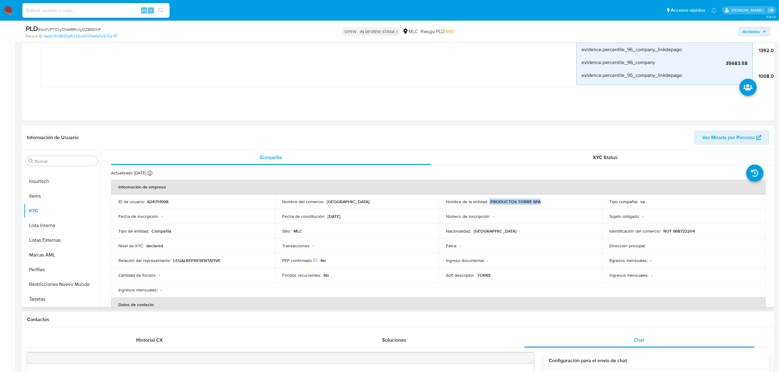
drag, startPoint x: 487, startPoint y: 204, endPoint x: 540, endPoint y: 204, distance: 52.7
click at [540, 204] on div "Nombre de la entidad : PRODUCTOS TORRE SPA" at bounding box center [520, 202] width 149 height 6
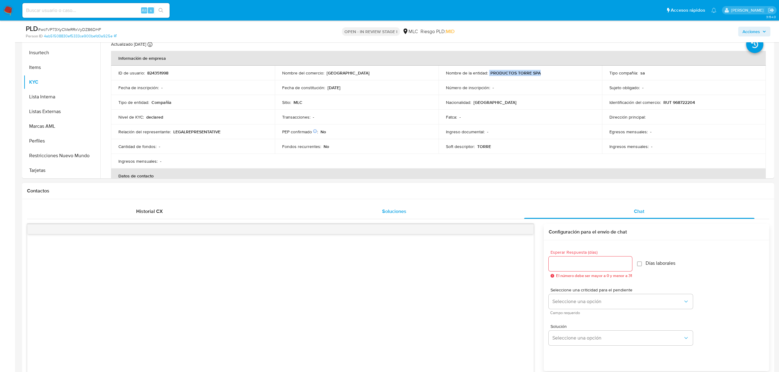
scroll to position [613, 0]
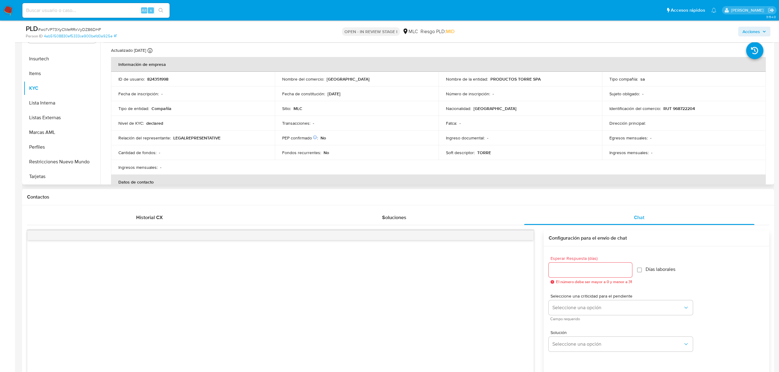
click at [690, 109] on p "RUT 968722204" at bounding box center [679, 109] width 32 height 6
click at [55, 70] on button "Archivos adjuntos" at bounding box center [60, 67] width 72 height 15
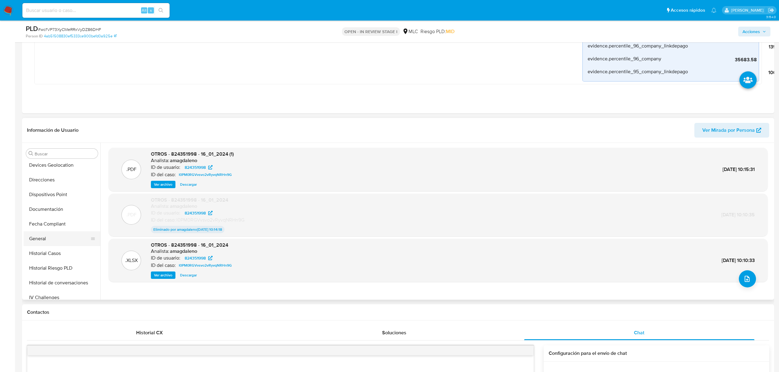
scroll to position [123, 0]
click at [48, 237] on button "Historial Casos" at bounding box center [60, 237] width 72 height 15
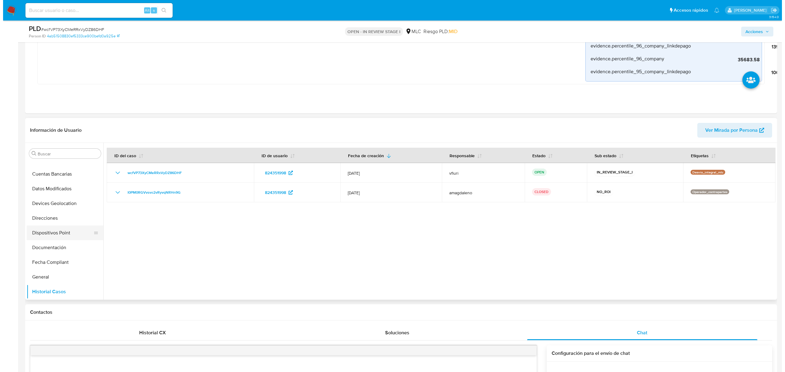
scroll to position [0, 0]
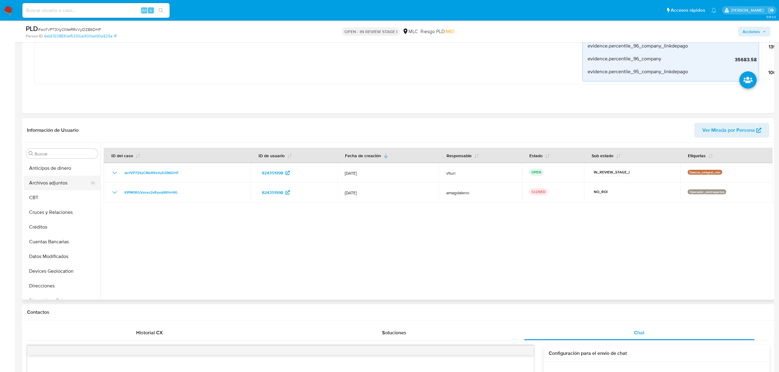
click at [51, 186] on button "Archivos adjuntos" at bounding box center [60, 183] width 72 height 15
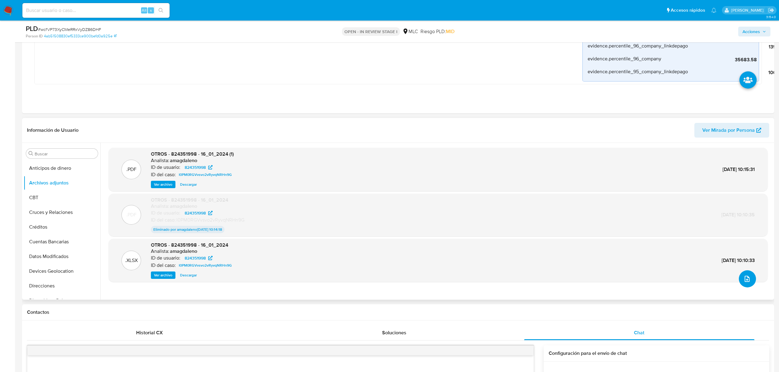
click at [745, 280] on icon "upload-file" at bounding box center [746, 278] width 7 height 7
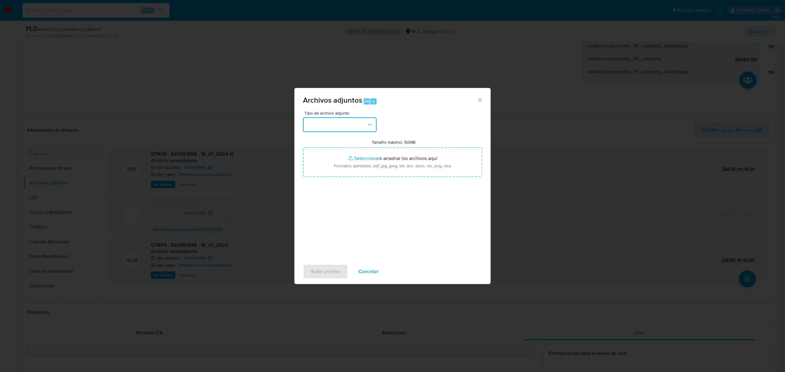
click at [352, 122] on button "button" at bounding box center [340, 124] width 74 height 15
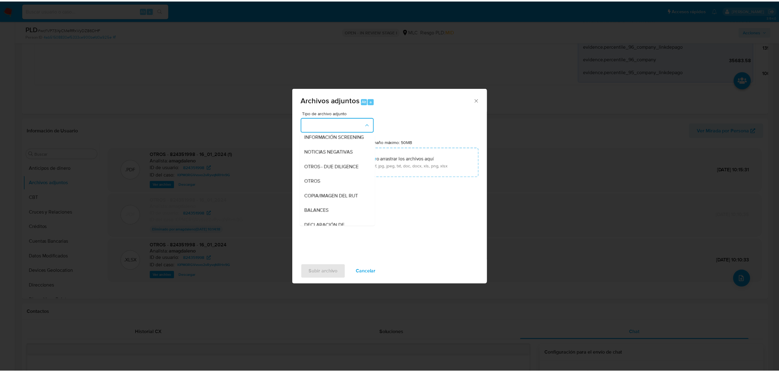
scroll to position [51, 0]
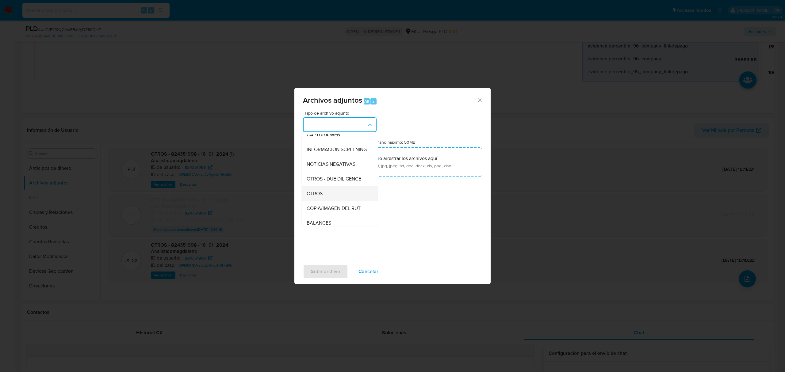
click at [321, 201] on div "OTROS" at bounding box center [338, 193] width 63 height 15
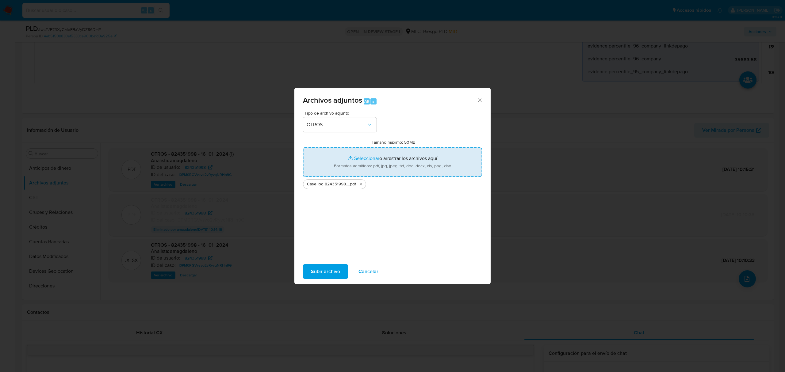
type input "C:\fakepath\Tabla 824351998.xlsx"
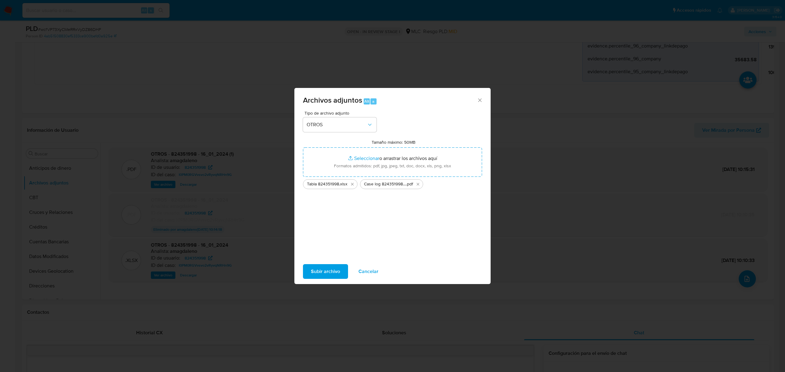
click at [324, 270] on span "Subir archivo" at bounding box center [325, 271] width 29 height 13
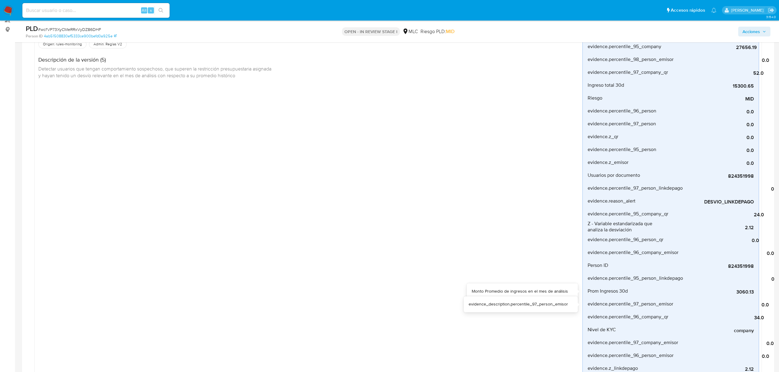
scroll to position [0, 0]
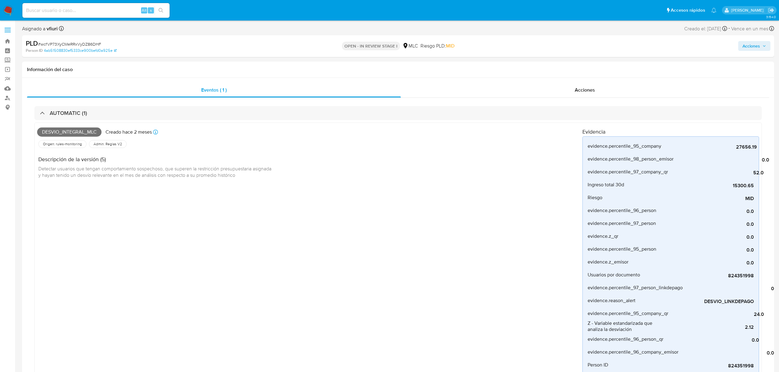
drag, startPoint x: 759, startPoint y: 50, endPoint x: 754, endPoint y: 52, distance: 5.4
click at [759, 50] on span "Acciones" at bounding box center [750, 46] width 17 height 10
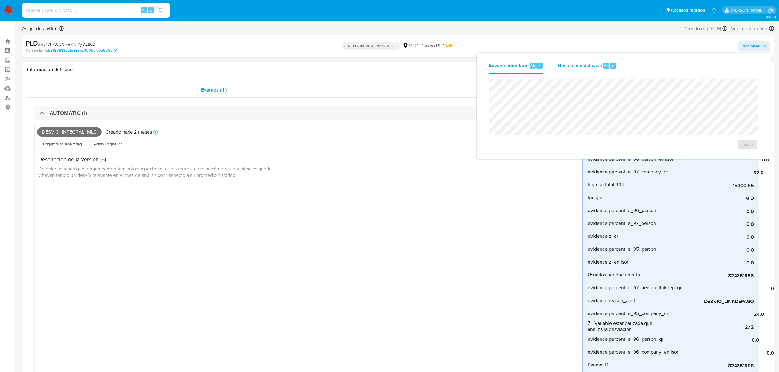
click at [580, 69] on div "Resolución del caso Alt r" at bounding box center [587, 66] width 59 height 16
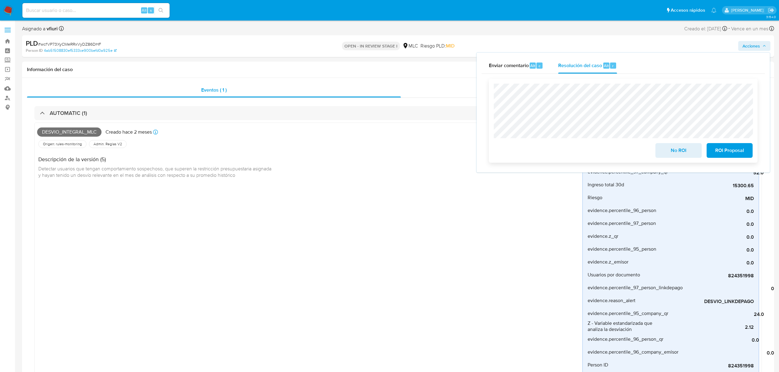
click at [674, 147] on span "No ROI" at bounding box center [678, 150] width 30 height 13
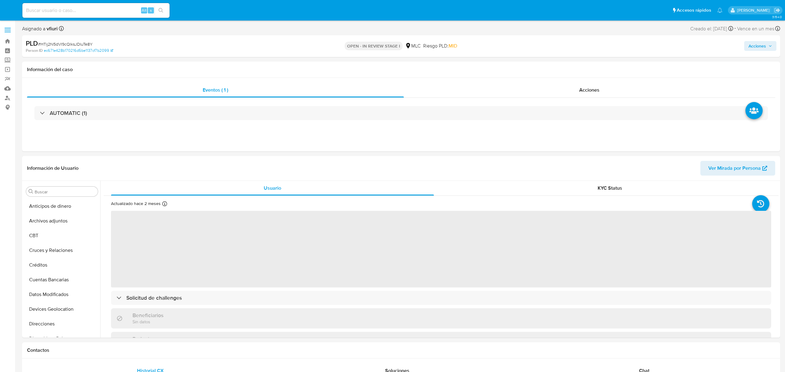
select select "10"
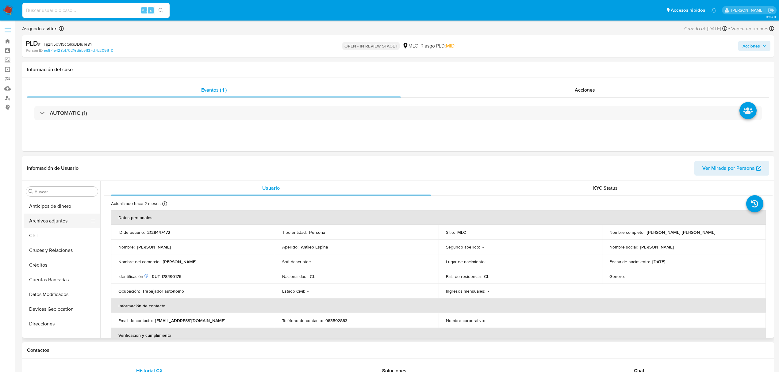
click at [55, 221] on button "Archivos adjuntos" at bounding box center [60, 221] width 72 height 15
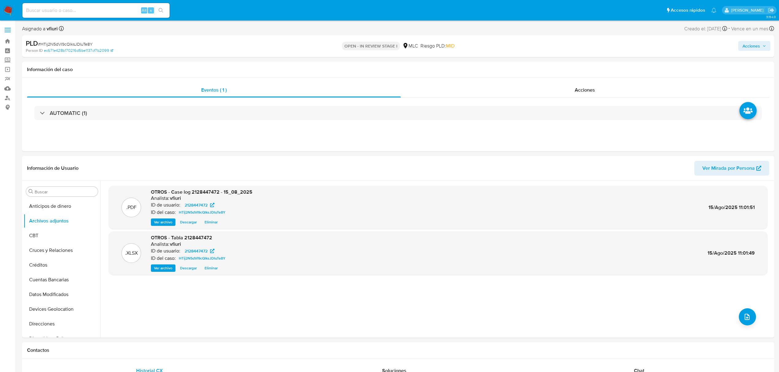
drag, startPoint x: 755, startPoint y: 44, endPoint x: 720, endPoint y: 48, distance: 34.8
click at [755, 44] on span "Acciones" at bounding box center [750, 46] width 17 height 10
click at [580, 64] on span "Resolución del caso" at bounding box center [580, 65] width 44 height 7
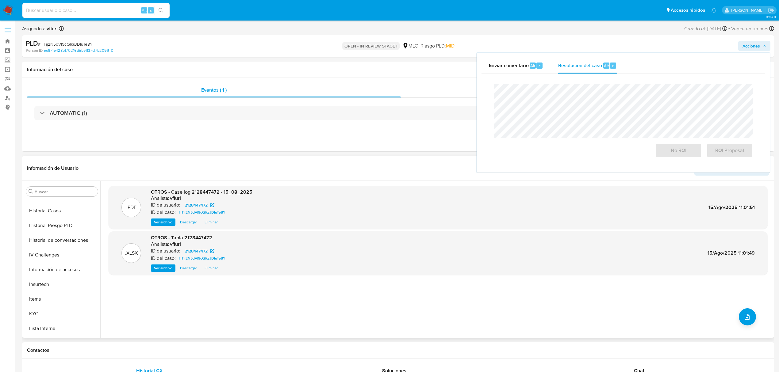
scroll to position [259, 0]
click at [36, 246] on button "KYC" at bounding box center [60, 241] width 72 height 15
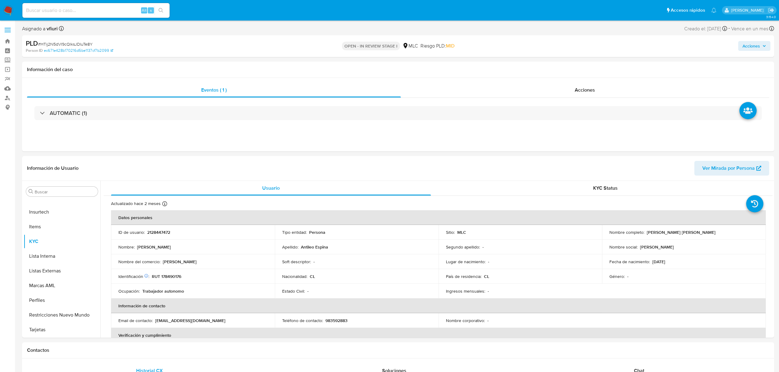
click at [746, 42] on span "Acciones" at bounding box center [750, 46] width 17 height 10
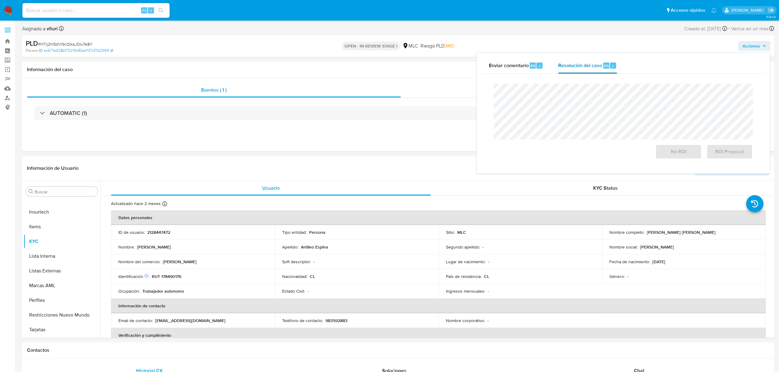
click at [616, 71] on button "Resolución del caso Alt r" at bounding box center [587, 66] width 73 height 16
click at [678, 155] on span "No ROI" at bounding box center [678, 151] width 30 height 13
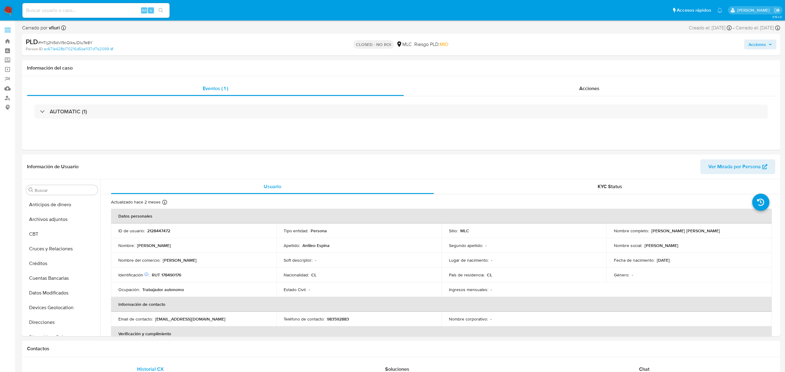
select select "10"
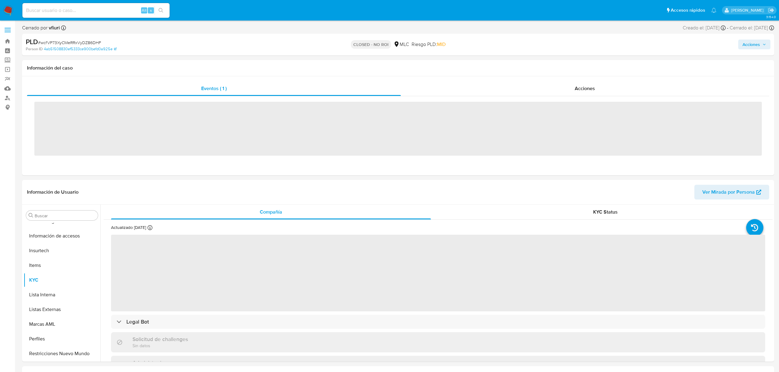
scroll to position [259, 0]
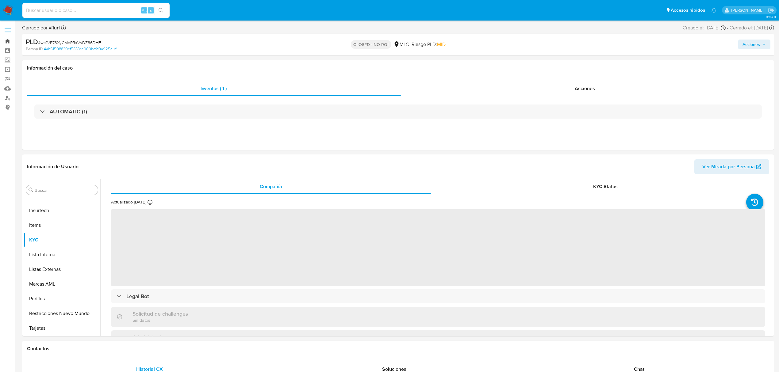
click at [8, 42] on link "Bandeja" at bounding box center [36, 41] width 73 height 10
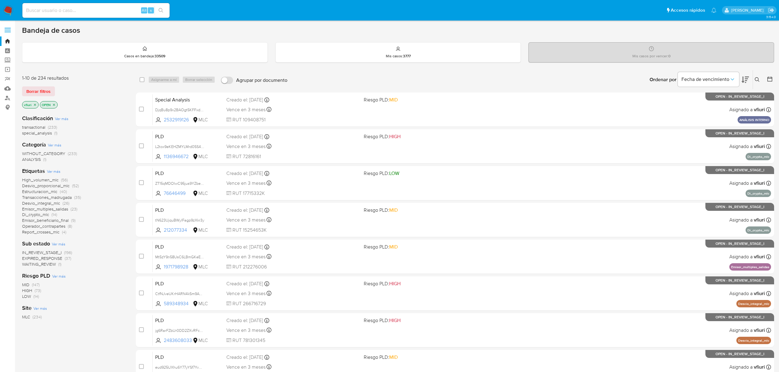
click at [766, 76] on div at bounding box center [768, 79] width 11 height 19
click at [770, 78] on icon at bounding box center [769, 79] width 5 height 5
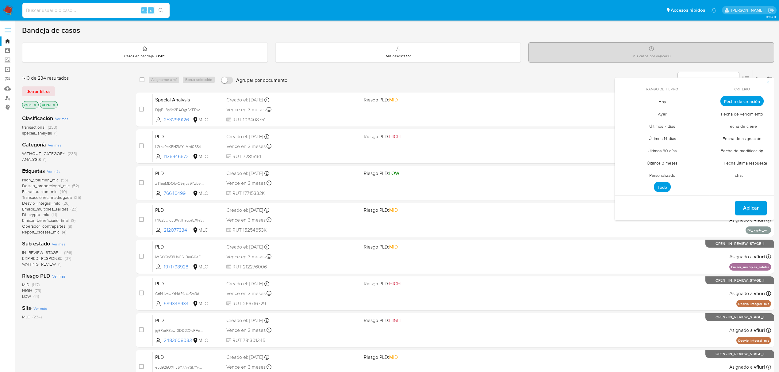
click at [671, 171] on span "Personalizado" at bounding box center [662, 175] width 39 height 13
click at [624, 112] on icon "Mes anterior" at bounding box center [623, 112] width 7 height 7
click at [629, 160] on button "12" at bounding box center [625, 160] width 10 height 10
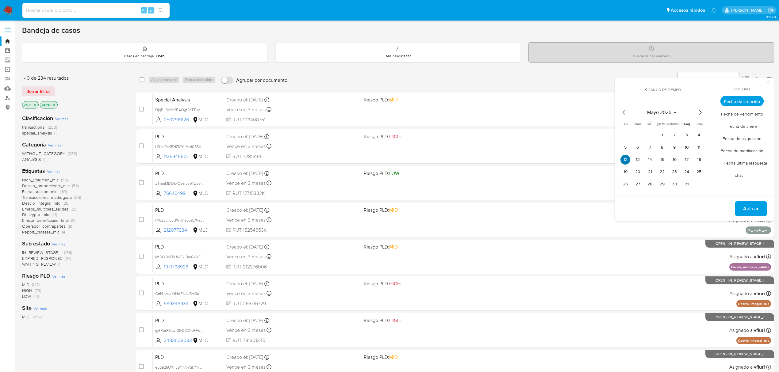
click at [629, 160] on button "12" at bounding box center [625, 160] width 10 height 10
click at [754, 203] on span "Aplicar" at bounding box center [751, 208] width 16 height 13
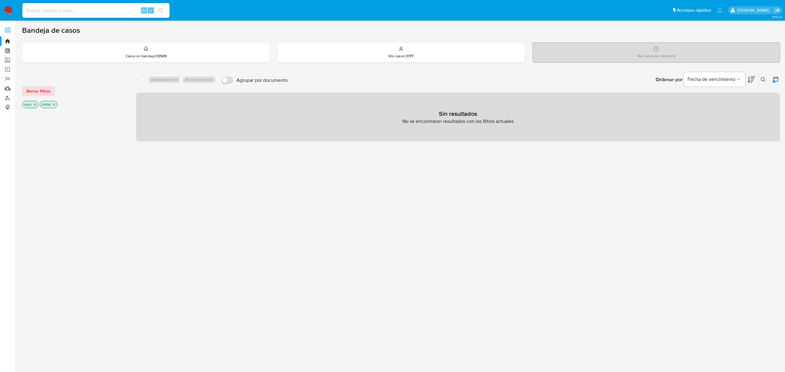
click at [774, 78] on icon at bounding box center [776, 79] width 6 height 6
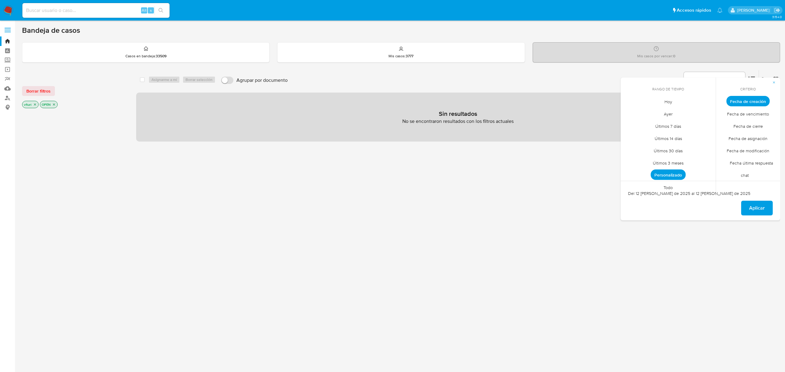
click at [670, 170] on span "Personalizado" at bounding box center [668, 175] width 35 height 10
click at [704, 115] on icon "Mes siguiente" at bounding box center [705, 112] width 7 height 7
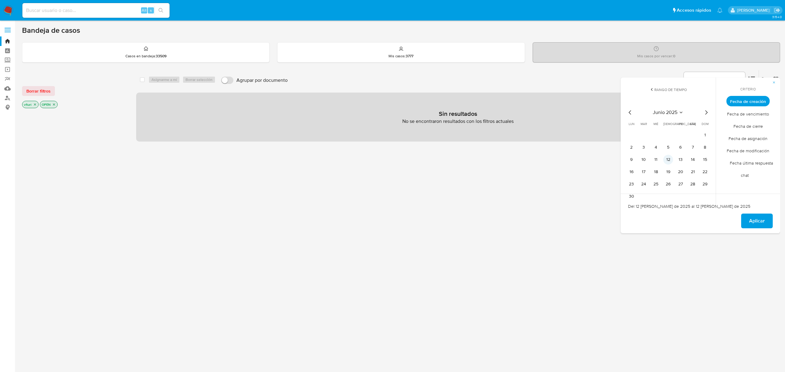
click at [672, 161] on button "12" at bounding box center [668, 160] width 10 height 10
click at [761, 219] on span "Aplicar" at bounding box center [757, 220] width 16 height 13
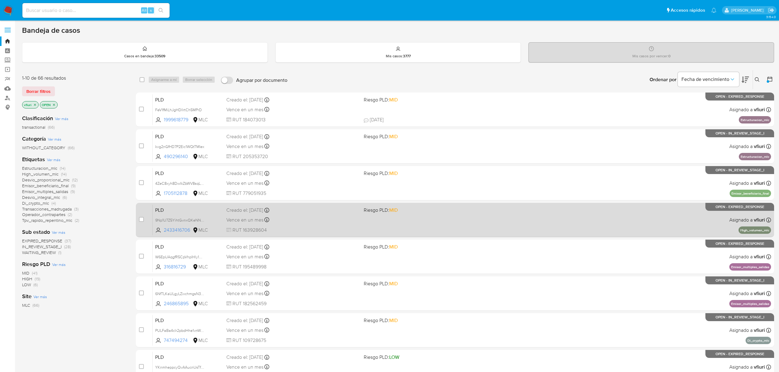
scroll to position [112, 0]
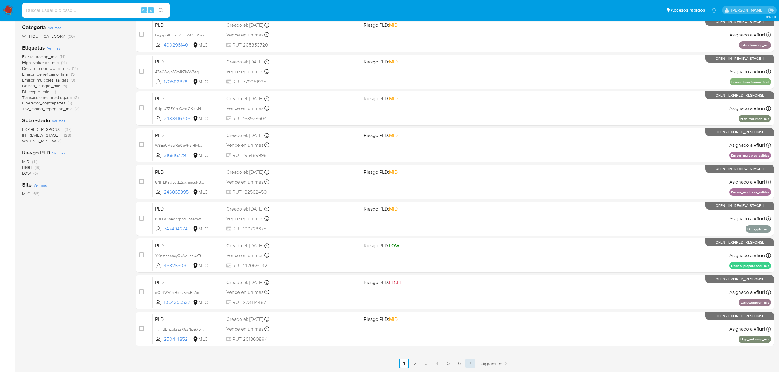
click at [468, 366] on link "7" at bounding box center [470, 364] width 10 height 10
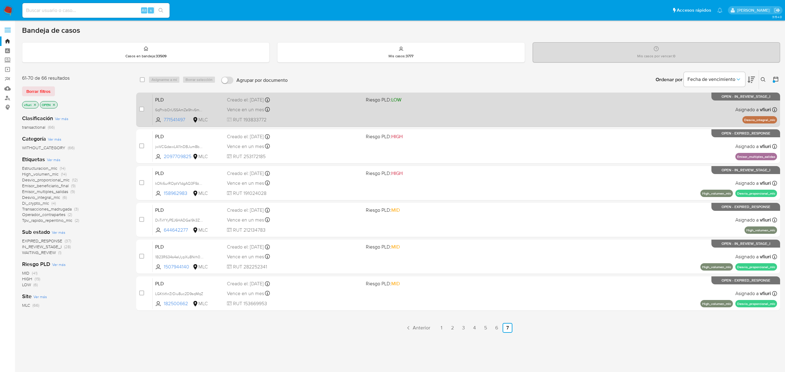
click at [428, 118] on div "PLD 6qPrxbOrUSSAmZe9hv6mYfQT 771541497 MLC Riesgo PLD: LOW Creado el: [DATE] Cr…" at bounding box center [465, 109] width 624 height 31
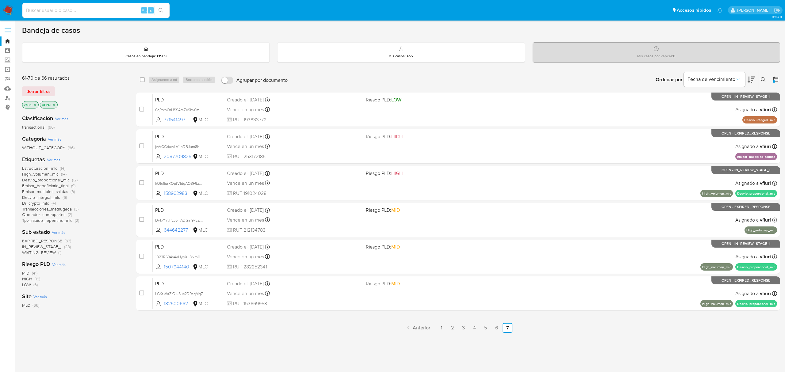
click at [52, 10] on input at bounding box center [95, 10] width 147 height 8
paste input "1287047590"
type input "1287047590"
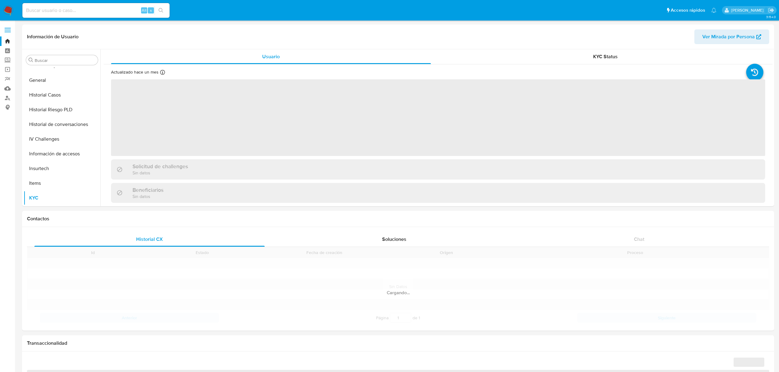
scroll to position [259, 0]
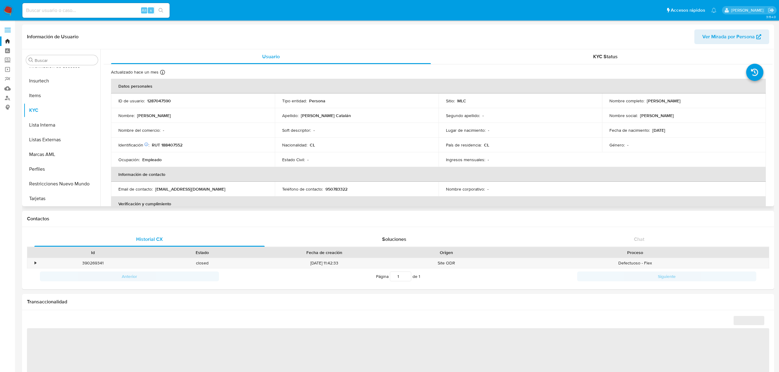
select select "10"
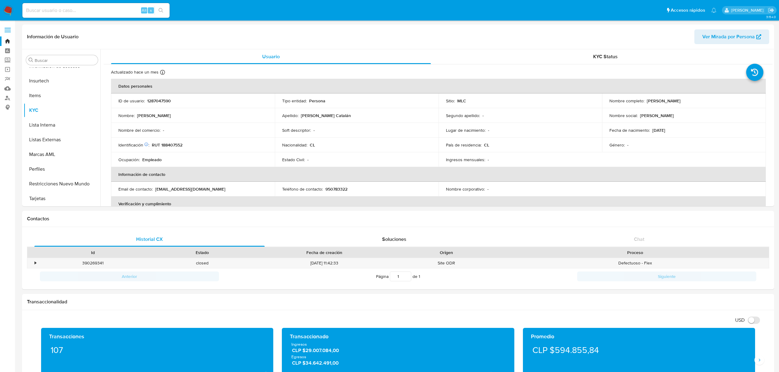
click at [64, 11] on input at bounding box center [95, 10] width 147 height 8
paste input "144584378"
type input "144584378"
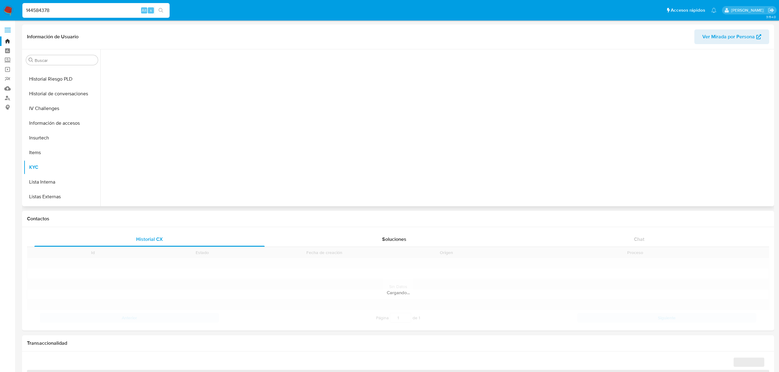
scroll to position [259, 0]
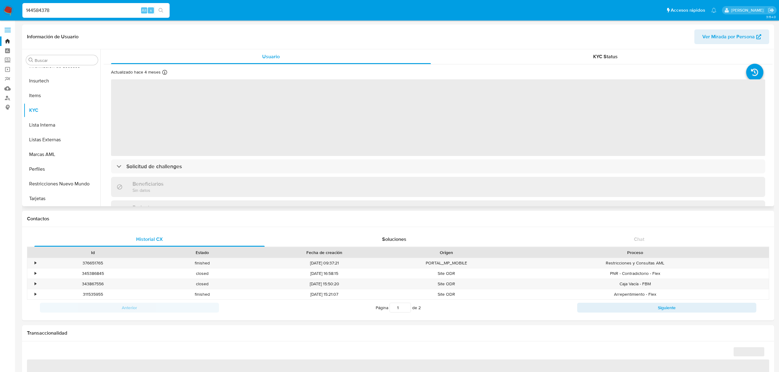
select select "10"
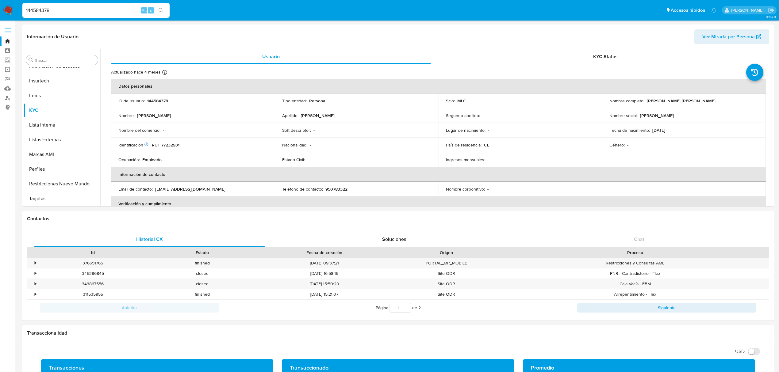
drag, startPoint x: 39, startPoint y: 12, endPoint x: 9, endPoint y: 13, distance: 29.7
click at [12, 14] on nav "Pausado Ver notificaciones 144584378 Alt s Accesos rápidos Presiona las siguien…" at bounding box center [389, 10] width 779 height 21
paste input "287047590"
type input "1287047590"
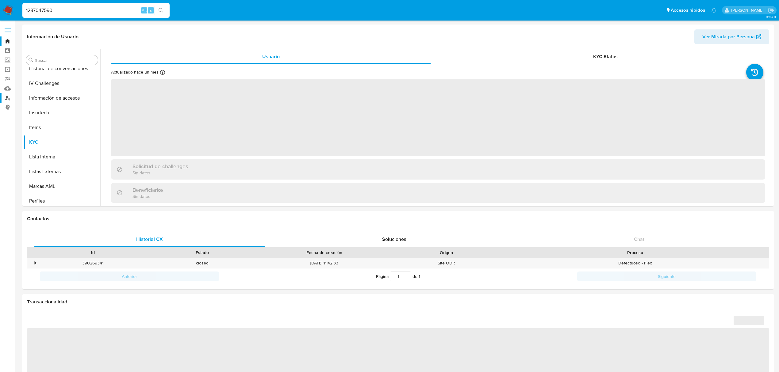
scroll to position [259, 0]
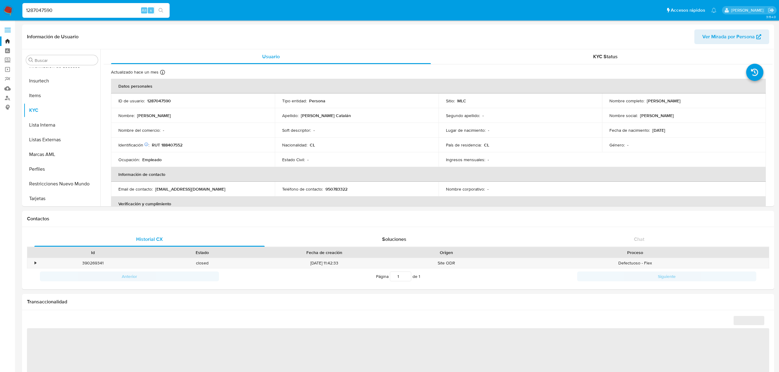
select select "10"
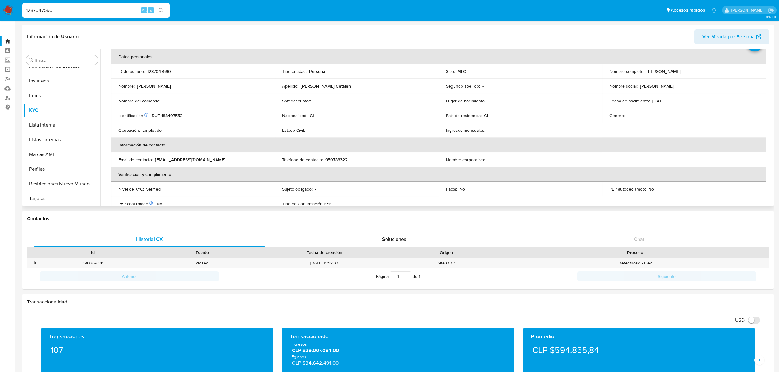
scroll to position [0, 0]
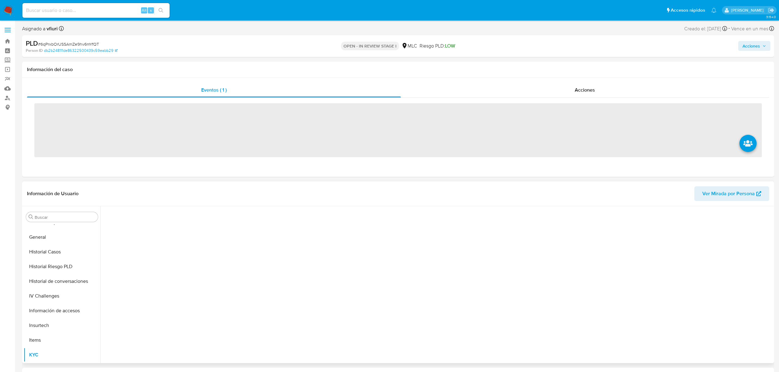
scroll to position [259, 0]
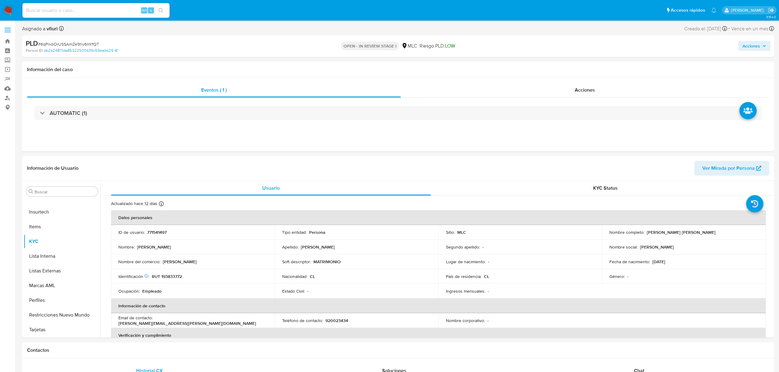
select select "10"
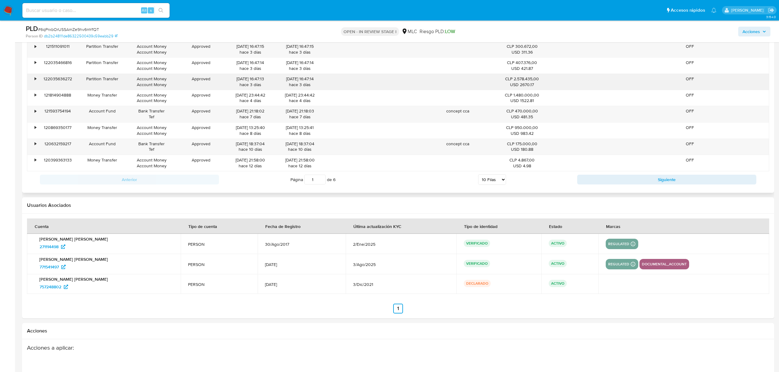
scroll to position [654, 0]
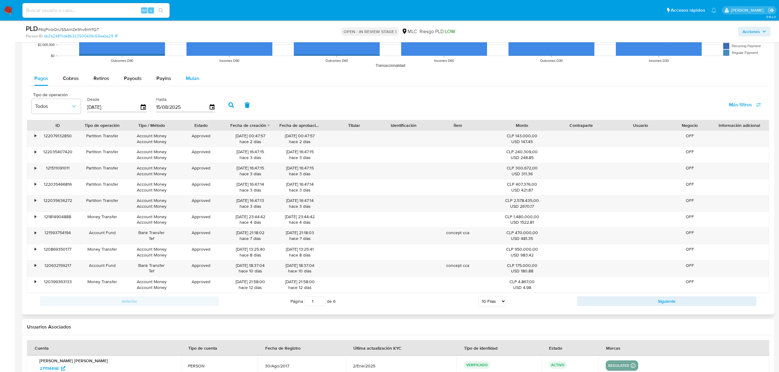
click at [198, 85] on button "Mulan" at bounding box center [192, 78] width 28 height 15
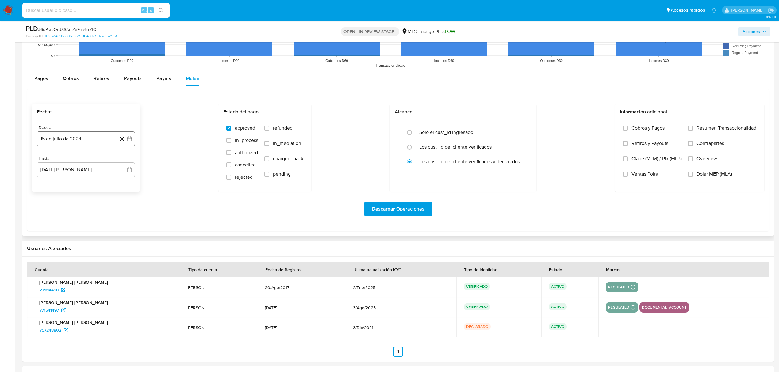
click at [128, 142] on icon "button" at bounding box center [129, 139] width 6 height 6
click at [48, 237] on button "29" at bounding box center [49, 233] width 10 height 10
click at [130, 172] on icon "button" at bounding box center [129, 170] width 6 height 6
click at [48, 191] on icon "Mes anterior" at bounding box center [47, 191] width 7 height 7
click at [48, 268] on button "28" at bounding box center [49, 264] width 10 height 10
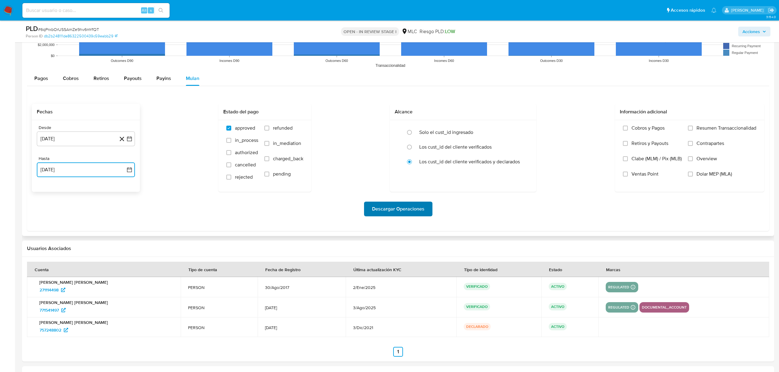
click at [380, 213] on span "Descargar Operaciones" at bounding box center [398, 208] width 52 height 13
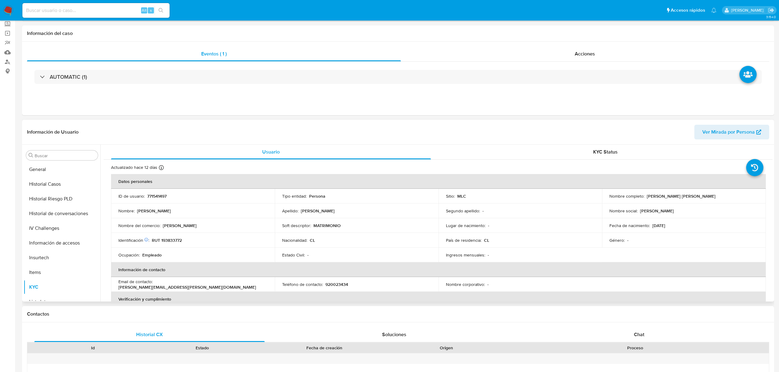
scroll to position [0, 0]
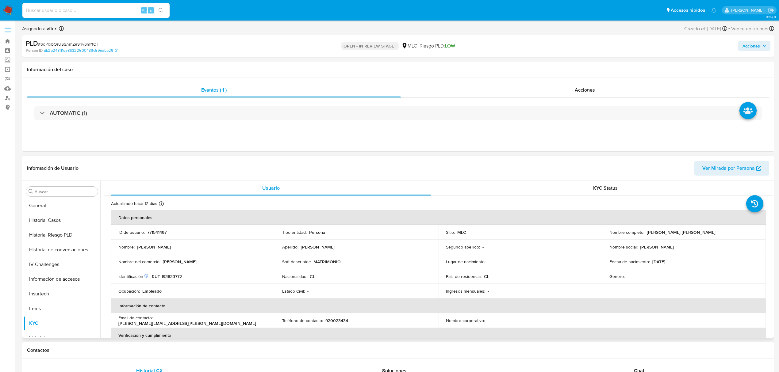
click at [163, 235] on p "771541497" at bounding box center [156, 233] width 19 height 6
copy p "771541497"
drag, startPoint x: 163, startPoint y: 237, endPoint x: 155, endPoint y: 235, distance: 8.3
click at [155, 235] on p "771541497" at bounding box center [156, 233] width 19 height 6
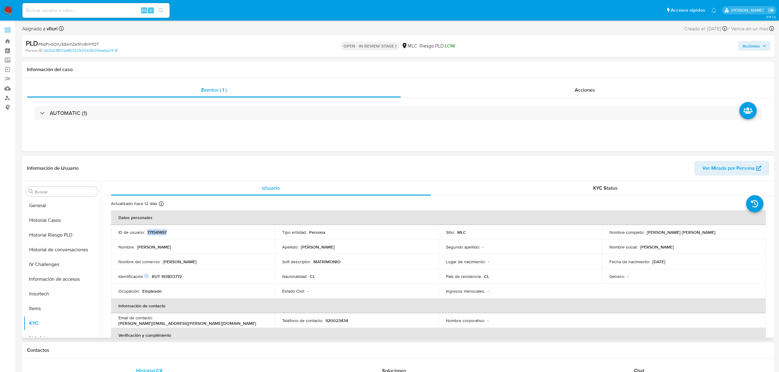
click at [155, 235] on p "771541497" at bounding box center [156, 233] width 19 height 6
copy p "771541497"
click at [88, 44] on span "# 6qPrxbOrUSSAmZe9hv6mYfQT" at bounding box center [68, 44] width 61 height 6
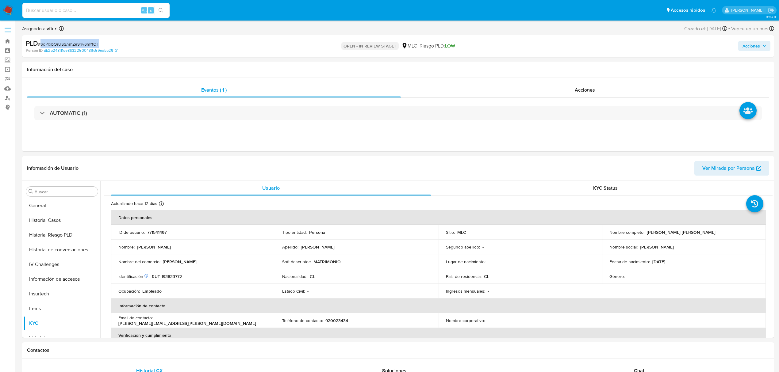
click at [88, 44] on span "# 6qPrxbOrUSSAmZe9hv6mYfQT" at bounding box center [68, 44] width 61 height 6
copy span "6qPrxbOrUSSAmZe9hv6mYfQT"
click at [176, 277] on p "RUT 193833772" at bounding box center [167, 277] width 30 height 6
copy p "193833772"
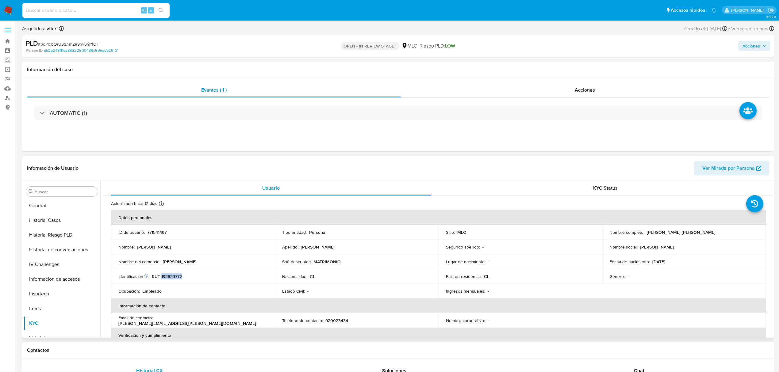
copy p "193833772"
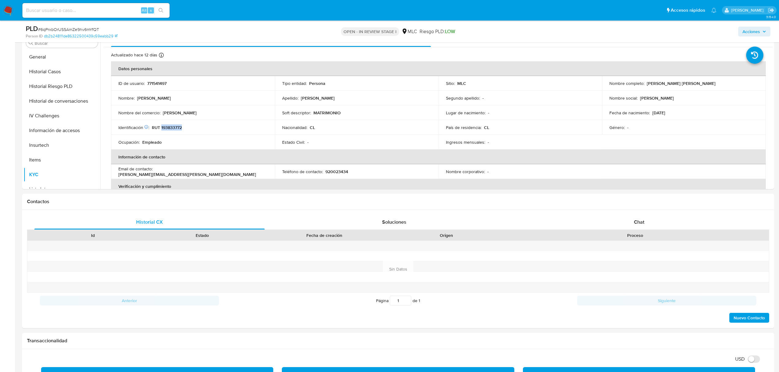
scroll to position [245, 0]
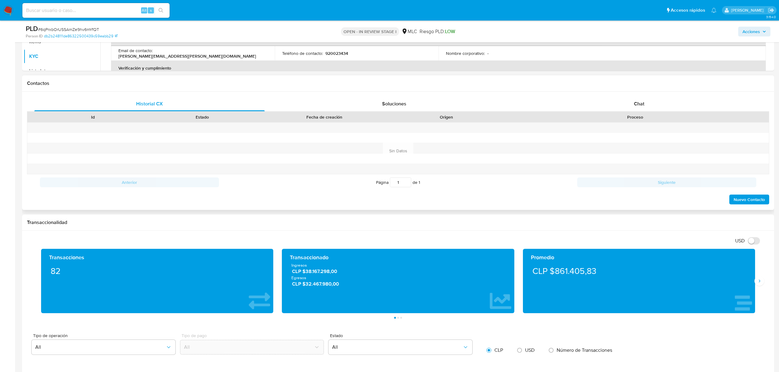
click at [621, 92] on div "Historial CX Soluciones Chat Id Estado Fecha de creación Origen Proceso Anterio…" at bounding box center [398, 151] width 752 height 118
click at [634, 102] on span "Chat" at bounding box center [639, 103] width 10 height 7
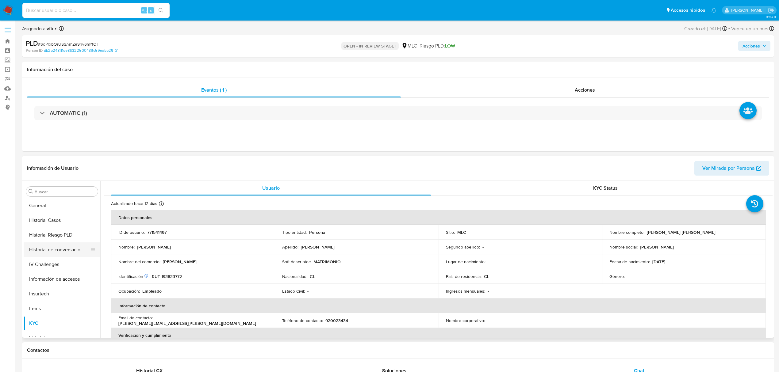
scroll to position [55, 0]
click at [50, 300] on button "Documentación" at bounding box center [60, 299] width 72 height 15
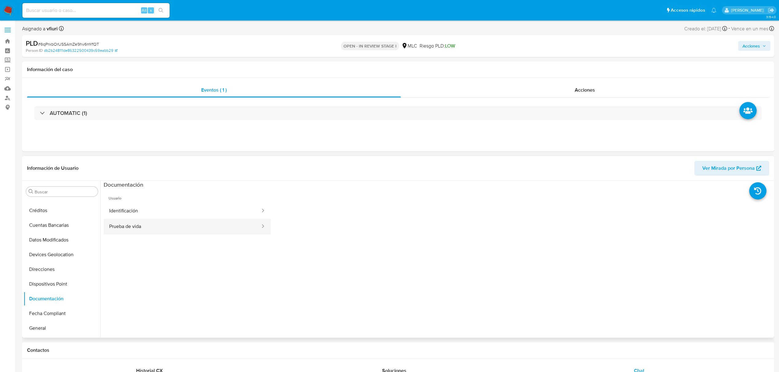
click at [131, 220] on button "Prueba de vida" at bounding box center [182, 227] width 157 height 16
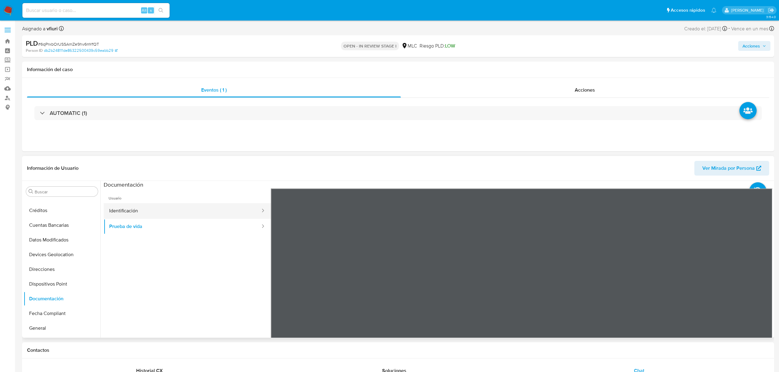
click at [131, 216] on button "Identificación" at bounding box center [182, 211] width 157 height 16
click at [758, 285] on icon at bounding box center [764, 288] width 12 height 12
click at [758, 285] on div at bounding box center [522, 289] width 502 height 201
click at [278, 291] on icon at bounding box center [278, 288] width 12 height 12
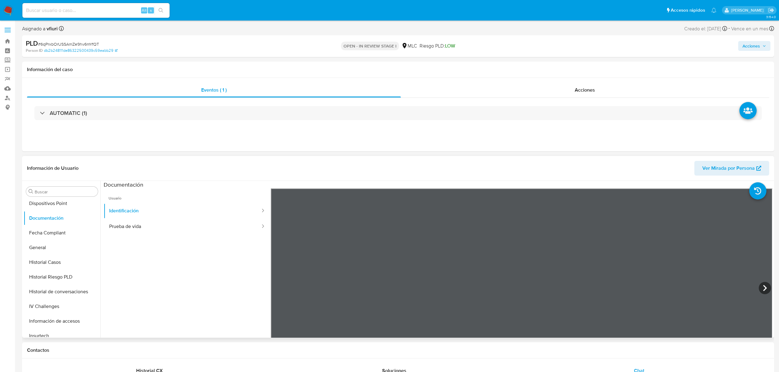
scroll to position [177, 0]
click at [39, 332] on button "Lista Interna" at bounding box center [60, 338] width 72 height 15
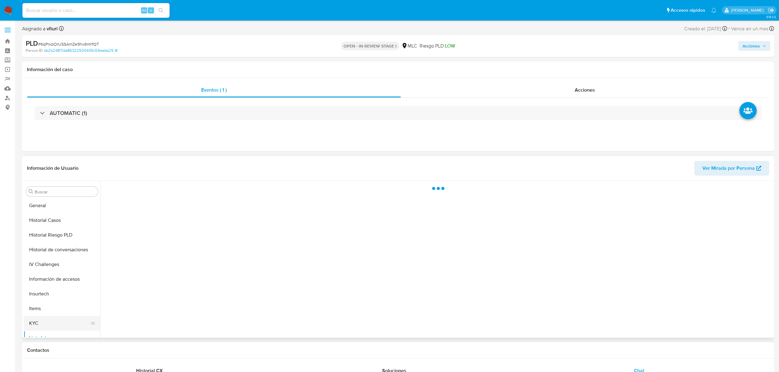
click at [39, 327] on button "KYC" at bounding box center [60, 323] width 72 height 15
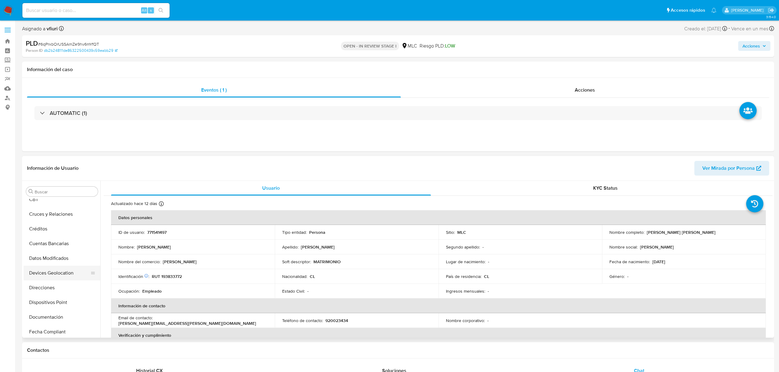
scroll to position [41, 0]
click at [75, 209] on button "Cruces y Relaciones" at bounding box center [60, 209] width 72 height 15
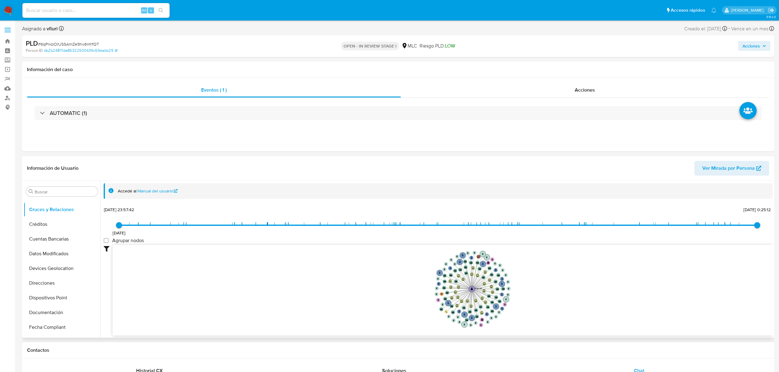
drag, startPoint x: 560, startPoint y: 287, endPoint x: 552, endPoint y: 307, distance: 21.4
click at [552, 307] on icon "user-771541497  771541497 phone-0ef46787072202f76d584073c0ccbe47  person-db2b…" at bounding box center [443, 289] width 660 height 89
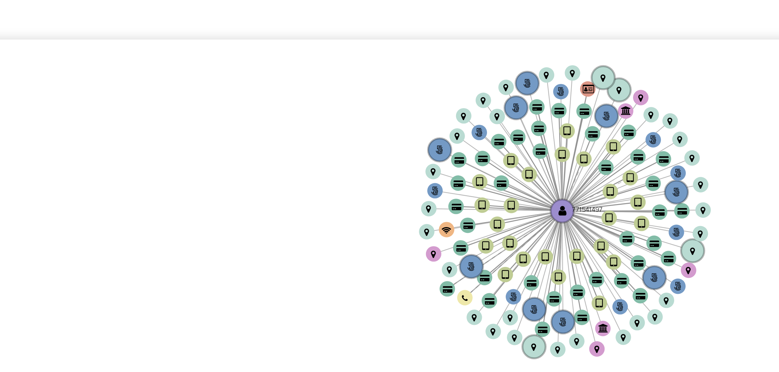
click at [499, 281] on icon "user-771541497  771541497 phone-0ef46787072202f76d584073c0ccbe47  person-db2b…" at bounding box center [443, 289] width 660 height 89
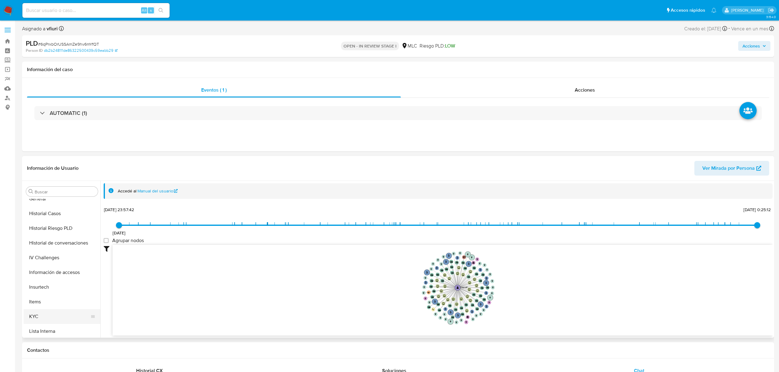
scroll to position [259, 0]
click at [48, 241] on button "KYC" at bounding box center [60, 241] width 72 height 15
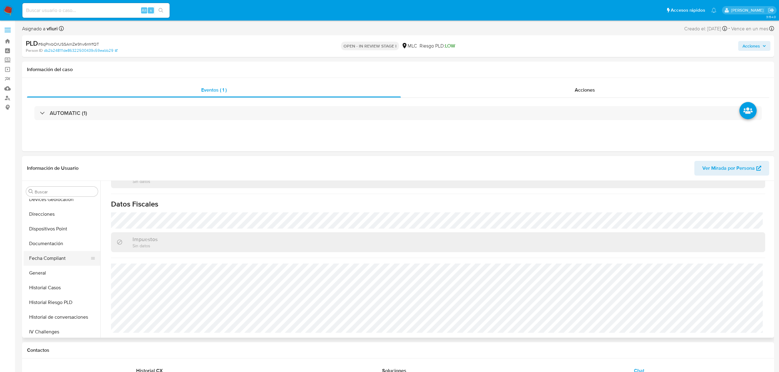
scroll to position [96, 0]
click at [50, 233] on button "Direcciones" at bounding box center [60, 228] width 72 height 15
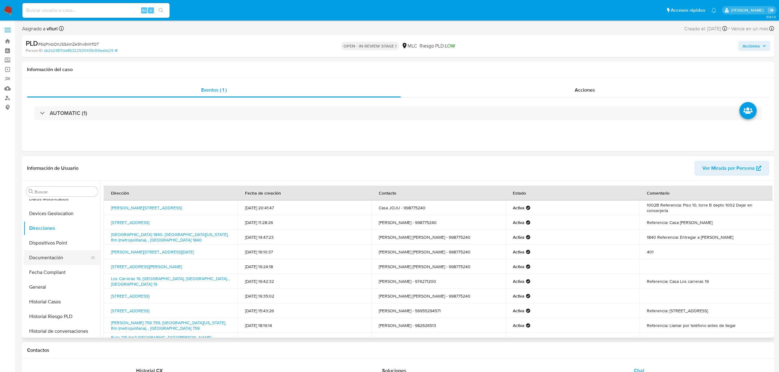
scroll to position [259, 0]
click at [45, 243] on button "KYC" at bounding box center [60, 241] width 72 height 15
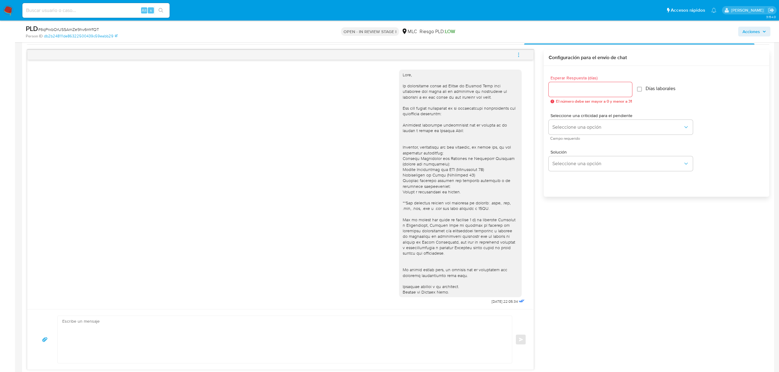
scroll to position [327, 0]
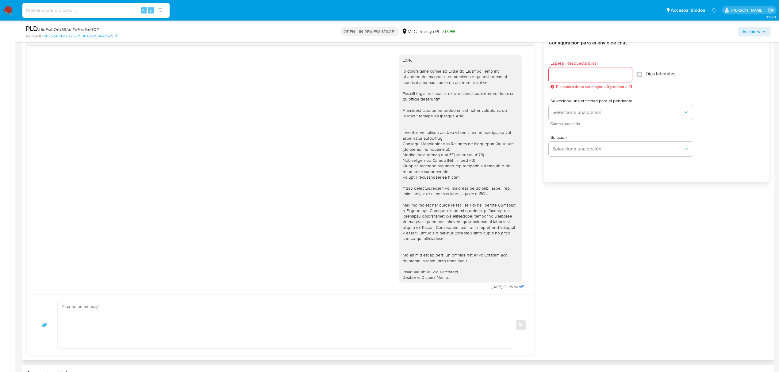
click at [597, 77] on input "Esperar Respuesta (días)" at bounding box center [589, 75] width 83 height 8
type input "2"
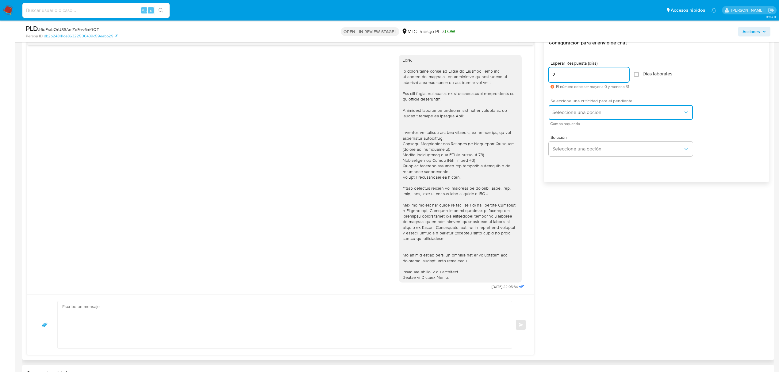
click at [578, 109] on span "Seleccione una opción" at bounding box center [617, 112] width 131 height 6
click at [580, 115] on div "LOW" at bounding box center [619, 113] width 134 height 12
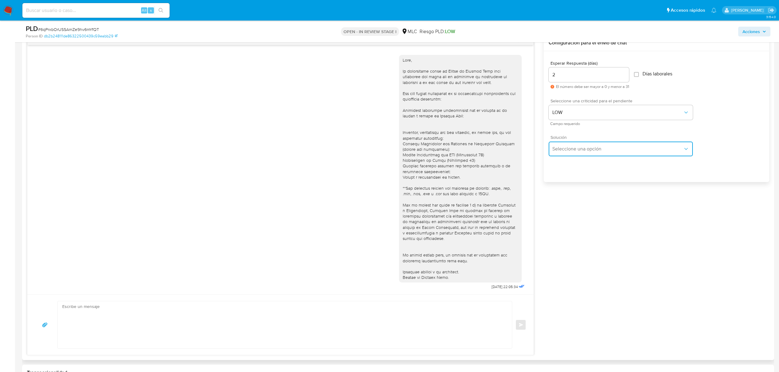
click at [583, 147] on span "Seleccione una opción" at bounding box center [617, 149] width 131 height 6
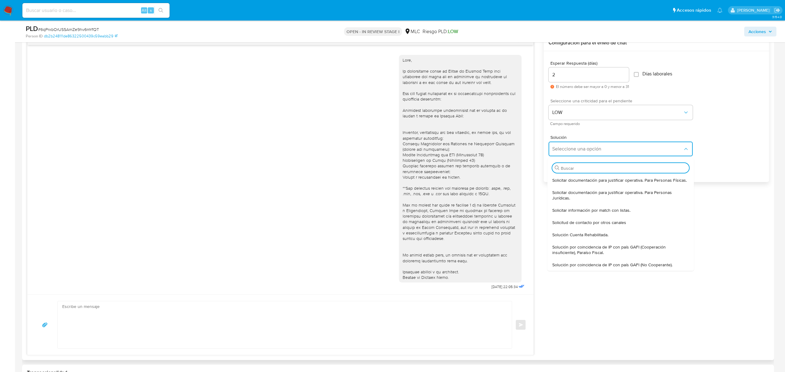
click at [590, 179] on span "Solicitar documentación para justificar operativa. Para Personas Físicas." at bounding box center [619, 181] width 135 height 6
type textarea "Hola ,Te contactamos dado que tu cuenta fue suspendida para una verificación de…"
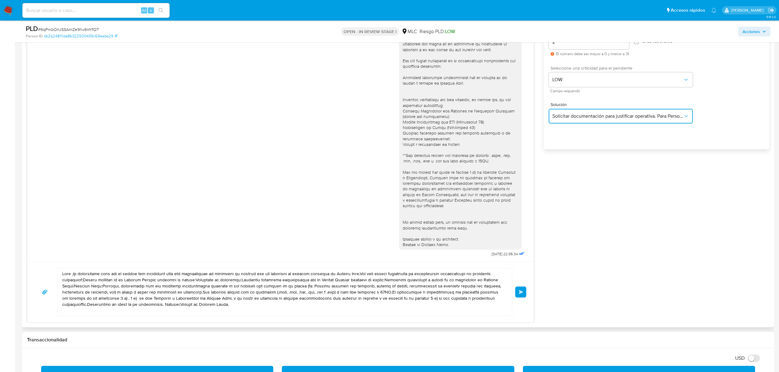
scroll to position [409, 0]
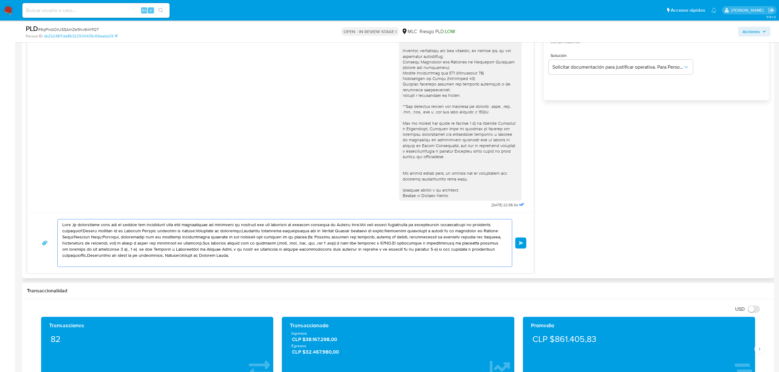
drag, startPoint x: 173, startPoint y: 248, endPoint x: 30, endPoint y: 218, distance: 146.4
click at [30, 218] on div "Enviar" at bounding box center [280, 243] width 506 height 60
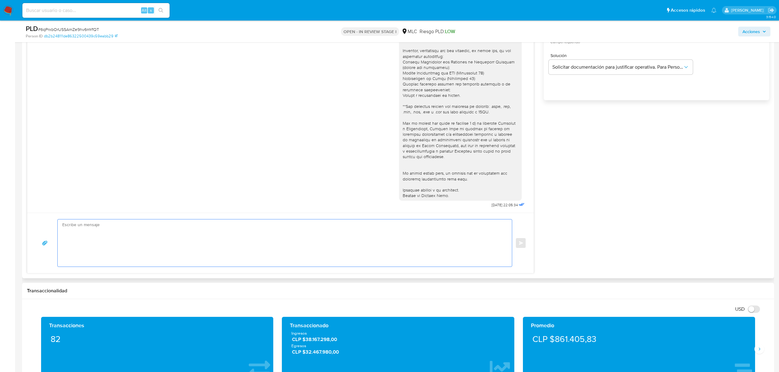
type textarea "V"
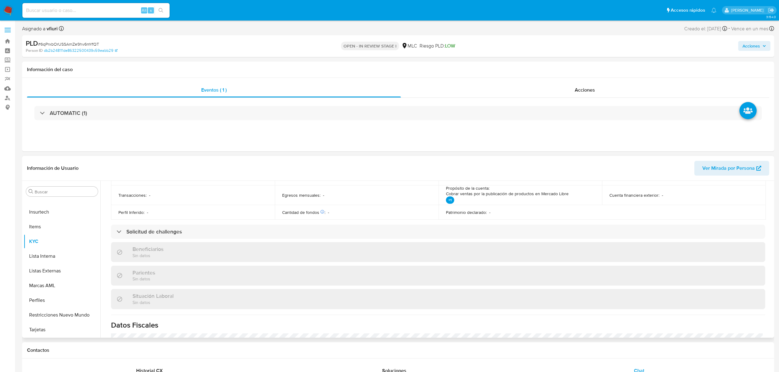
scroll to position [41, 0]
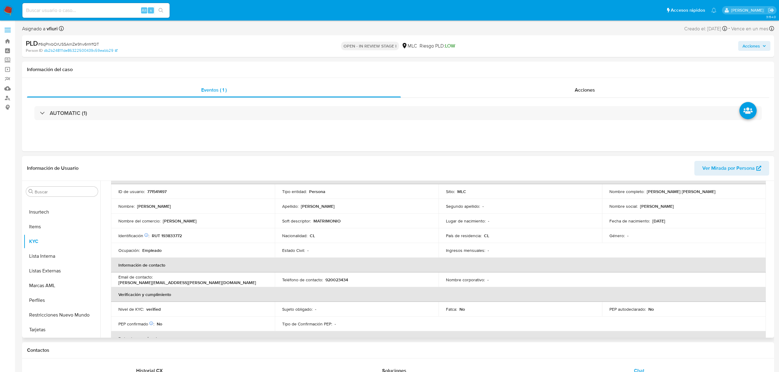
click at [651, 192] on p "Josefa Francisca Andrea Ubeda Quiroz" at bounding box center [681, 192] width 69 height 6
copy p "Josefa"
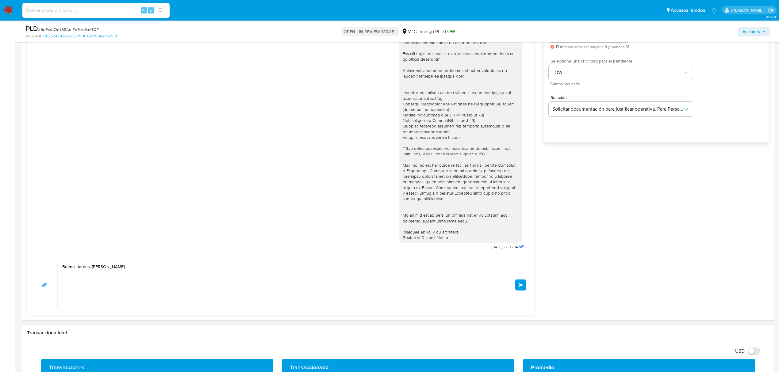
scroll to position [449, 0]
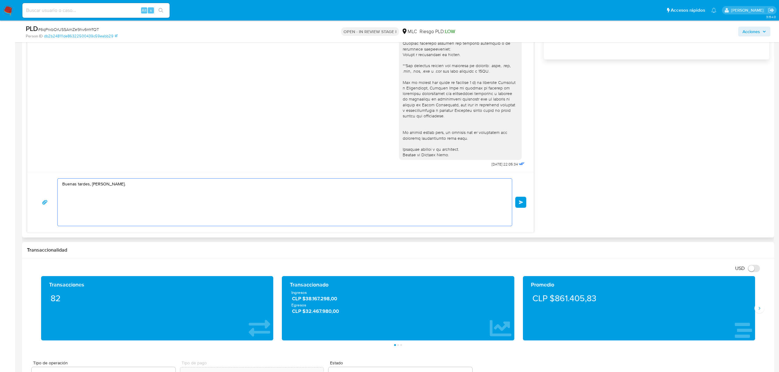
click at [96, 184] on textarea "Buenas tardes, Josefina." at bounding box center [283, 202] width 442 height 47
click at [98, 183] on textarea "Buenas tardes, v." at bounding box center [283, 202] width 442 height 47
paste textarea "Josefa"
paste textarea "Jonathan Luis Millar Catalán y Luis Alberto Millar Miranda"
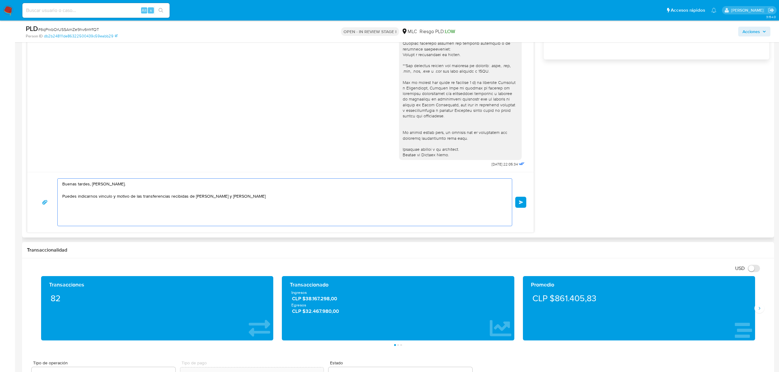
click at [302, 196] on textarea "Buenas tardes, Josefa. Puedes indicarnos vinculo y motivo de las transferencias…" at bounding box center [283, 202] width 442 height 47
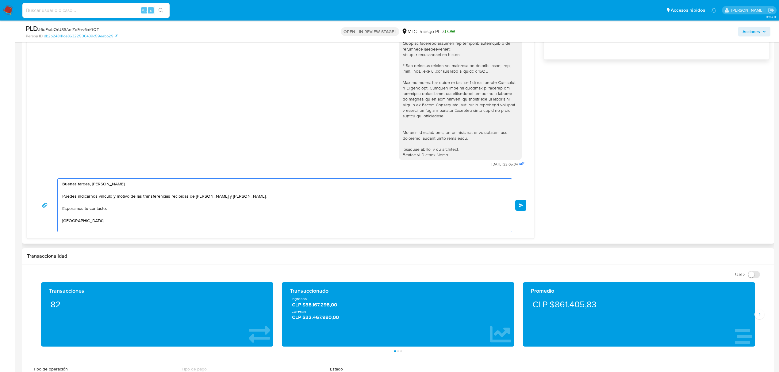
click at [107, 194] on textarea "Buenas tardes, Josefa. Puedes indicarnos vinculo y motivo de las transferencias…" at bounding box center [283, 205] width 442 height 53
click at [0, 0] on lt-span "v í nculo" at bounding box center [0, 0] width 0 height 0
click at [221, 204] on textarea "Buenas tardes, Josefa. Puedes indicarnos vínculo y motivo de las transferencias…" at bounding box center [283, 205] width 442 height 53
type textarea "Buenas tardes, Josefa. Puedes indicarnos vínculo y motivo de las transferencias…"
click at [519, 208] on button "Enviar" at bounding box center [520, 205] width 11 height 11
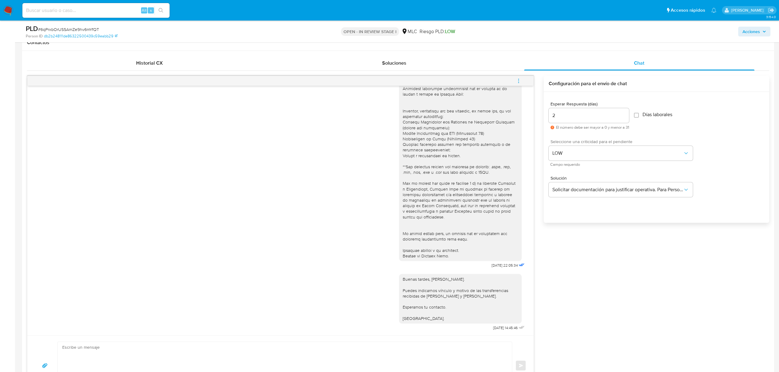
scroll to position [314, 0]
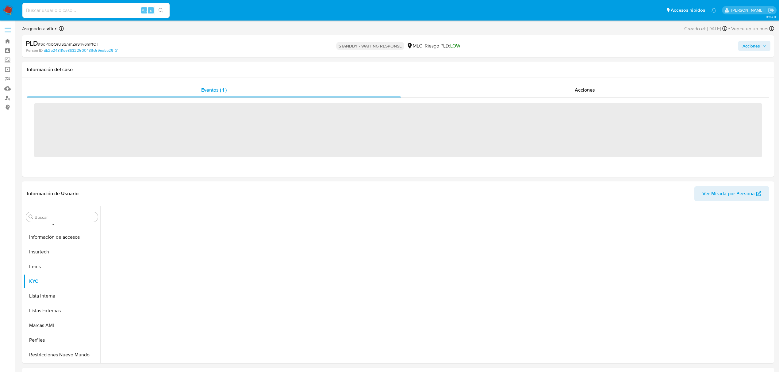
scroll to position [259, 0]
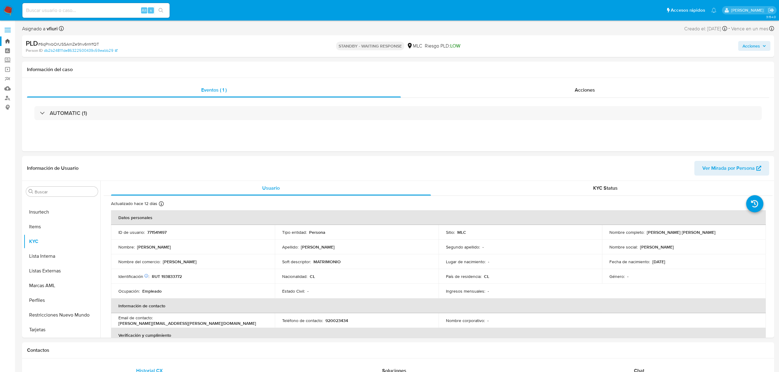
select select "10"
click at [10, 40] on link "Bandeja" at bounding box center [36, 41] width 73 height 10
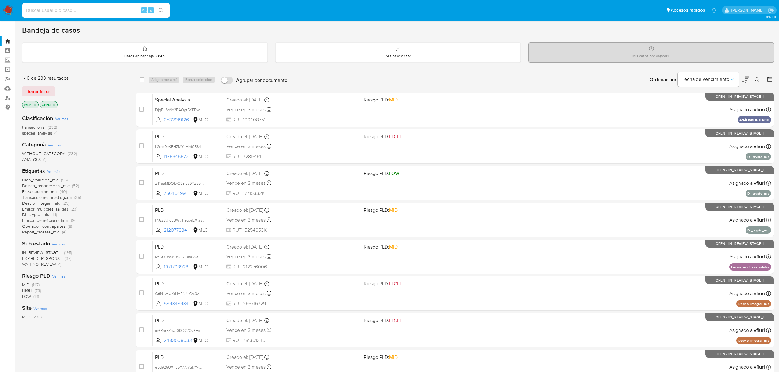
click at [769, 80] on icon at bounding box center [769, 79] width 6 height 6
click at [772, 78] on icon at bounding box center [769, 79] width 6 height 6
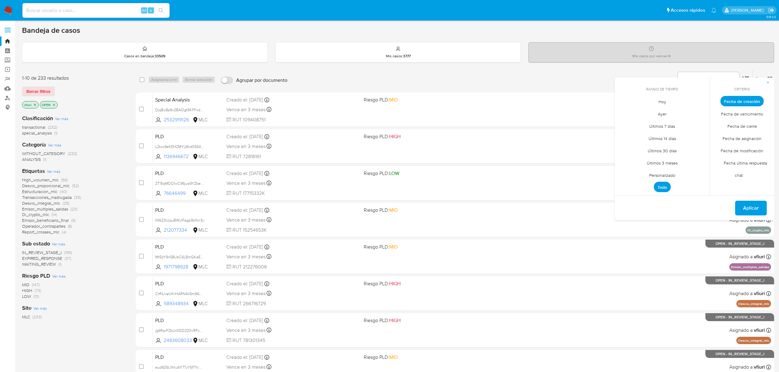
click at [649, 177] on span "Personalizado" at bounding box center [662, 175] width 39 height 13
click at [625, 111] on icon "Mes anterior" at bounding box center [623, 112] width 7 height 7
click at [627, 113] on icon "Mes anterior" at bounding box center [623, 112] width 7 height 7
click at [661, 159] on button "12" at bounding box center [662, 160] width 10 height 10
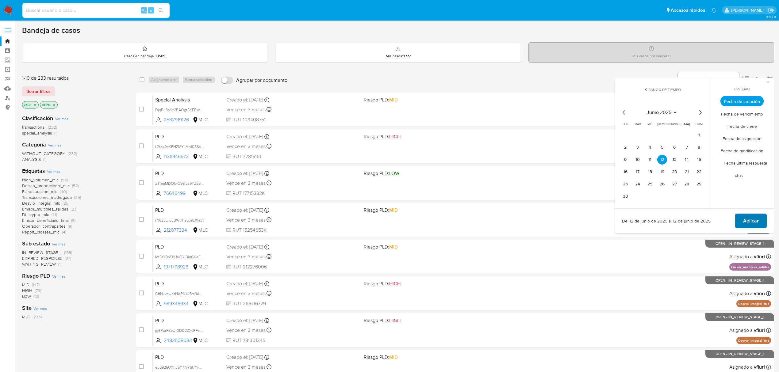
click at [741, 218] on button "Aplicar" at bounding box center [751, 221] width 32 height 15
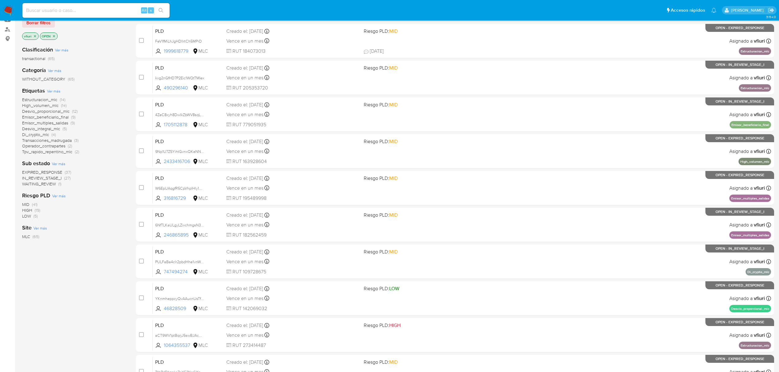
scroll to position [112, 0]
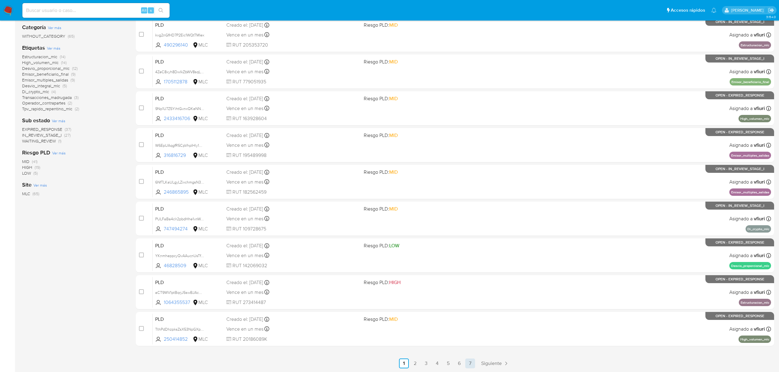
click at [468, 365] on link "7" at bounding box center [470, 364] width 10 height 10
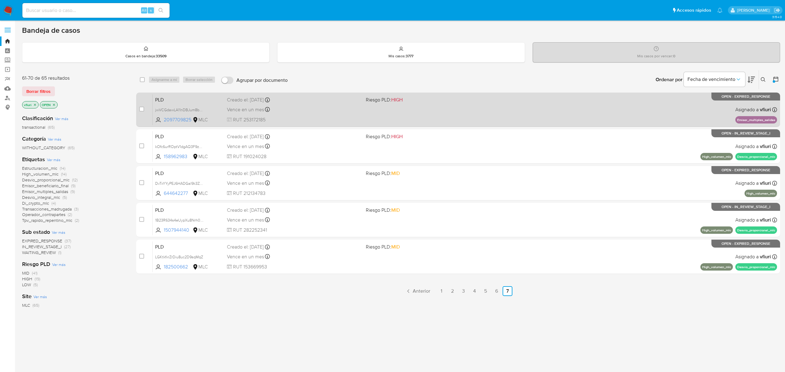
click at [524, 115] on div "PLD jwVCGdawLA11nDBJum8bP49j 2097709825 MLC Riesgo PLD: HIGH Creado el: [DATE] …" at bounding box center [465, 109] width 624 height 31
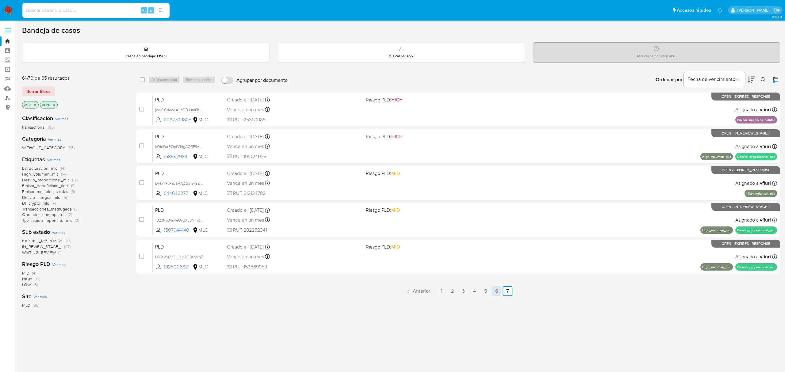
click at [497, 290] on link "6" at bounding box center [496, 291] width 10 height 10
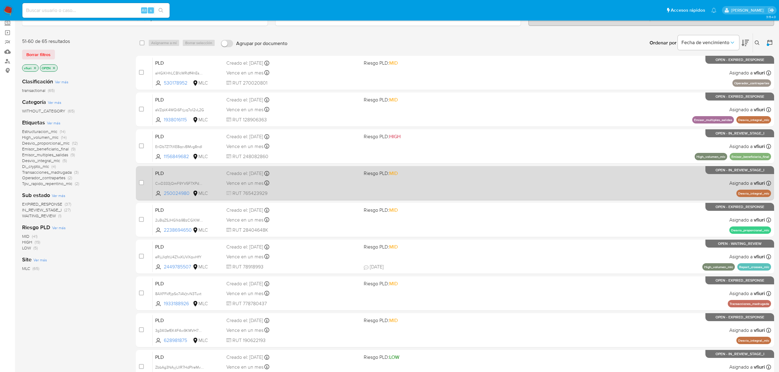
scroll to position [30, 0]
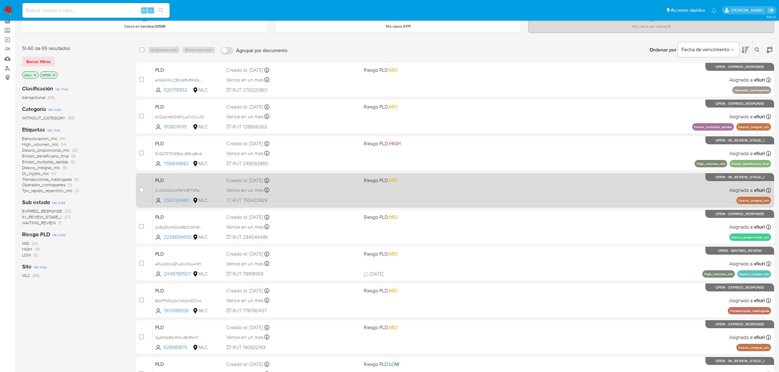
click at [450, 200] on div "PLD CwD333jQmF9YV5F7XPdKejYn 250024980 MLC Riesgo PLD: MID Creado el: [DATE] Cr…" at bounding box center [462, 190] width 618 height 31
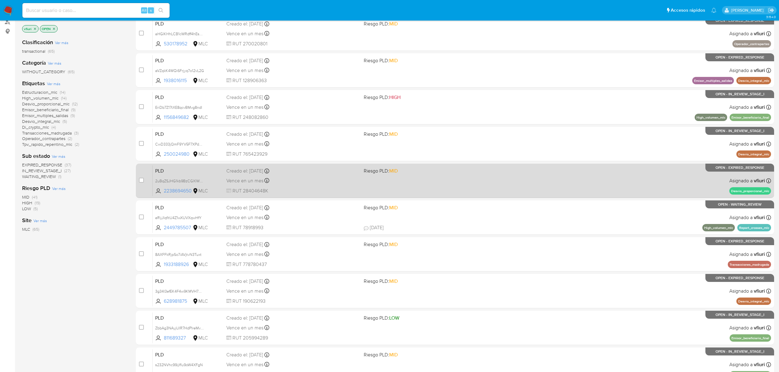
scroll to position [112, 0]
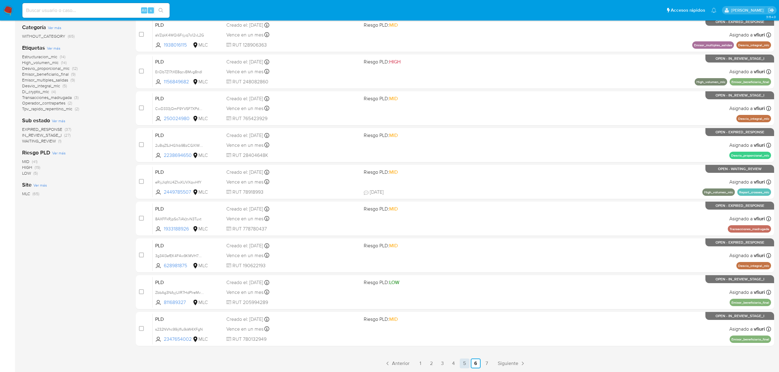
click at [467, 363] on link "5" at bounding box center [465, 364] width 10 height 10
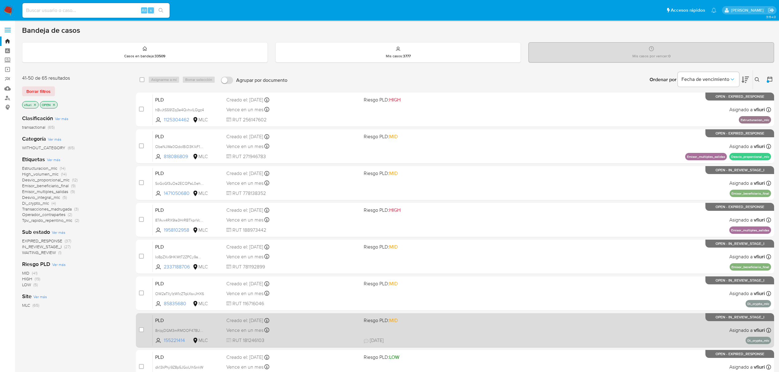
scroll to position [112, 0]
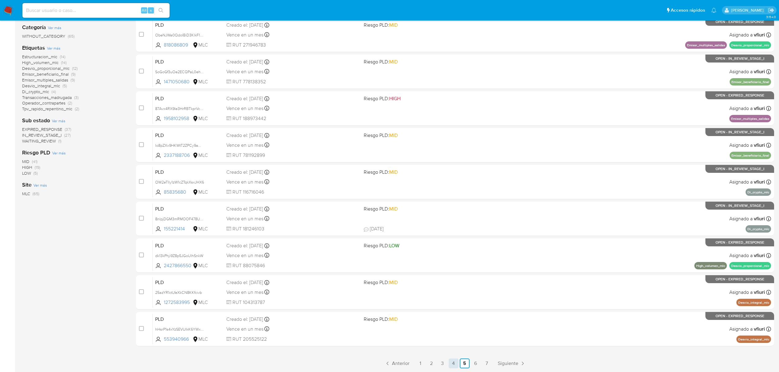
click at [454, 365] on link "4" at bounding box center [454, 364] width 10 height 10
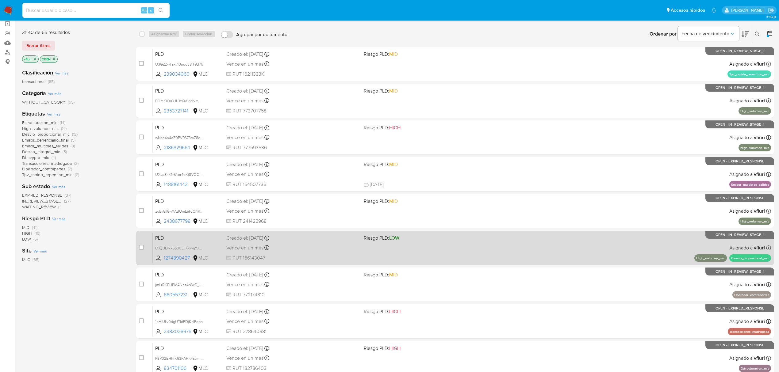
scroll to position [30, 0]
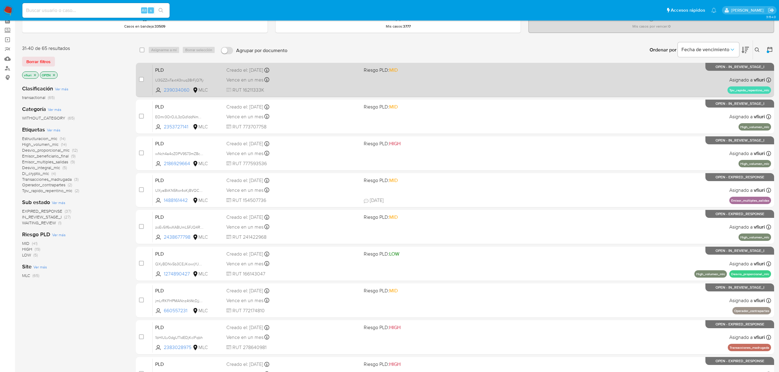
click at [503, 90] on div "PLD U3GZZwTaxt43nuq38rFjQ7fy 239034060 MLC Riesgo PLD: MID Creado el: [DATE] Cr…" at bounding box center [462, 79] width 618 height 31
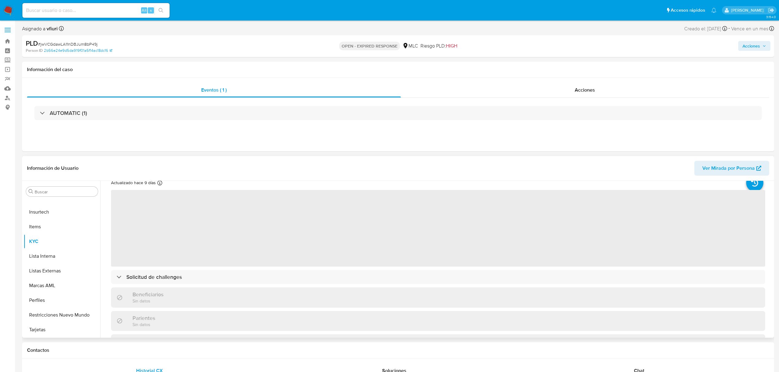
scroll to position [41, 0]
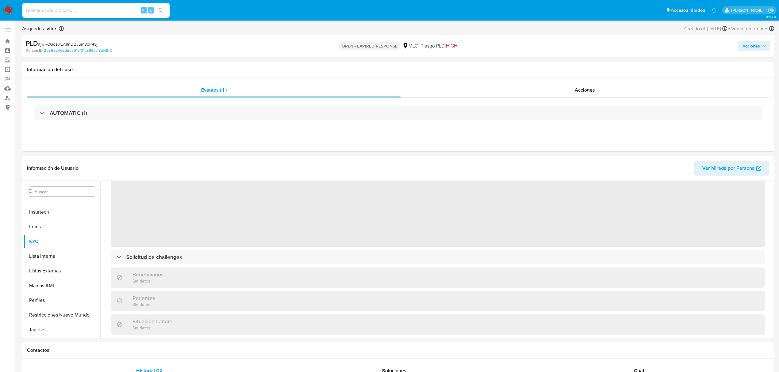
select select "10"
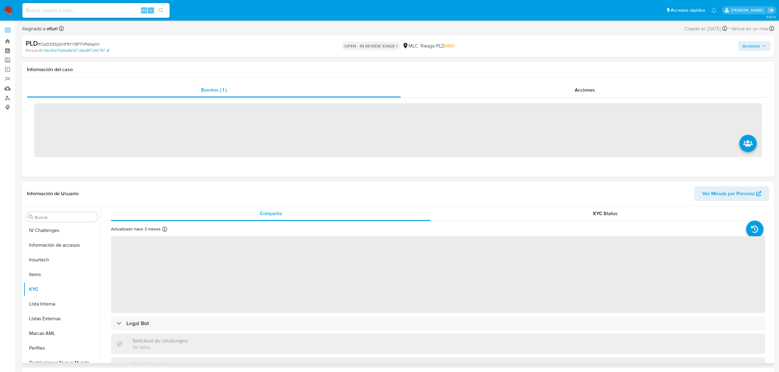
scroll to position [259, 0]
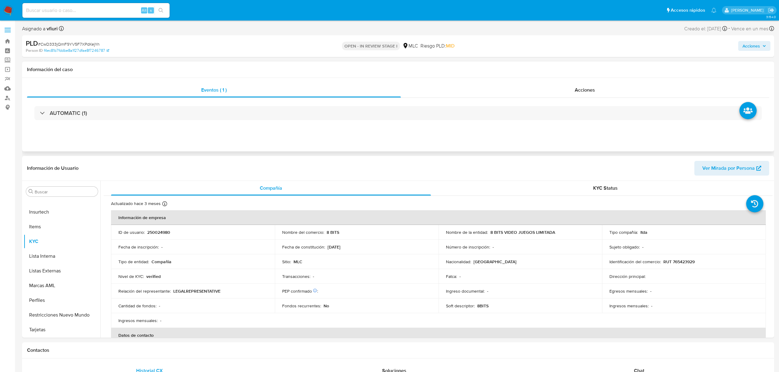
select select "10"
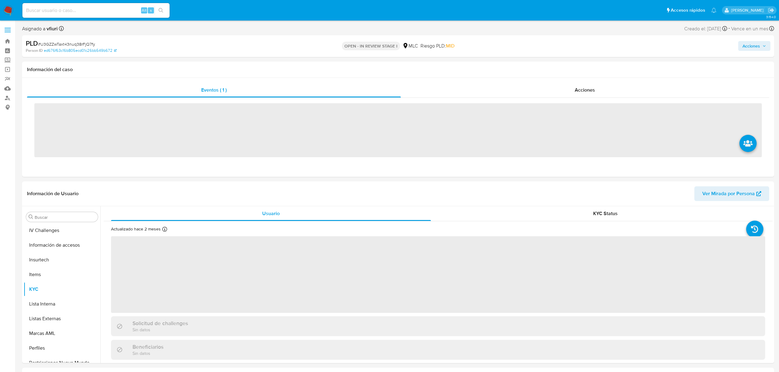
scroll to position [259, 0]
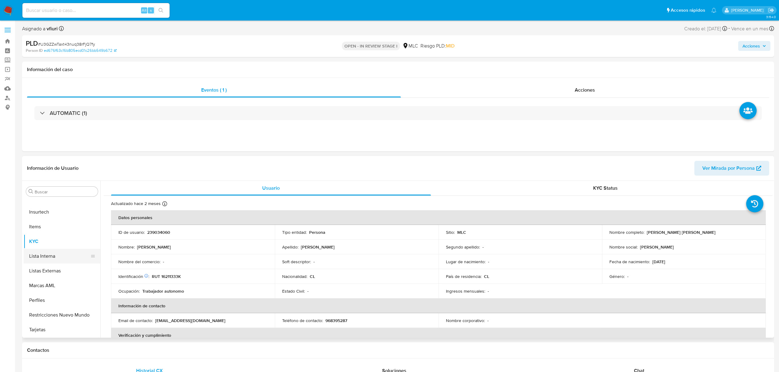
select select "10"
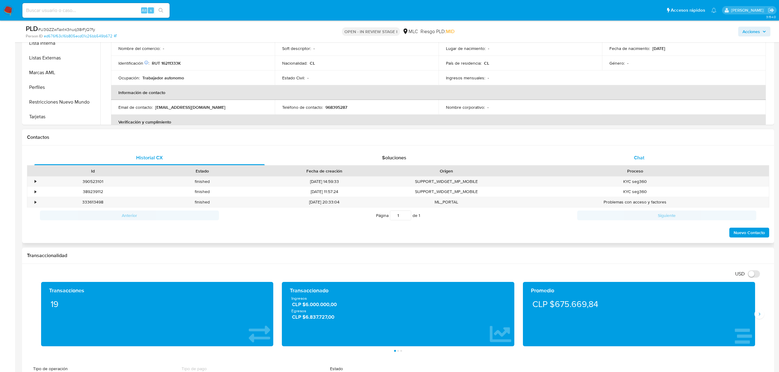
scroll to position [114, 0]
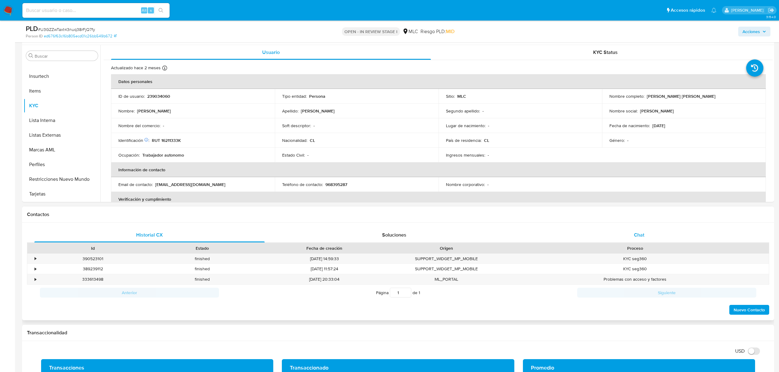
click at [637, 231] on div "Chat" at bounding box center [639, 235] width 230 height 15
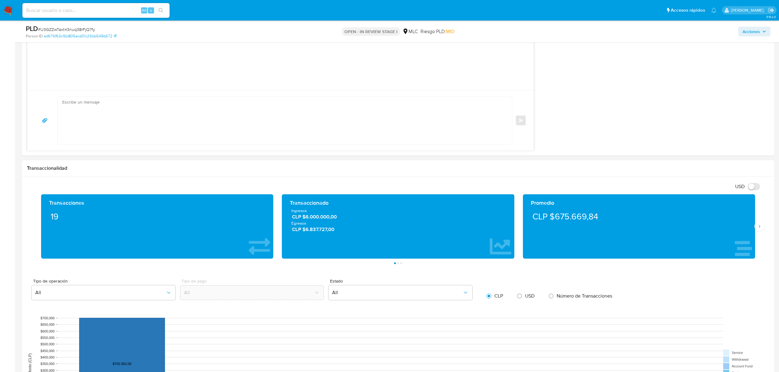
scroll to position [777, 0]
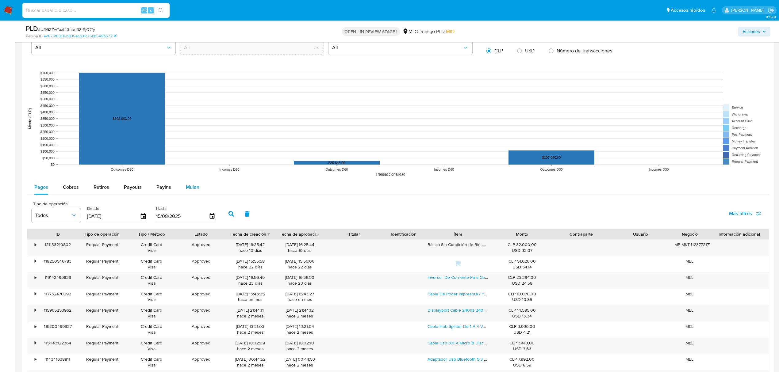
click at [191, 186] on span "Mulan" at bounding box center [192, 187] width 13 height 7
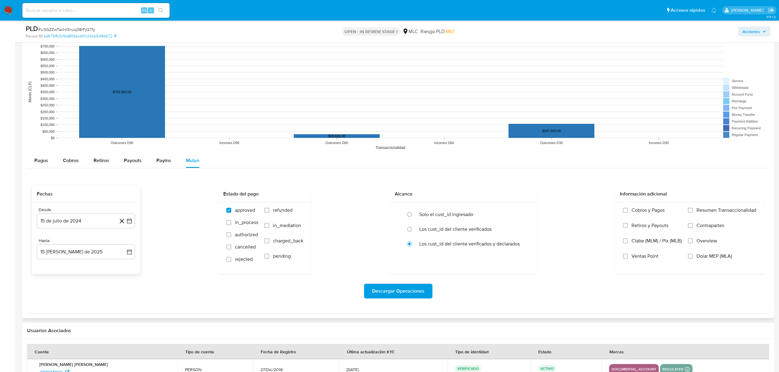
scroll to position [817, 0]
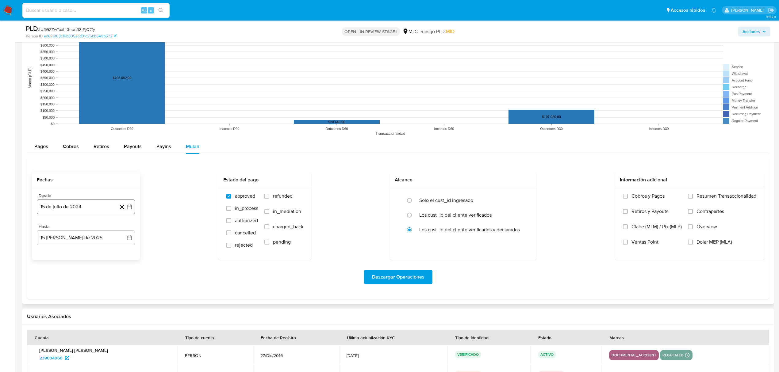
click at [132, 209] on icon "button" at bounding box center [129, 206] width 5 height 5
click at [45, 233] on icon "Mes anterior" at bounding box center [47, 229] width 7 height 7
click at [123, 227] on icon "Mes siguiente" at bounding box center [123, 229] width 7 height 7
click at [48, 306] on button "29" at bounding box center [49, 301] width 10 height 10
click at [126, 238] on icon "button" at bounding box center [129, 238] width 6 height 6
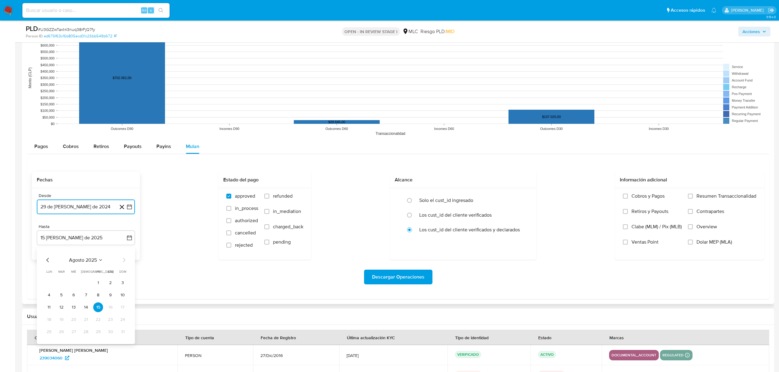
click at [46, 262] on icon "Mes anterior" at bounding box center [47, 260] width 7 height 7
click at [48, 328] on td "28" at bounding box center [49, 332] width 10 height 10
click at [49, 333] on button "28" at bounding box center [49, 332] width 10 height 10
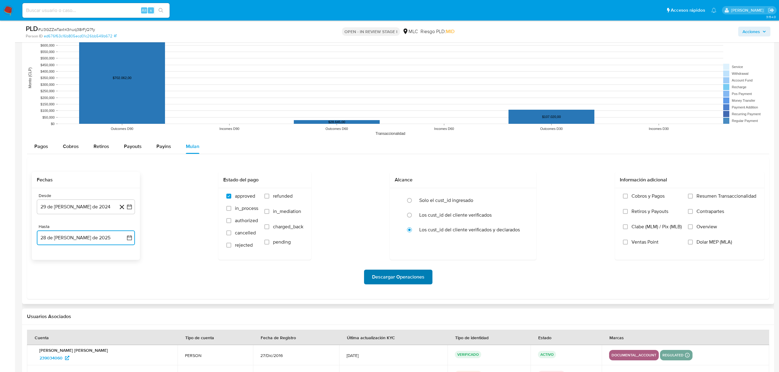
click at [384, 284] on span "Descargar Operaciones" at bounding box center [398, 276] width 52 height 13
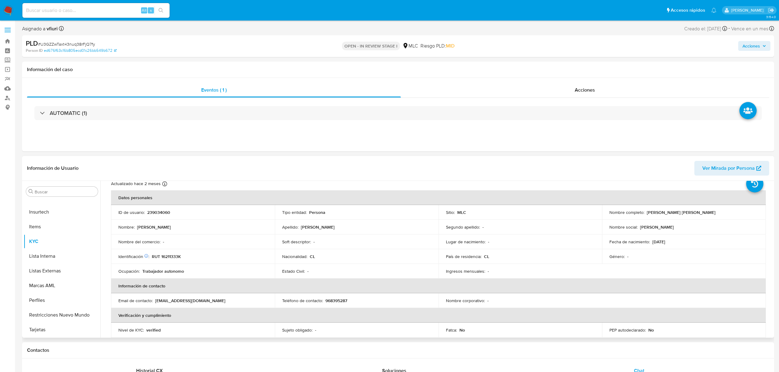
scroll to position [0, 0]
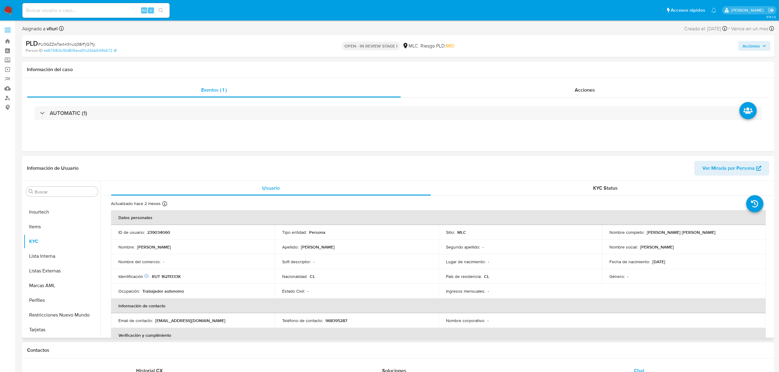
click at [157, 231] on p "239034060" at bounding box center [158, 233] width 23 height 6
copy p "239034060"
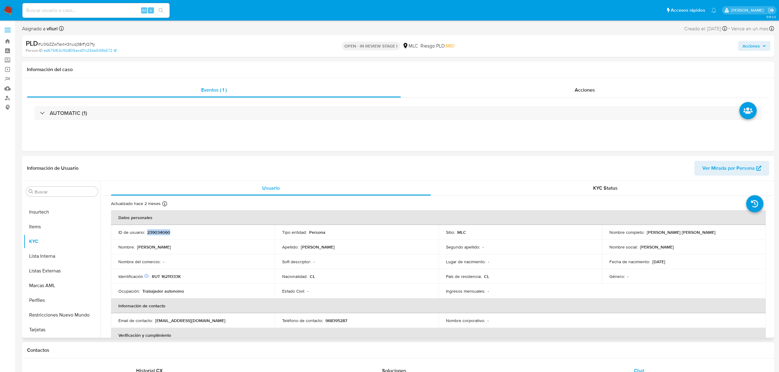
copy p "239034060"
click at [86, 44] on span "# U3GZZwTaxt43nuq38rFjQ7fy" at bounding box center [66, 44] width 57 height 6
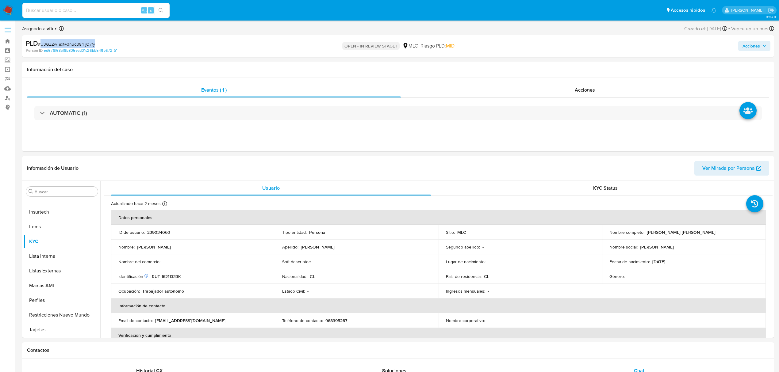
click at [86, 44] on span "# U3GZZwTaxt43nuq38rFjQ7fy" at bounding box center [66, 44] width 57 height 6
copy span "U3GZZwTaxt43nuq38rFjQ7fy"
click at [176, 277] on p "RUT 16211333K" at bounding box center [166, 277] width 29 height 6
copy p "16211333K"
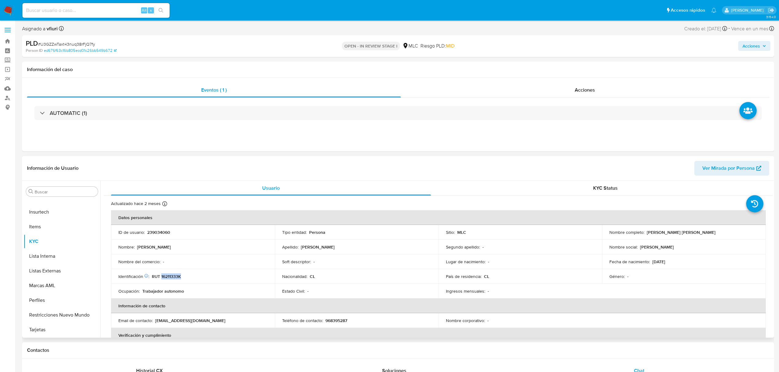
copy p "16211333K"
click at [53, 249] on button "Cruces y Relaciones" at bounding box center [60, 250] width 72 height 15
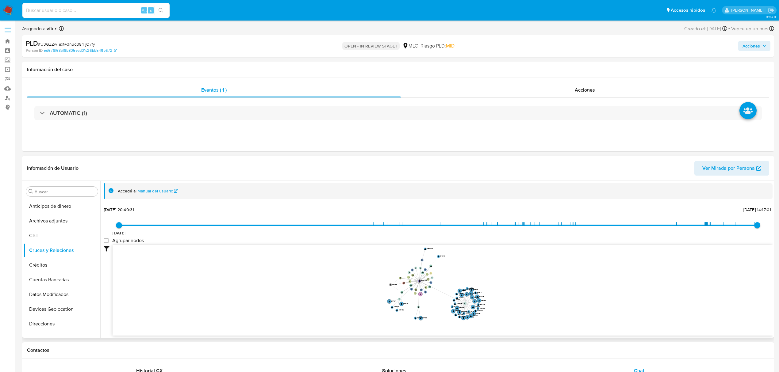
drag, startPoint x: 489, startPoint y: 306, endPoint x: 492, endPoint y: 311, distance: 6.7
click at [492, 311] on icon "phone-a7fc97ca63c00bb929f2a4c6895d3561  user-239034060  239034060 person-8769…" at bounding box center [443, 289] width 660 height 89
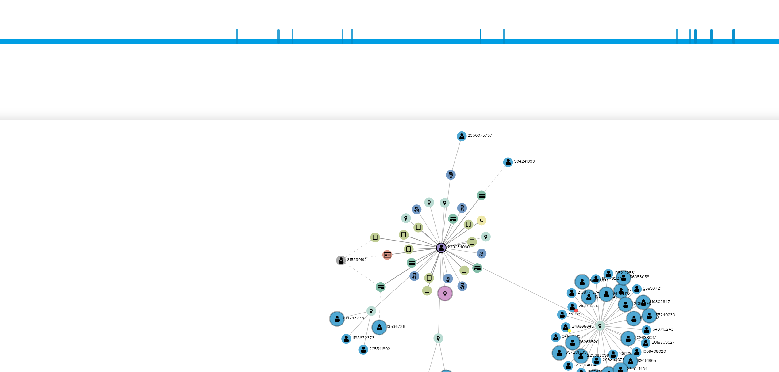
drag, startPoint x: 502, startPoint y: 262, endPoint x: 484, endPoint y: 260, distance: 18.9
click at [495, 260] on icon "phone-a7fc97ca63c00bb929f2a4c6895d3561  user-239034060  239034060 person-8769…" at bounding box center [443, 289] width 660 height 89
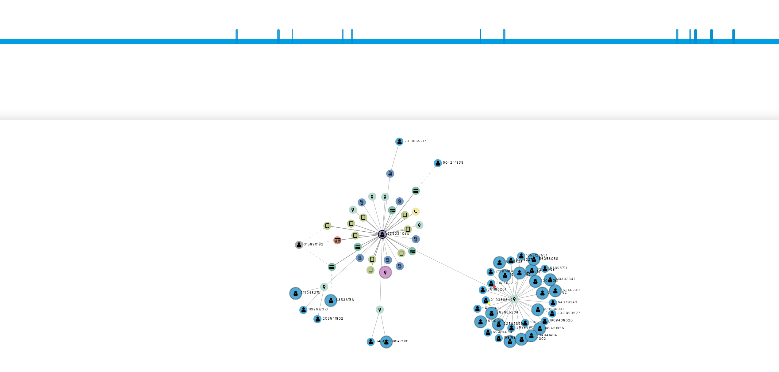
drag, startPoint x: 486, startPoint y: 273, endPoint x: 462, endPoint y: 272, distance: 23.9
click at [462, 272] on icon "phone-a7fc97ca63c00bb929f2a4c6895d3561  user-239034060  239034060 person-8769…" at bounding box center [443, 289] width 660 height 89
